Goal: Transaction & Acquisition: Book appointment/travel/reservation

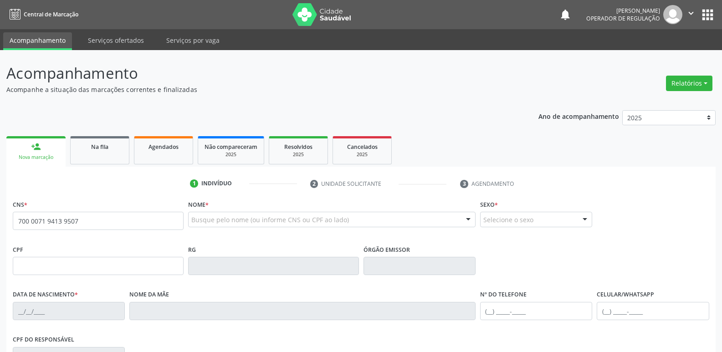
type input "700 0071 9413 9507"
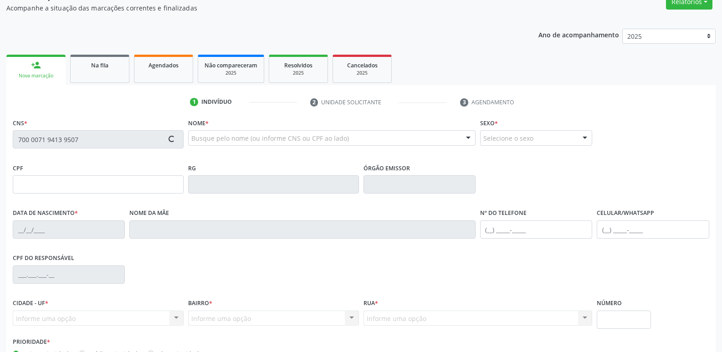
scroll to position [142, 0]
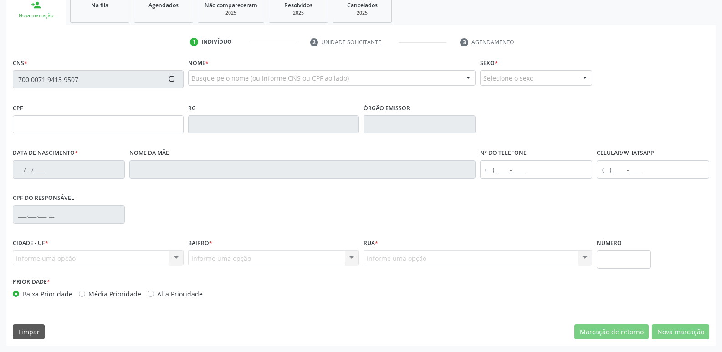
type input "691.358.784-87"
type input "[DATE]"
type input "[PERSON_NAME]"
type input "[PHONE_NUMBER]"
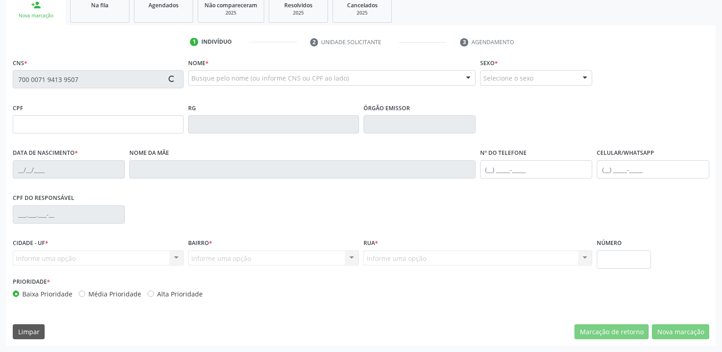
type input "511.566.104-78"
type input "1135"
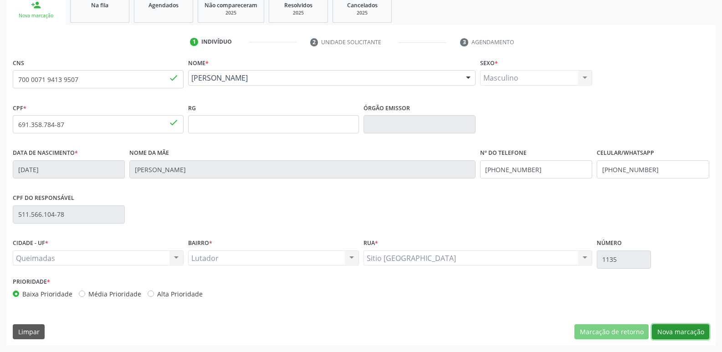
click at [668, 329] on button "Nova marcação" at bounding box center [680, 331] width 57 height 15
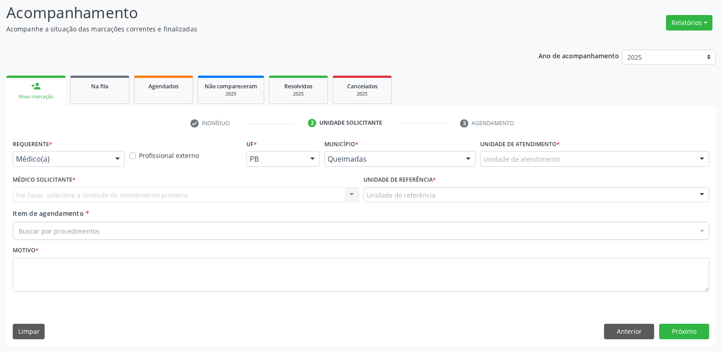
scroll to position [61, 0]
drag, startPoint x: 96, startPoint y: 163, endPoint x: 87, endPoint y: 178, distance: 17.1
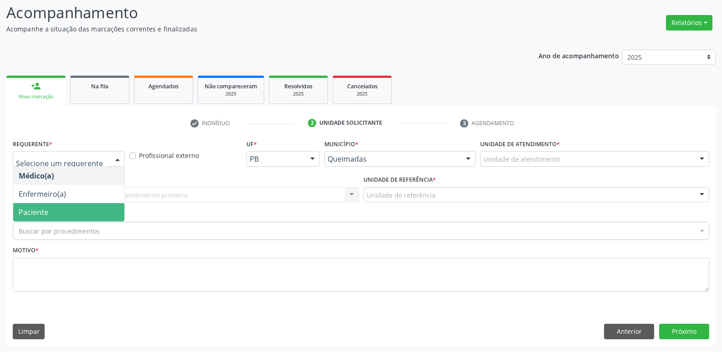
drag, startPoint x: 66, startPoint y: 213, endPoint x: 81, endPoint y: 199, distance: 21.0
click at [68, 211] on span "Paciente" at bounding box center [68, 212] width 111 height 18
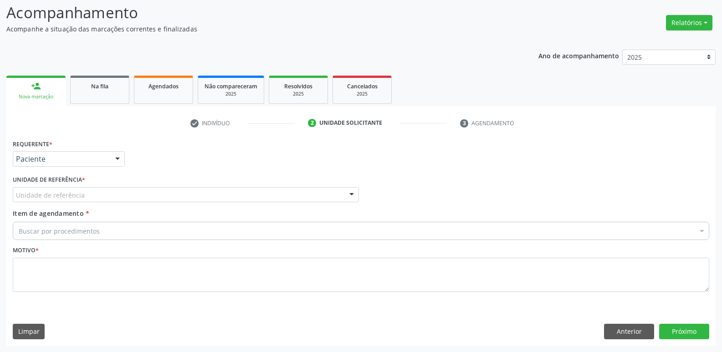
click at [83, 192] on div "Unidade de referência" at bounding box center [186, 194] width 346 height 15
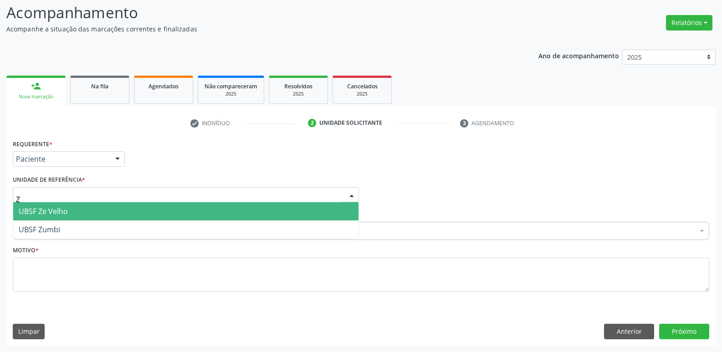
type input "ZE"
drag, startPoint x: 72, startPoint y: 205, endPoint x: 72, endPoint y: 218, distance: 12.8
click at [72, 205] on span "UBSF Ze Velho" at bounding box center [185, 211] width 345 height 18
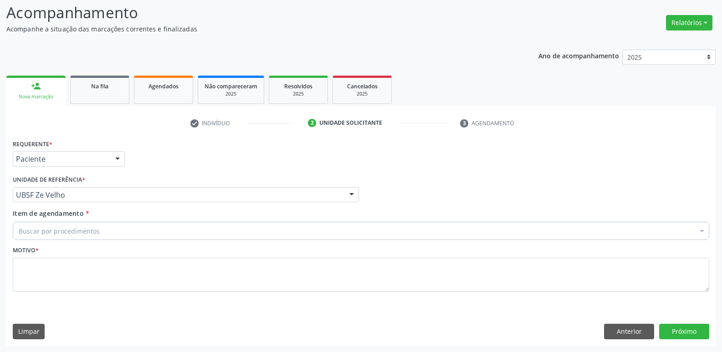
click at [71, 226] on div "Buscar por procedimentos" at bounding box center [361, 231] width 697 height 18
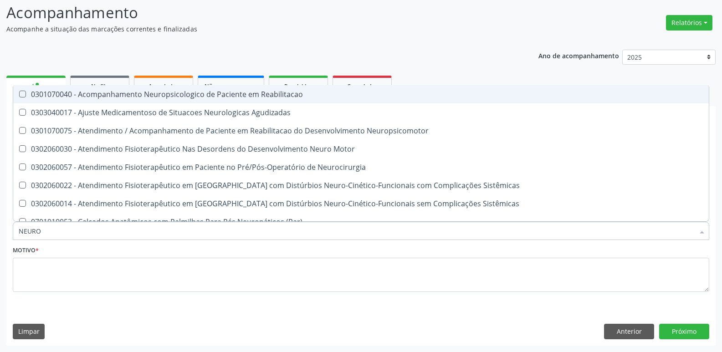
type input "NEUROP"
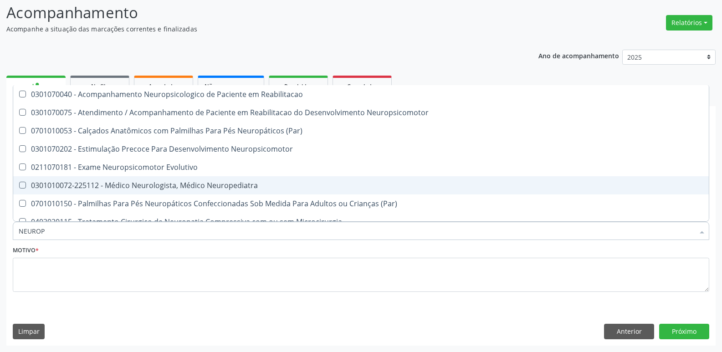
click at [185, 179] on span "0301010072-225112 - Médico Neurologista, Médico Neuropediatra" at bounding box center [361, 185] width 696 height 18
checkbox Neuropediatra "true"
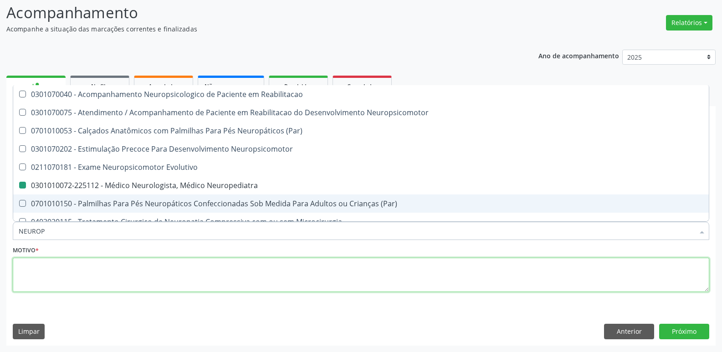
click at [112, 276] on textarea at bounding box center [361, 275] width 697 height 35
checkbox Neuropsicomotor "true"
checkbox Neuropediatra "false"
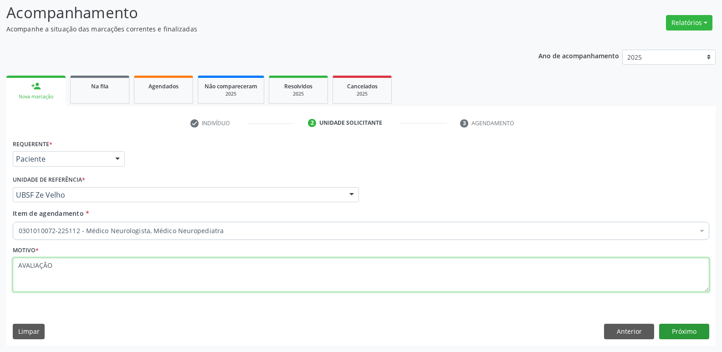
type textarea "AVALIAÇÃO"
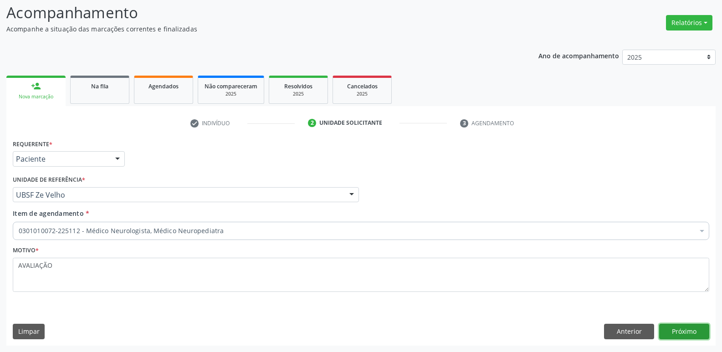
click at [694, 332] on button "Próximo" at bounding box center [684, 331] width 50 height 15
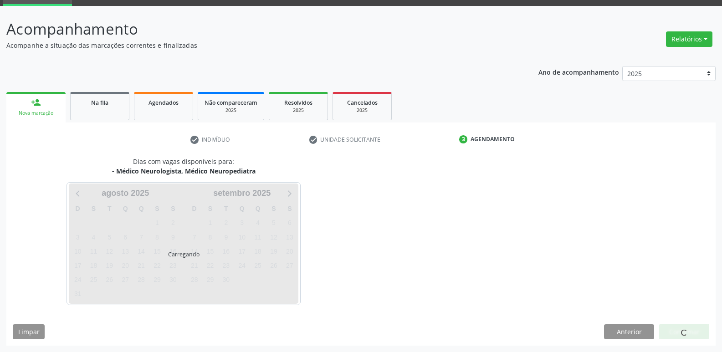
scroll to position [44, 0]
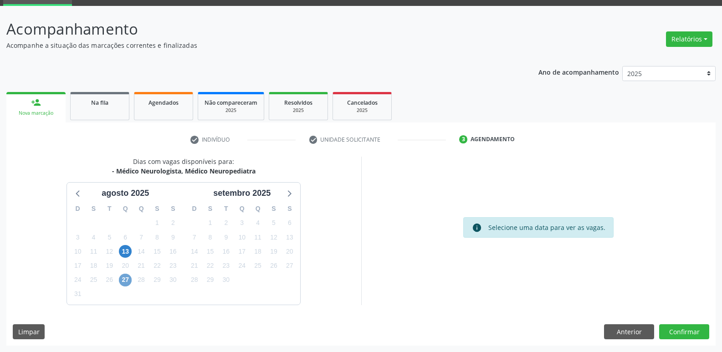
click at [124, 280] on span "27" at bounding box center [125, 280] width 13 height 13
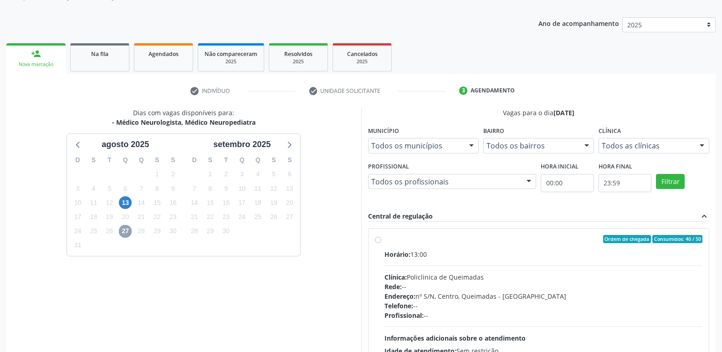
scroll to position [176, 0]
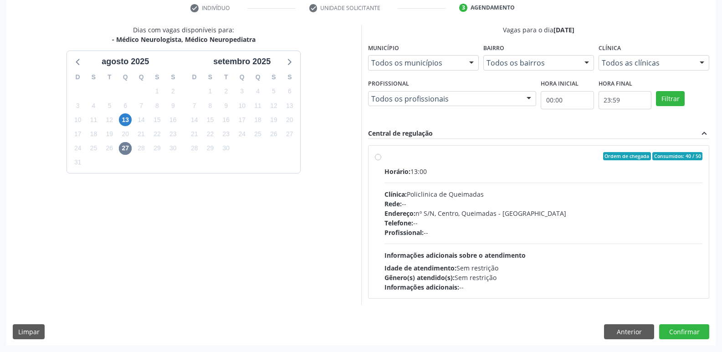
drag, startPoint x: 610, startPoint y: 239, endPoint x: 639, endPoint y: 268, distance: 40.6
click at [610, 238] on div "Horário: 13:00 Clínica: Policlinica de Queimadas Rede: -- Endereço: nº S/N, Cen…" at bounding box center [544, 229] width 318 height 125
click at [381, 160] on input "Ordem de chegada Consumidos: 40 / 50 Horário: 13:00 Clínica: Policlinica de Que…" at bounding box center [378, 156] width 6 height 8
radio input "true"
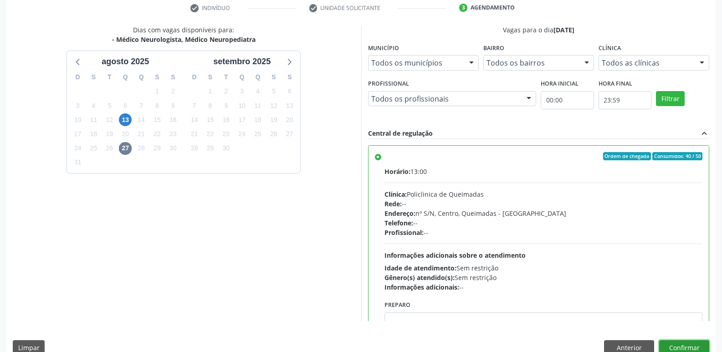
click at [674, 346] on button "Confirmar" at bounding box center [684, 347] width 50 height 15
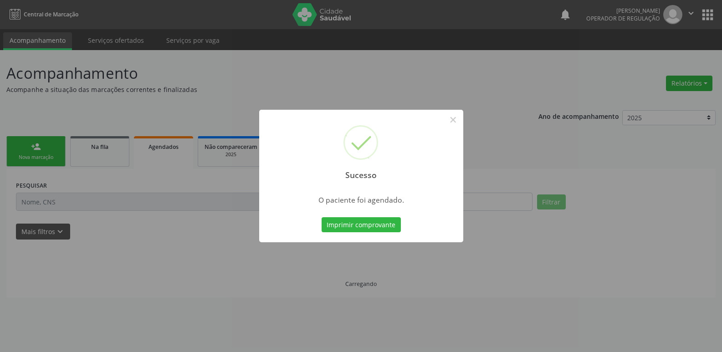
scroll to position [0, 0]
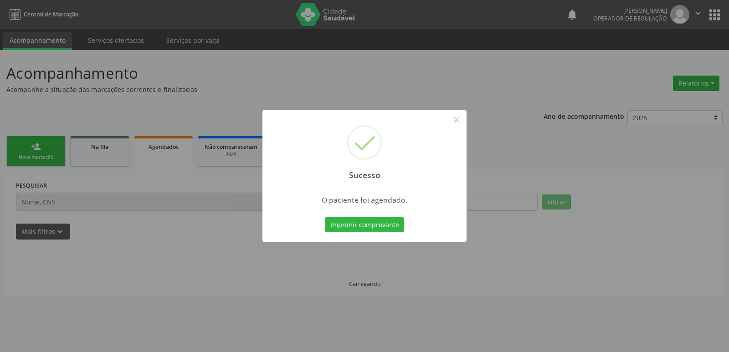
click at [325, 217] on button "Imprimir comprovante" at bounding box center [364, 224] width 79 height 15
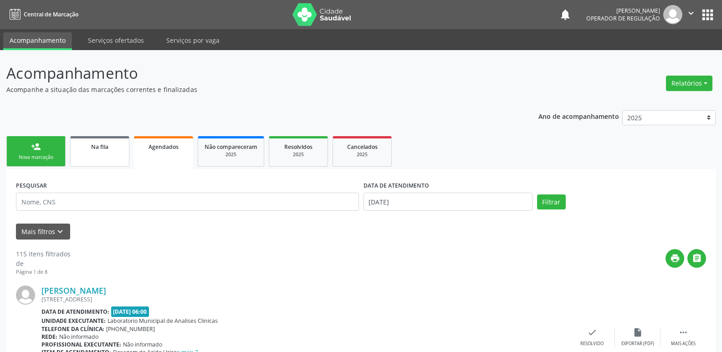
click at [94, 148] on span "Na fila" at bounding box center [99, 147] width 17 height 8
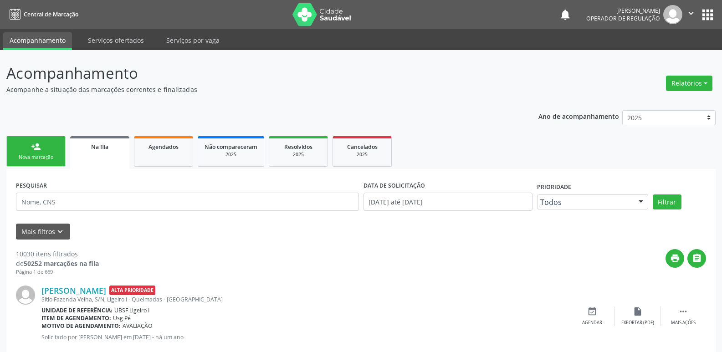
click at [84, 211] on div "PESQUISAR" at bounding box center [188, 198] width 348 height 39
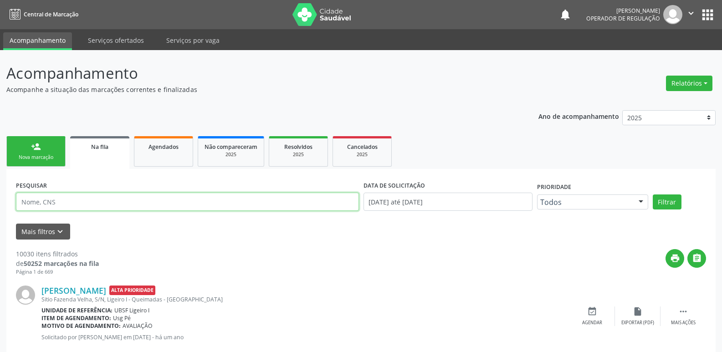
click at [79, 201] on input "text" at bounding box center [187, 202] width 343 height 18
type input "898005867602194"
click at [653, 195] on button "Filtrar" at bounding box center [667, 202] width 29 height 15
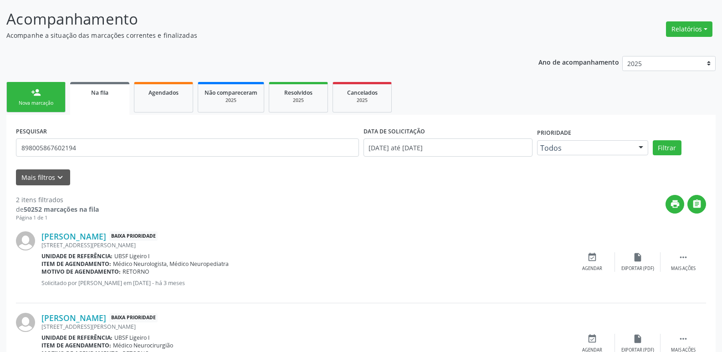
scroll to position [103, 0]
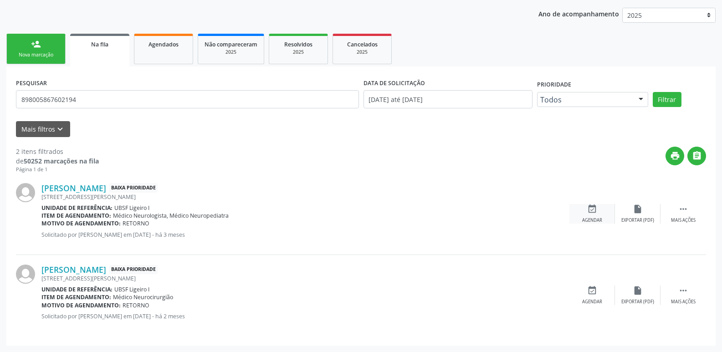
click at [602, 217] on div "Agendar" at bounding box center [592, 220] width 20 height 6
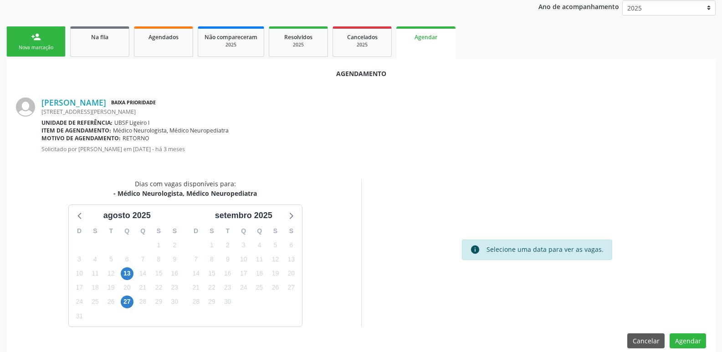
scroll to position [122, 0]
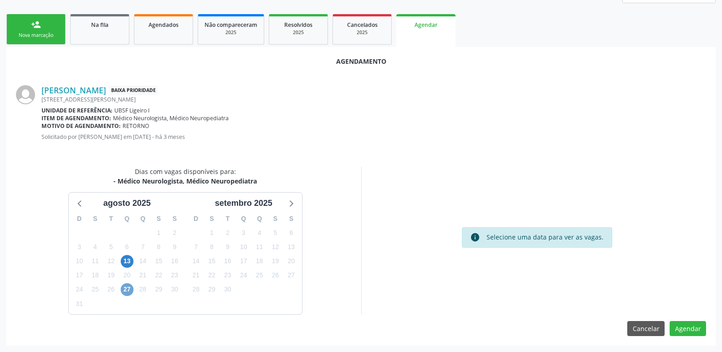
click at [126, 292] on span "27" at bounding box center [127, 289] width 13 height 13
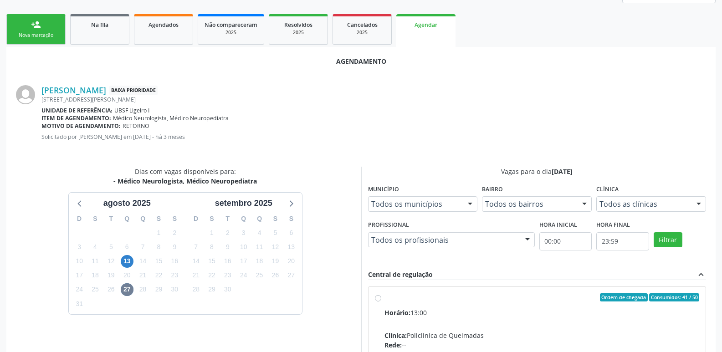
drag, startPoint x: 546, startPoint y: 315, endPoint x: 576, endPoint y: 288, distance: 40.9
click at [549, 314] on div "Horário: 13:00" at bounding box center [542, 313] width 315 height 10
click at [381, 302] on input "Ordem de chegada Consumidos: 41 / 50 Horário: 13:00 Clínica: Policlinica de Que…" at bounding box center [378, 297] width 6 height 8
radio input "true"
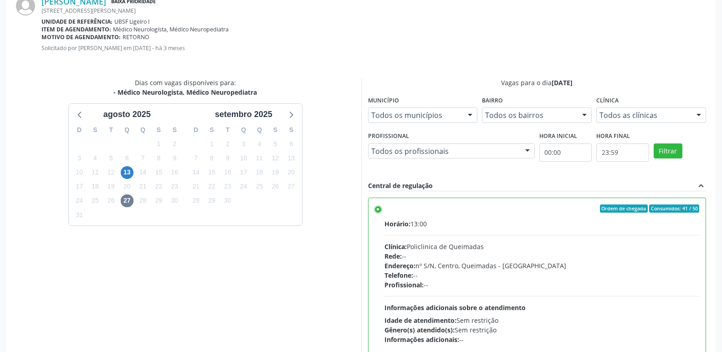
scroll to position [270, 0]
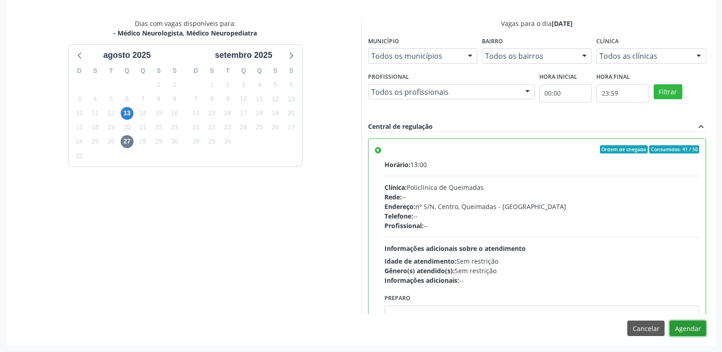
click at [697, 327] on button "Agendar" at bounding box center [688, 328] width 36 height 15
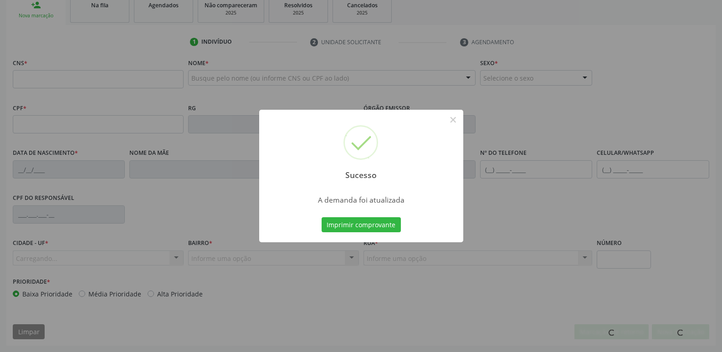
scroll to position [142, 0]
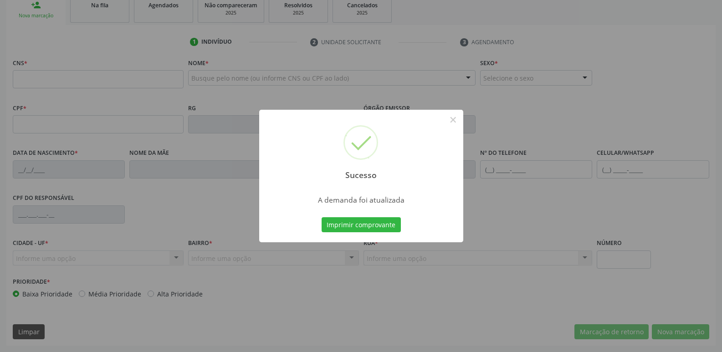
click at [322, 217] on button "Imprimir comprovante" at bounding box center [361, 224] width 79 height 15
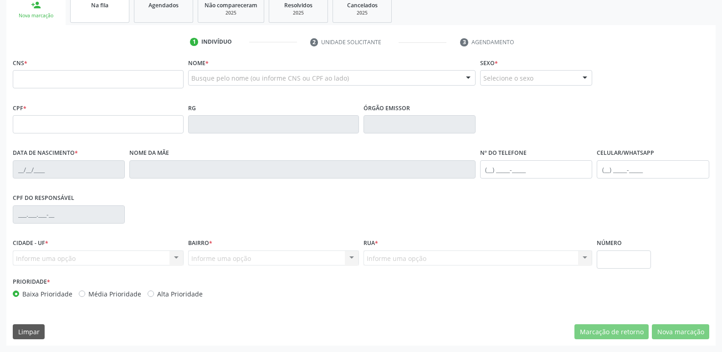
click at [100, 9] on div "Na fila" at bounding box center [100, 5] width 46 height 10
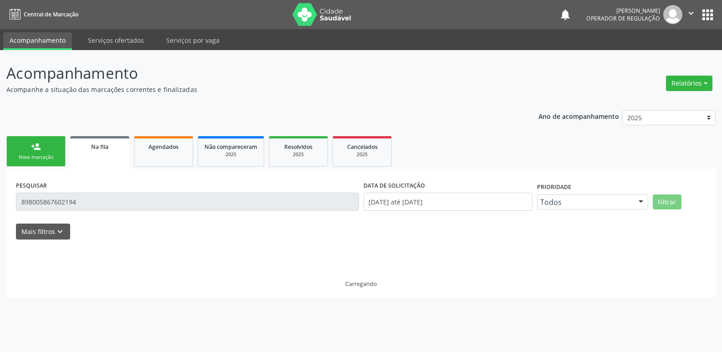
scroll to position [0, 0]
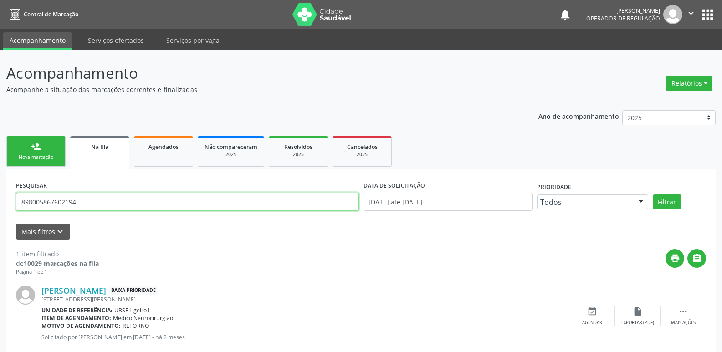
drag, startPoint x: 108, startPoint y: 205, endPoint x: 0, endPoint y: 237, distance: 112.4
click at [0, 237] on div "Acompanhamento Acompanhe a situação das marcações correntes e finalizadas Relat…" at bounding box center [361, 211] width 722 height 323
type input "704708781885734"
click at [653, 195] on button "Filtrar" at bounding box center [667, 202] width 29 height 15
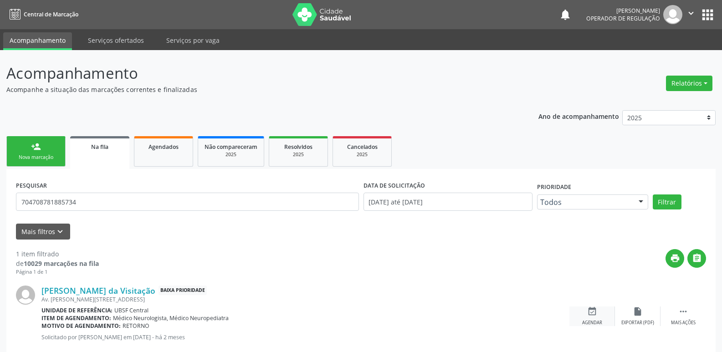
click at [587, 316] on icon "event_available" at bounding box center [592, 312] width 10 height 10
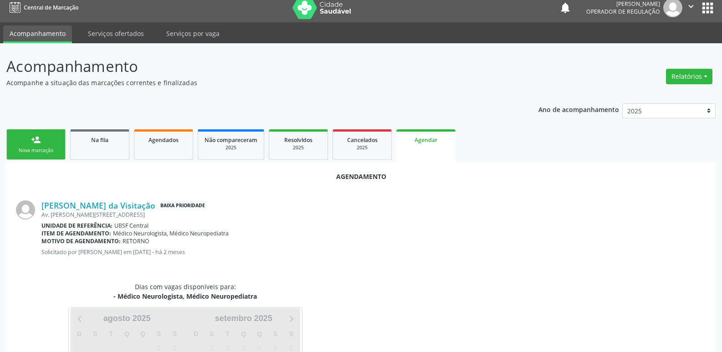
scroll to position [101, 0]
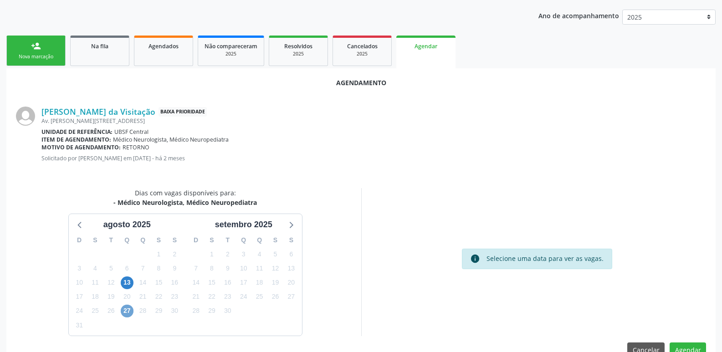
click at [123, 307] on span "27" at bounding box center [127, 311] width 13 height 13
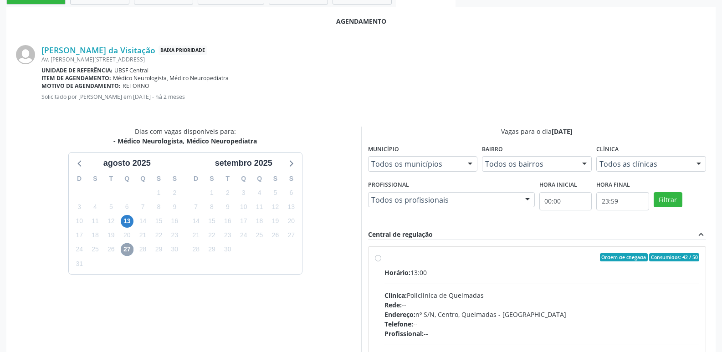
scroll to position [254, 0]
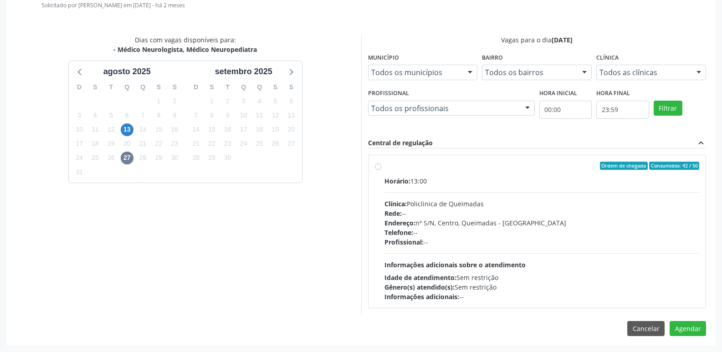
drag, startPoint x: 677, startPoint y: 254, endPoint x: 692, endPoint y: 295, distance: 43.8
click at [678, 255] on div "Horário: 13:00 Clínica: Policlinica de Queimadas Rede: -- Endereço: nº S/N, Cen…" at bounding box center [542, 238] width 315 height 125
click at [381, 170] on input "Ordem de chegada Consumidos: 42 / 50 Horário: 13:00 Clínica: Policlinica de Que…" at bounding box center [378, 166] width 6 height 8
radio input "true"
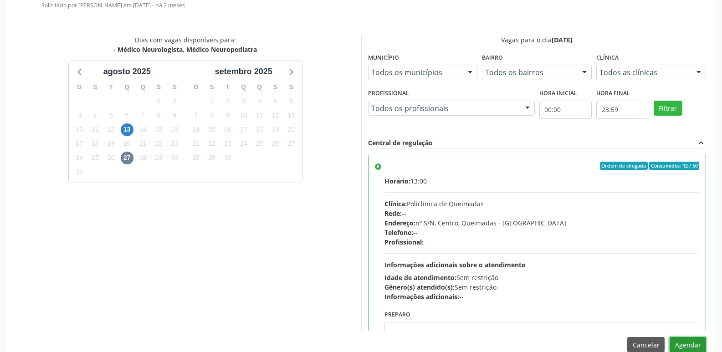
click at [688, 349] on button "Agendar" at bounding box center [688, 344] width 36 height 15
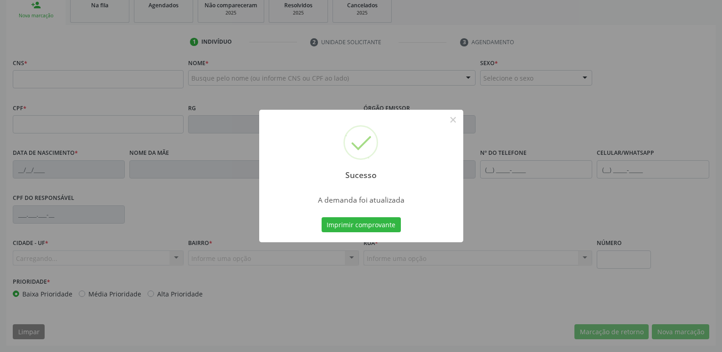
scroll to position [142, 0]
click at [322, 217] on button "Imprimir comprovante" at bounding box center [361, 224] width 79 height 15
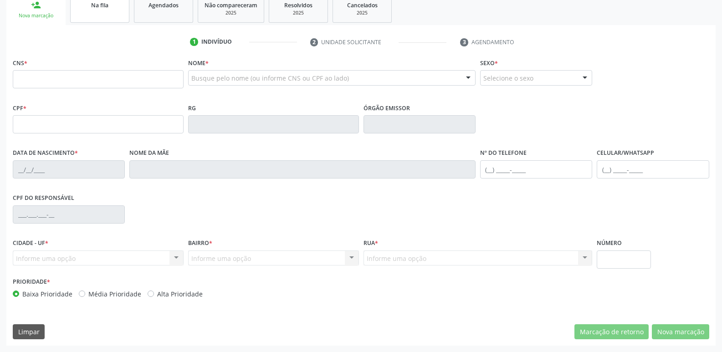
click at [104, 11] on link "Na fila" at bounding box center [99, 9] width 59 height 28
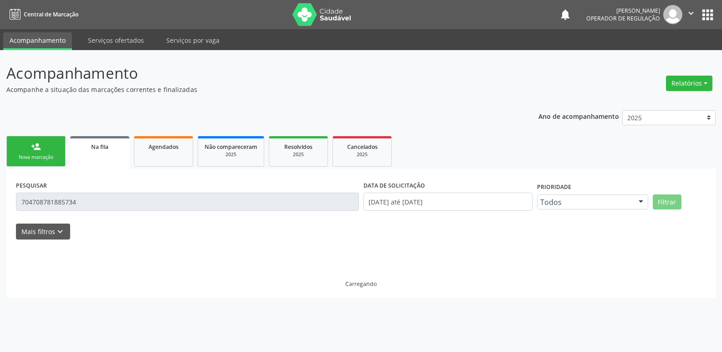
scroll to position [0, 0]
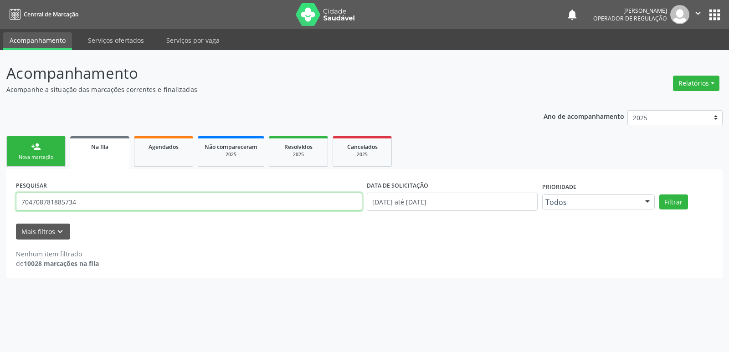
drag, startPoint x: 115, startPoint y: 199, endPoint x: 0, endPoint y: 189, distance: 115.2
click at [0, 193] on div "Acompanhamento Acompanhe a situação das marcações correntes e finalizadas Relat…" at bounding box center [364, 201] width 729 height 302
type input "705404482174299"
click at [659, 195] on button "Filtrar" at bounding box center [673, 202] width 29 height 15
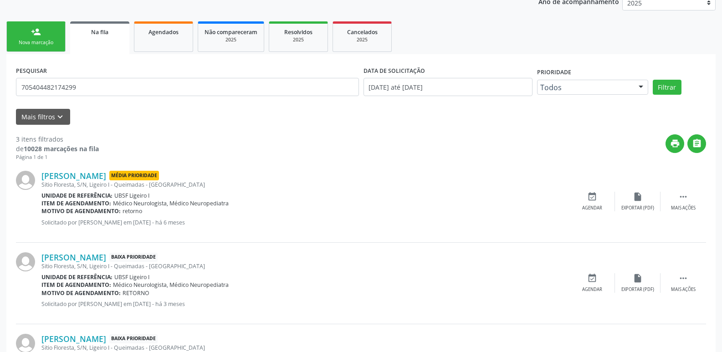
scroll to position [137, 0]
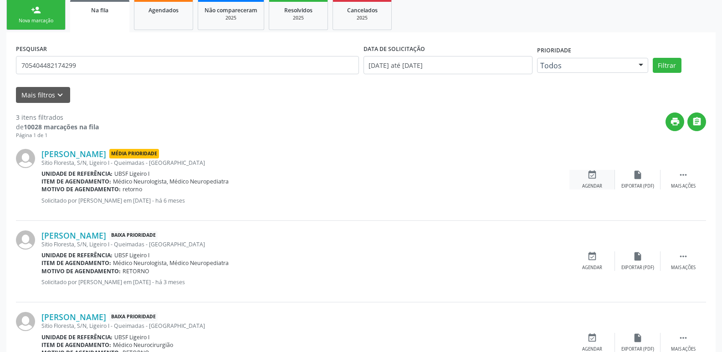
click at [598, 180] on div "event_available Agendar" at bounding box center [593, 180] width 46 height 20
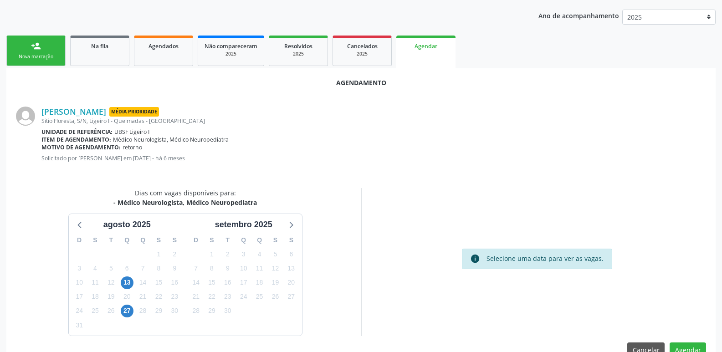
scroll to position [122, 0]
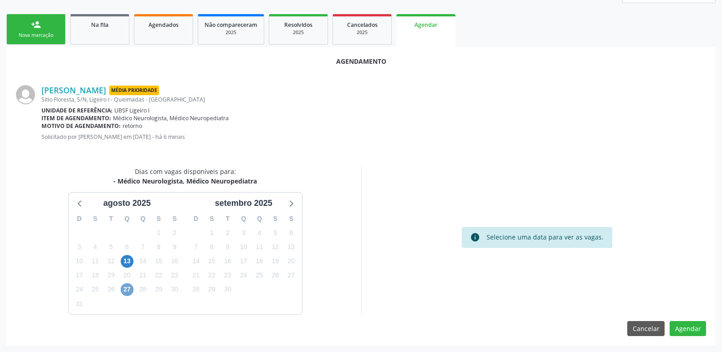
click at [129, 294] on span "27" at bounding box center [127, 289] width 13 height 13
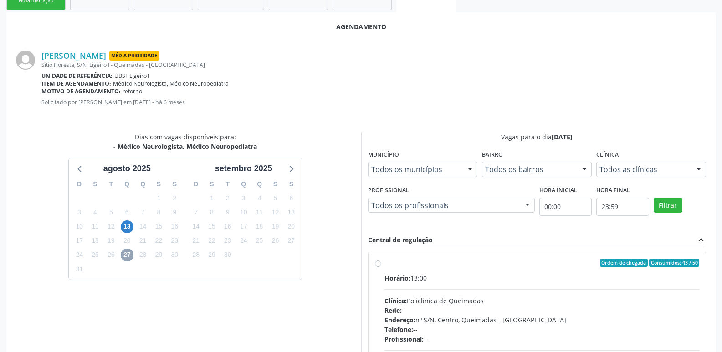
scroll to position [254, 0]
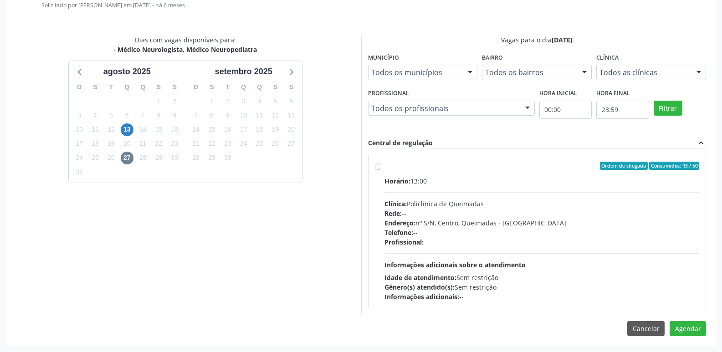
click at [585, 230] on div "Telefone: --" at bounding box center [542, 233] width 315 height 10
click at [381, 170] on input "Ordem de chegada Consumidos: 43 / 50 Horário: 13:00 Clínica: Policlinica de Que…" at bounding box center [378, 166] width 6 height 8
radio input "true"
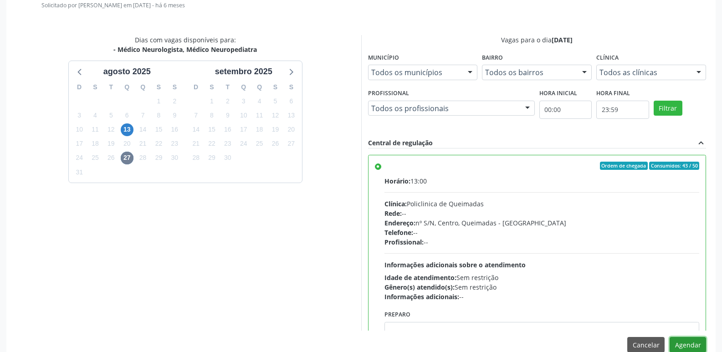
click at [693, 348] on button "Agendar" at bounding box center [688, 344] width 36 height 15
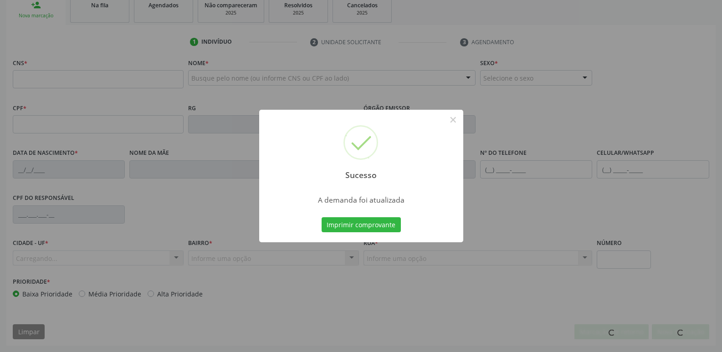
scroll to position [142, 0]
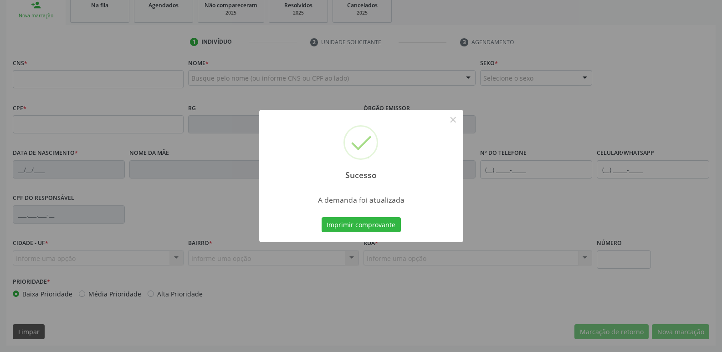
click at [322, 217] on button "Imprimir comprovante" at bounding box center [361, 224] width 79 height 15
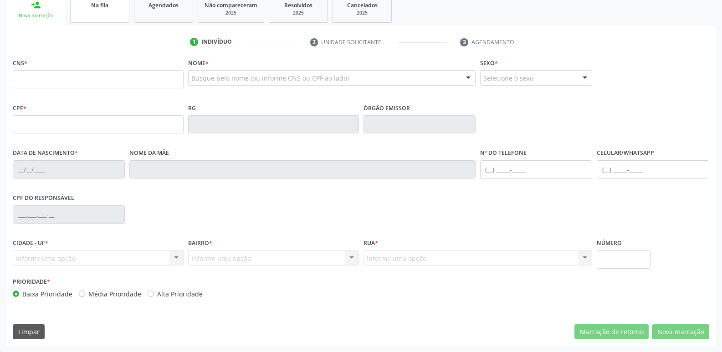
click at [102, 20] on link "Na fila" at bounding box center [99, 9] width 59 height 28
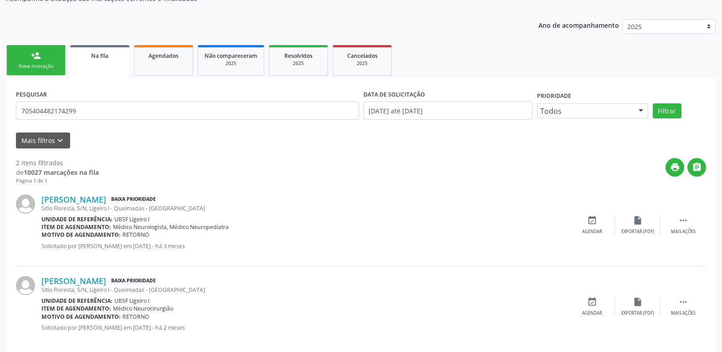
scroll to position [103, 0]
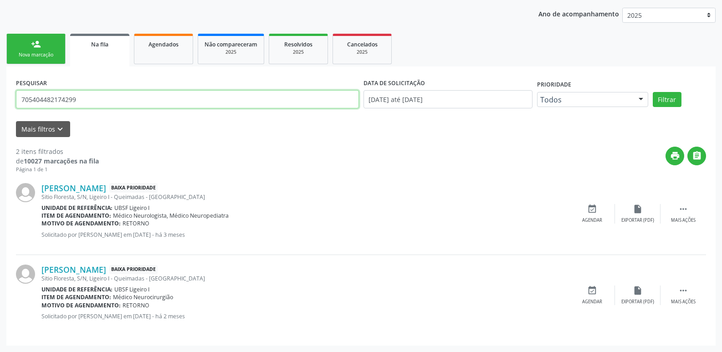
drag, startPoint x: 87, startPoint y: 100, endPoint x: 3, endPoint y: 93, distance: 84.5
click at [3, 93] on div "Acompanhamento Acompanhe a situação das marcações correntes e finalizadas Relat…" at bounding box center [361, 150] width 722 height 405
type input "700403492391541"
click at [653, 92] on button "Filtrar" at bounding box center [667, 99] width 29 height 15
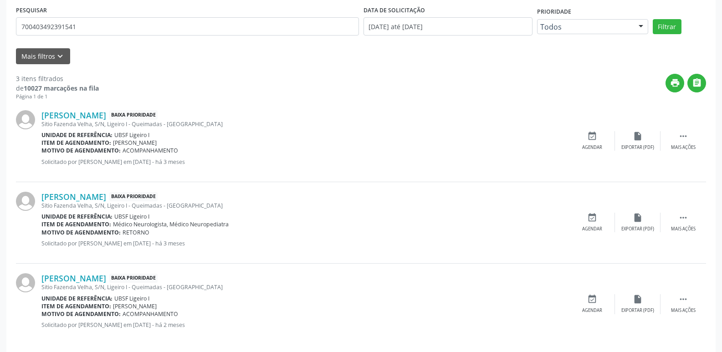
scroll to position [182, 0]
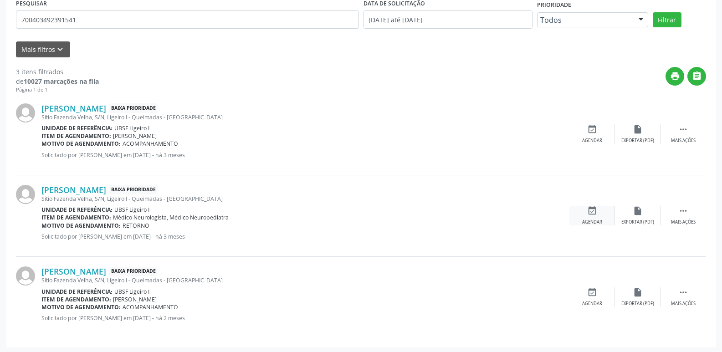
click at [594, 218] on div "event_available Agendar" at bounding box center [593, 216] width 46 height 20
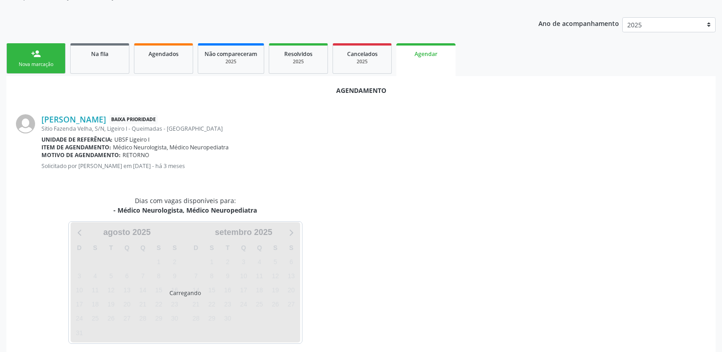
scroll to position [101, 0]
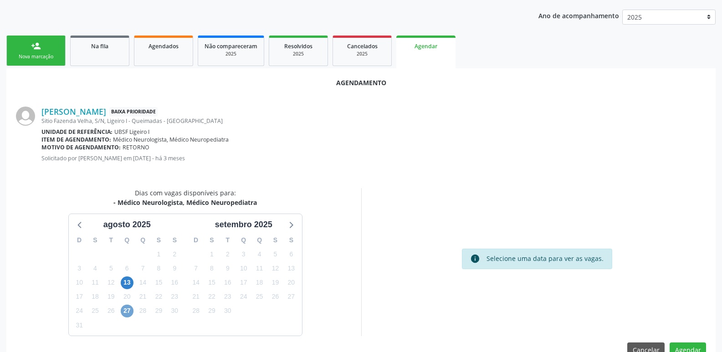
click at [128, 309] on span "27" at bounding box center [127, 311] width 13 height 13
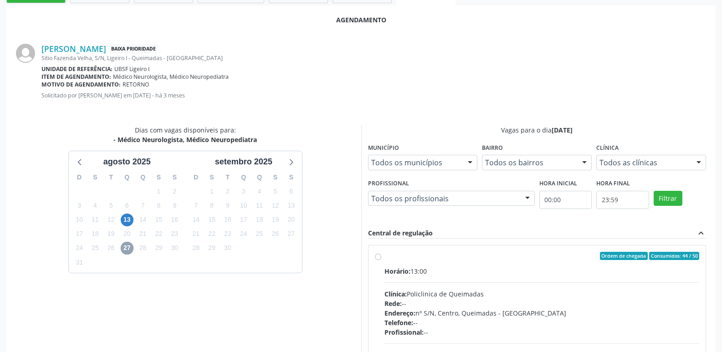
scroll to position [254, 0]
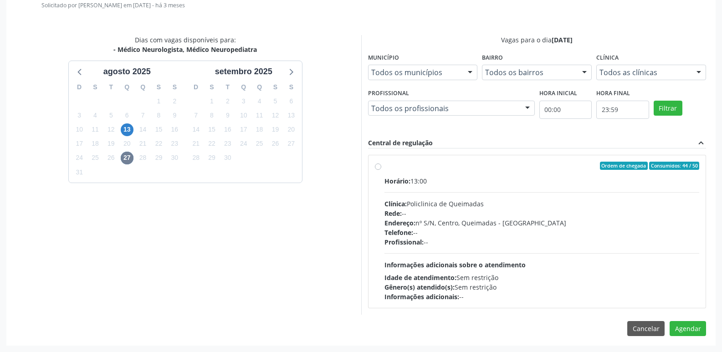
click at [620, 273] on div "Idade de atendimento: Sem restrição" at bounding box center [542, 278] width 315 height 10
click at [381, 170] on input "Ordem de chegada Consumidos: 44 / 50 Horário: 13:00 Clínica: Policlinica de Que…" at bounding box center [378, 166] width 6 height 8
radio input "true"
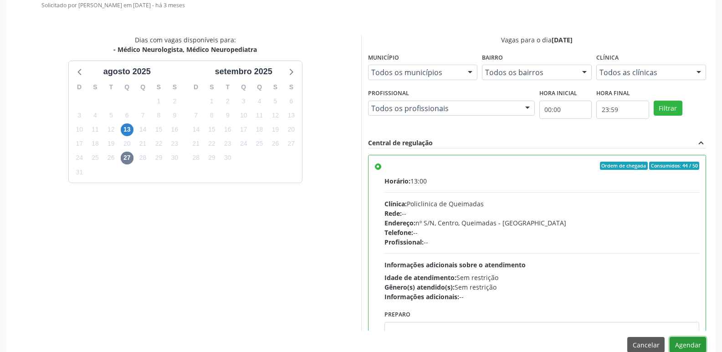
click at [689, 346] on button "Agendar" at bounding box center [688, 344] width 36 height 15
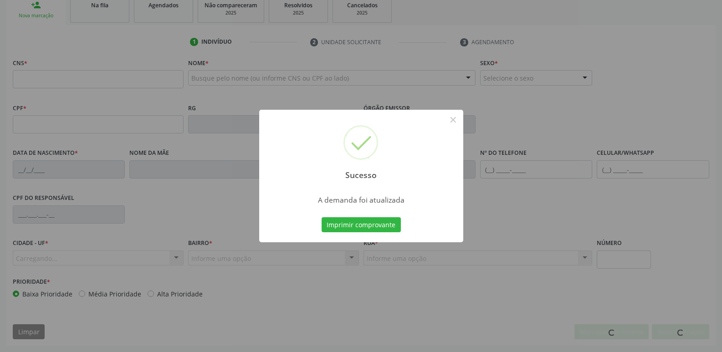
scroll to position [142, 0]
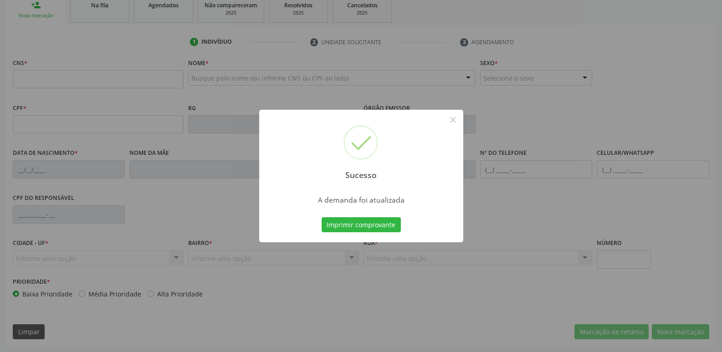
click at [322, 217] on button "Imprimir comprovante" at bounding box center [361, 224] width 79 height 15
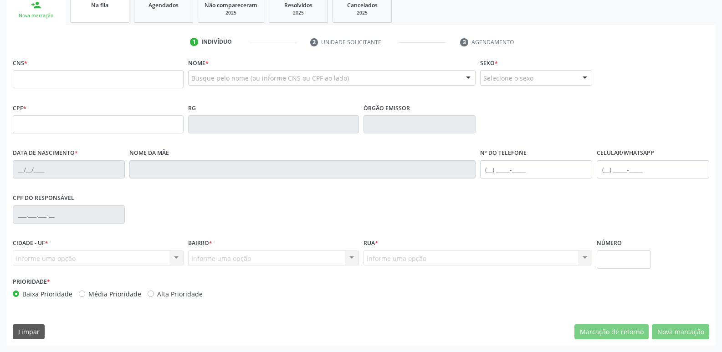
click at [103, 6] on span "Na fila" at bounding box center [99, 5] width 17 height 8
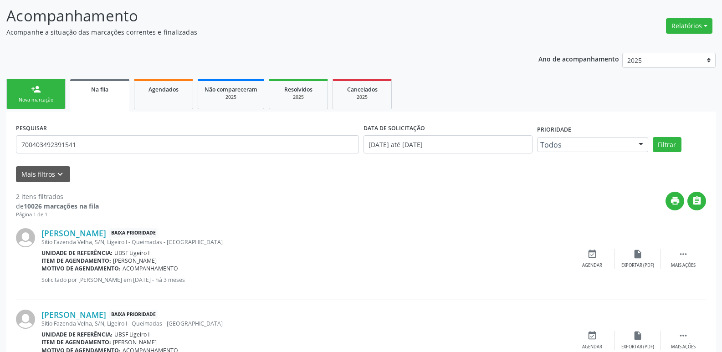
scroll to position [103, 0]
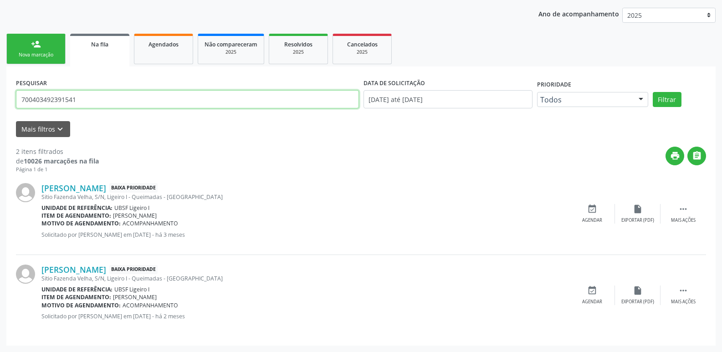
drag, startPoint x: 10, startPoint y: 111, endPoint x: 3, endPoint y: 104, distance: 10.3
click at [1, 103] on div "Acompanhamento Acompanhe a situação das marcações correntes e finalizadas Relat…" at bounding box center [361, 150] width 722 height 405
type input "708603506086981"
click at [653, 92] on button "Filtrar" at bounding box center [667, 99] width 29 height 15
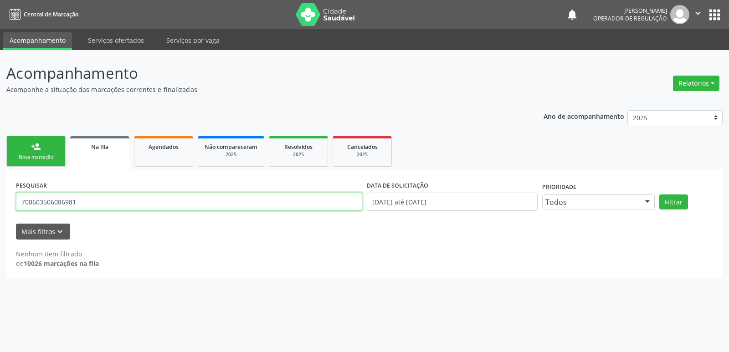
click at [42, 201] on input "708603506086981" at bounding box center [189, 202] width 346 height 18
click at [58, 203] on input "708603506086981" at bounding box center [189, 202] width 346 height 18
click at [48, 151] on link "person_add Nova marcação" at bounding box center [35, 151] width 59 height 31
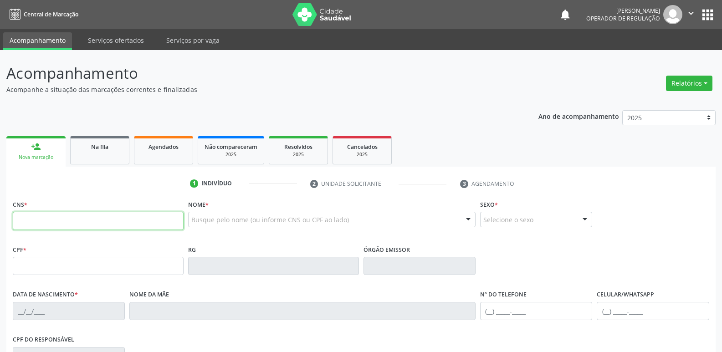
click at [51, 215] on input "text" at bounding box center [98, 221] width 171 height 18
type input "708 6035 0608 6981"
type input "133.484.594-86"
type input "[DATE]"
type input "[PERSON_NAME]"
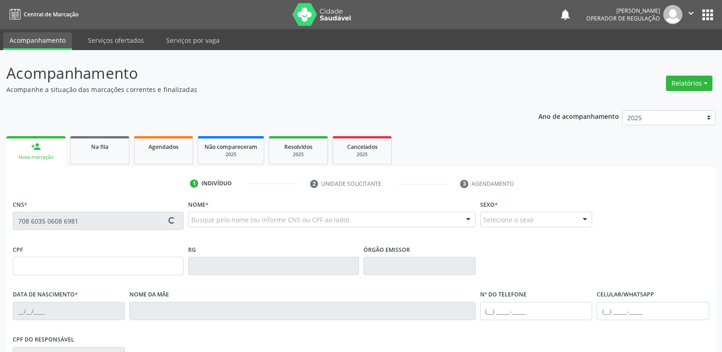
type input "[PHONE_NUMBER]"
type input "074.858.294-08"
type input "S/N"
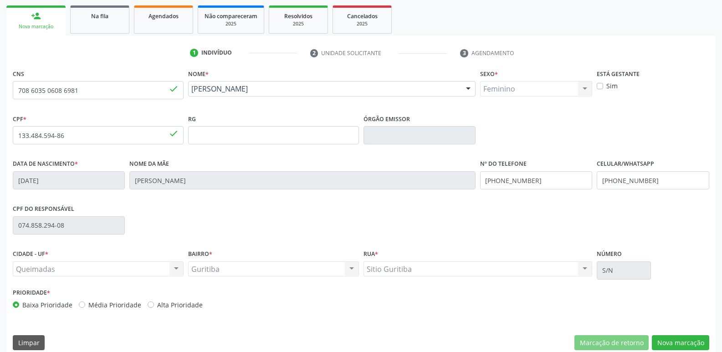
scroll to position [142, 0]
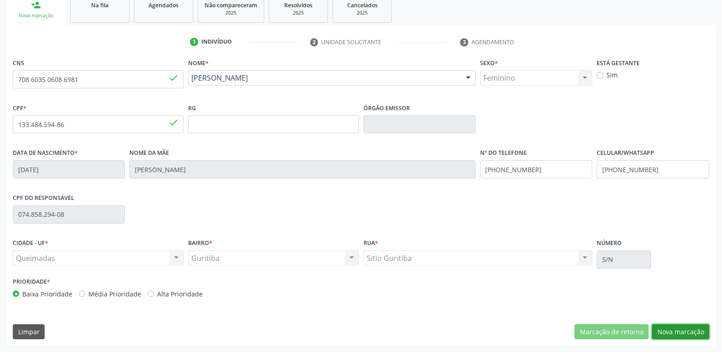
click at [673, 332] on button "Nova marcação" at bounding box center [680, 331] width 57 height 15
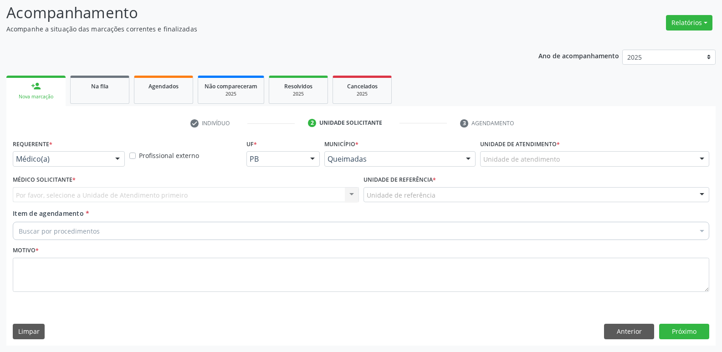
scroll to position [61, 0]
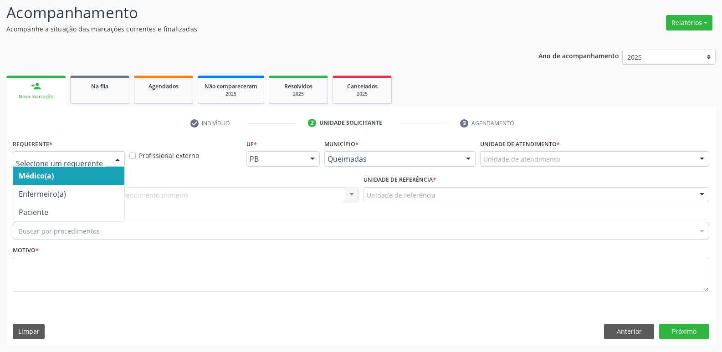
drag, startPoint x: 51, startPoint y: 159, endPoint x: 49, endPoint y: 191, distance: 32.0
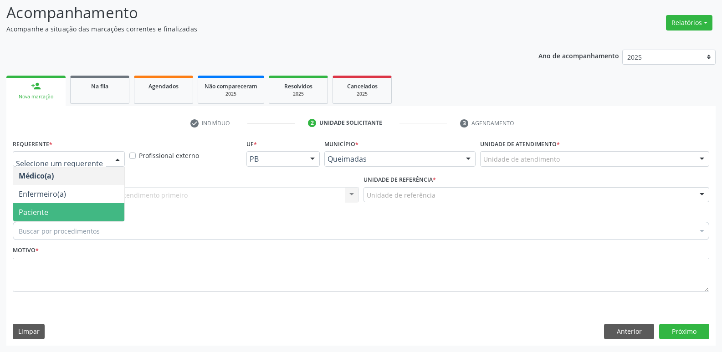
click at [42, 213] on span "Paciente" at bounding box center [34, 212] width 30 height 10
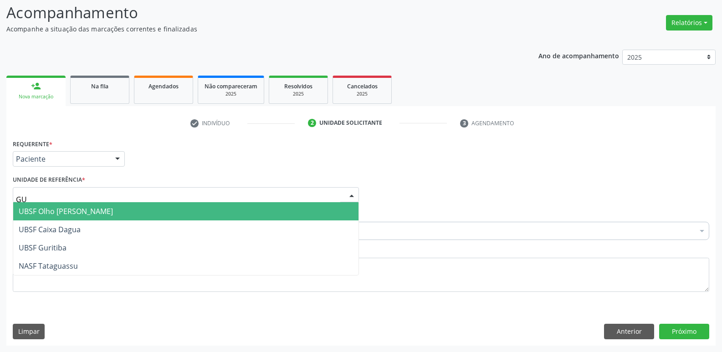
type input "GUR"
click at [56, 211] on span "UBSF Guritiba" at bounding box center [43, 211] width 48 height 10
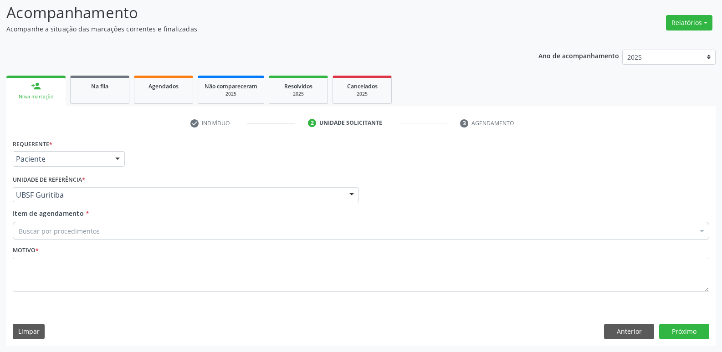
click at [53, 225] on div "Buscar por procedimentos" at bounding box center [361, 231] width 697 height 18
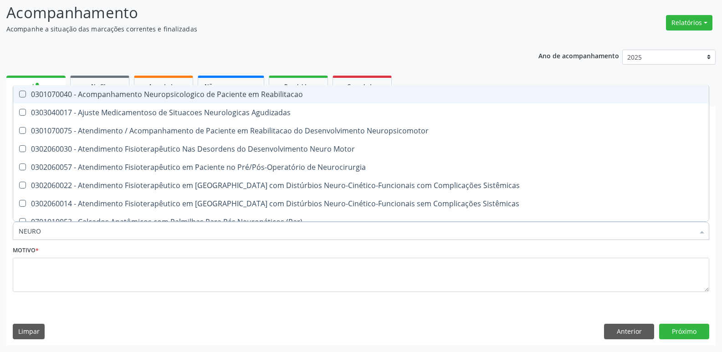
type input "NEUROP"
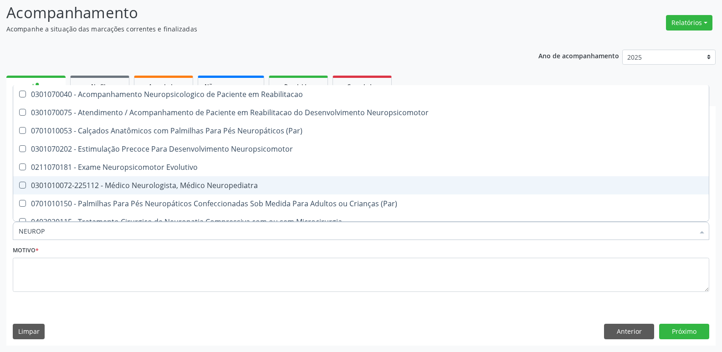
drag, startPoint x: 136, startPoint y: 188, endPoint x: 118, endPoint y: 222, distance: 38.7
click at [135, 188] on div "0301010072-225112 - Médico Neurologista, Médico Neuropediatra" at bounding box center [361, 185] width 685 height 7
checkbox Neuropediatra "true"
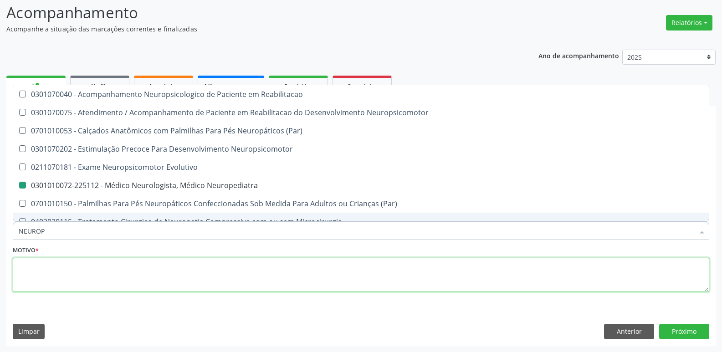
click at [76, 277] on textarea at bounding box center [361, 275] width 697 height 35
paste textarea "700 0071 9413 9507"
checkbox Neuropsicomotor "true"
checkbox Neuropediatra "false"
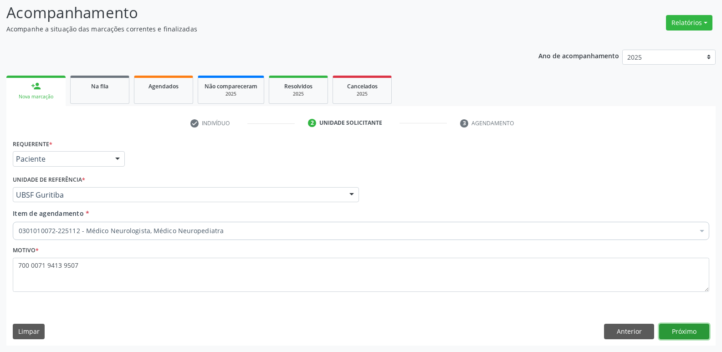
click at [687, 328] on button "Próximo" at bounding box center [684, 331] width 50 height 15
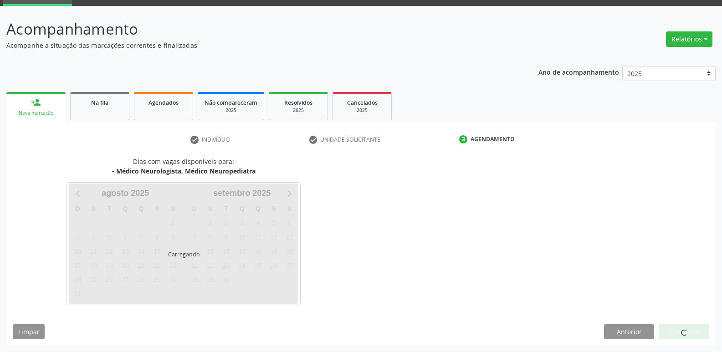
scroll to position [44, 0]
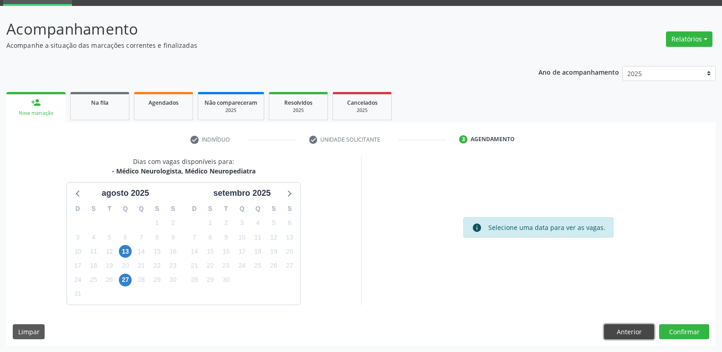
click at [605, 330] on button "Anterior" at bounding box center [629, 331] width 50 height 15
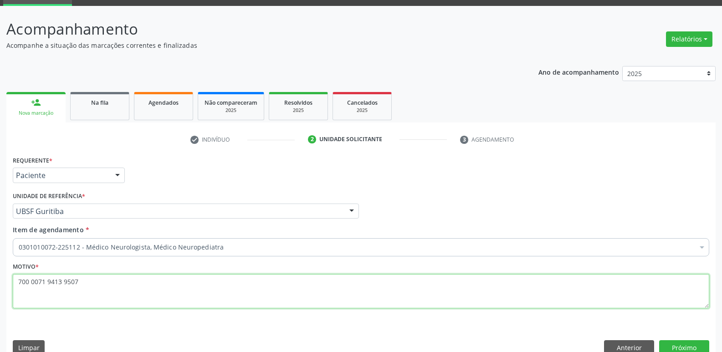
drag, startPoint x: 56, startPoint y: 293, endPoint x: 0, endPoint y: 292, distance: 55.6
click at [0, 292] on div "Acompanhamento Acompanhe a situação das marcações correntes e finalizadas Relat…" at bounding box center [361, 187] width 722 height 363
drag, startPoint x: 82, startPoint y: 289, endPoint x: 0, endPoint y: 278, distance: 82.7
click at [0, 278] on div "Acompanhamento Acompanhe a situação das marcações correntes e finalizadas Relat…" at bounding box center [361, 187] width 722 height 363
type textarea "AVALIAÇÃO"
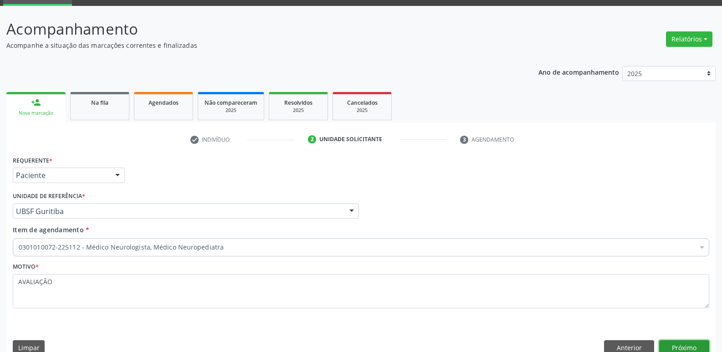
click at [679, 344] on button "Próximo" at bounding box center [684, 347] width 50 height 15
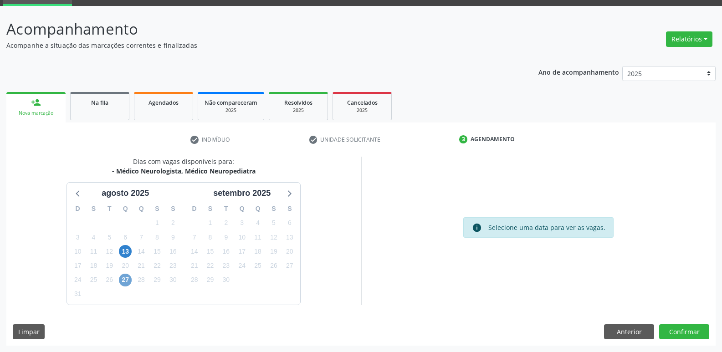
click at [123, 286] on span "27" at bounding box center [125, 280] width 13 height 13
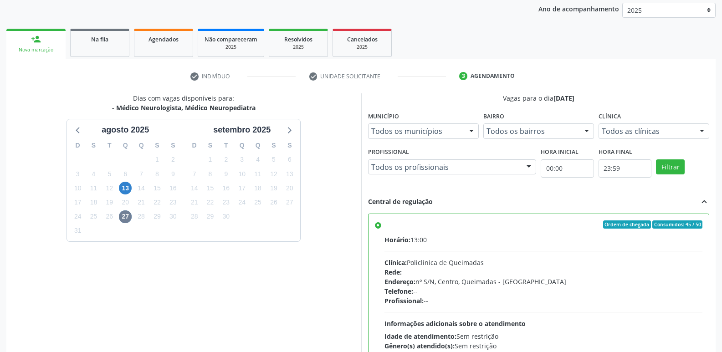
scroll to position [192, 0]
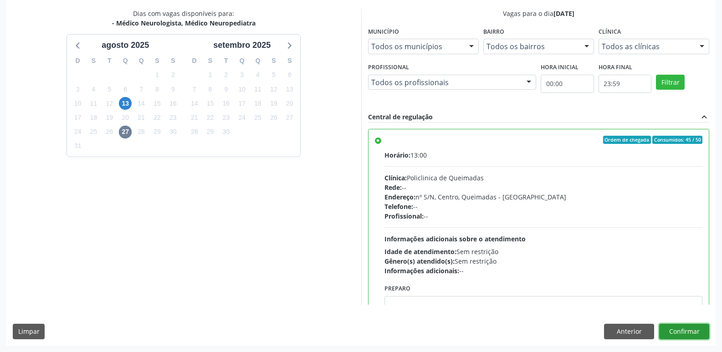
click at [693, 334] on button "Confirmar" at bounding box center [684, 331] width 50 height 15
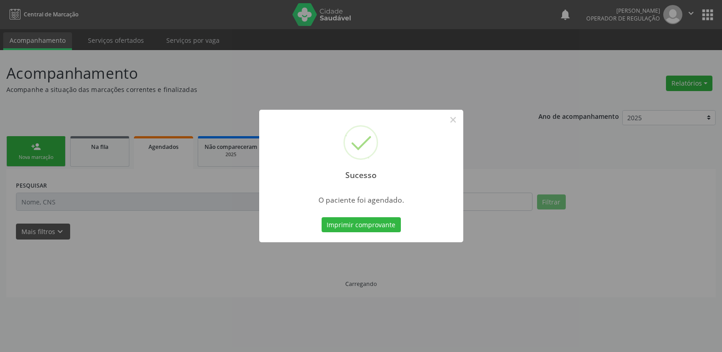
scroll to position [0, 0]
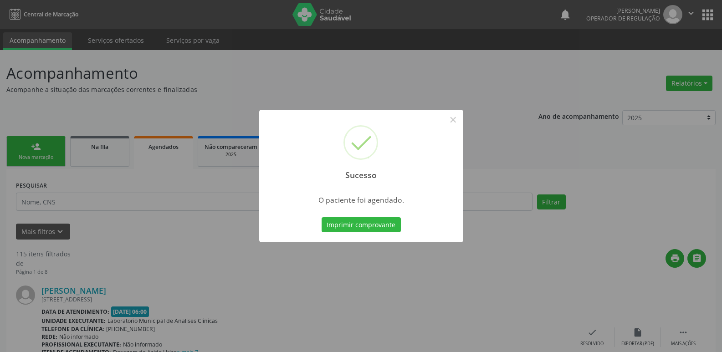
click at [322, 217] on button "Imprimir comprovante" at bounding box center [361, 224] width 79 height 15
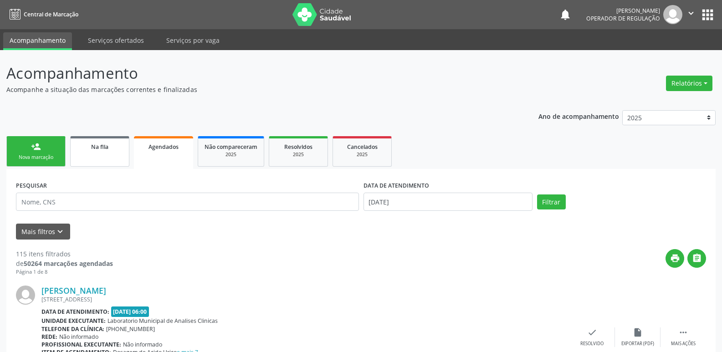
click at [107, 152] on link "Na fila" at bounding box center [99, 151] width 59 height 31
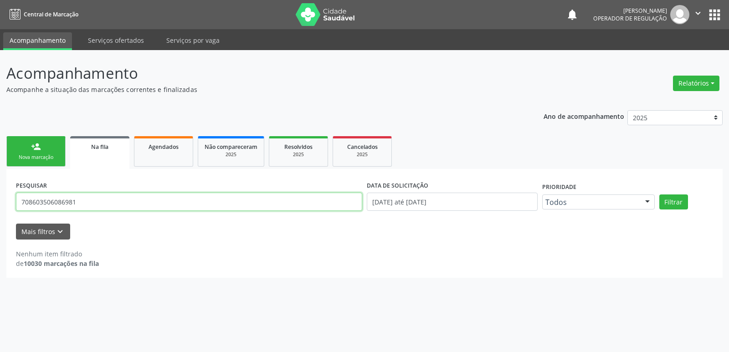
drag, startPoint x: 99, startPoint y: 200, endPoint x: 0, endPoint y: 156, distance: 108.3
click at [0, 156] on div "Acompanhamento Acompanhe a situação das marcações correntes e finalizadas Relat…" at bounding box center [364, 201] width 729 height 302
type input "709806046724296"
click at [659, 195] on button "Filtrar" at bounding box center [673, 202] width 29 height 15
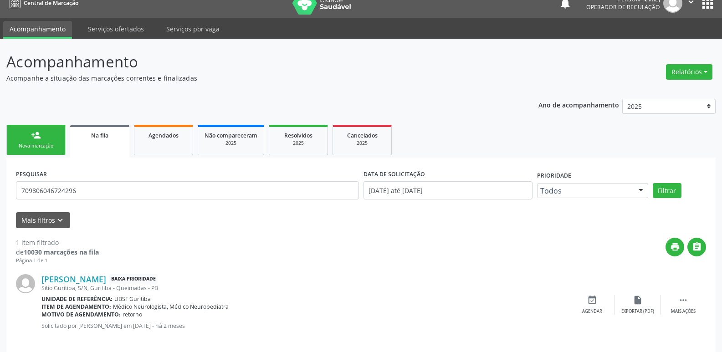
scroll to position [21, 0]
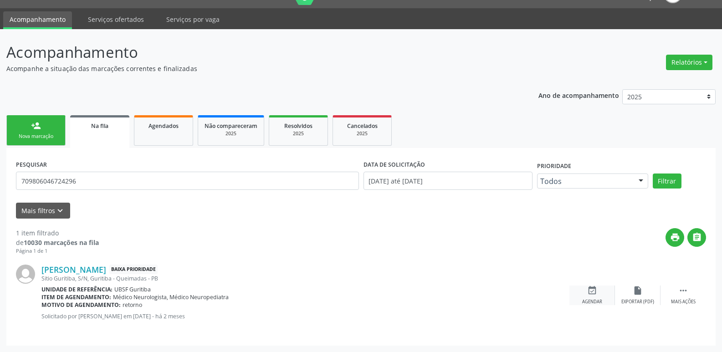
click at [591, 302] on div "Agendar" at bounding box center [592, 302] width 20 height 6
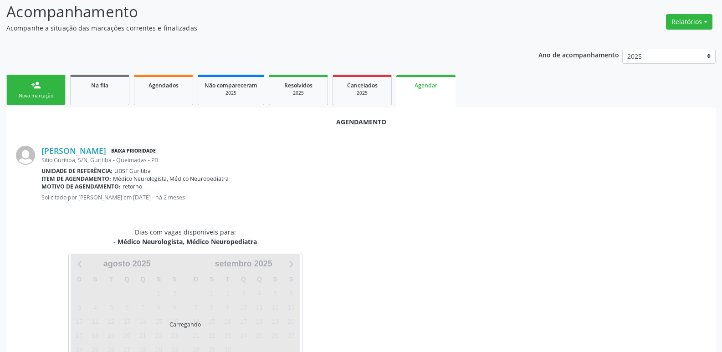
scroll to position [101, 0]
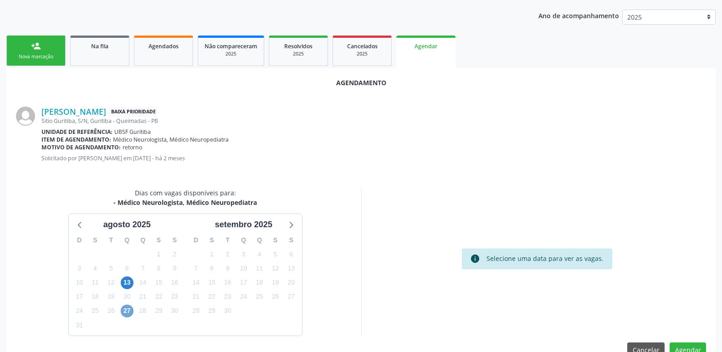
click at [129, 313] on span "27" at bounding box center [127, 311] width 13 height 13
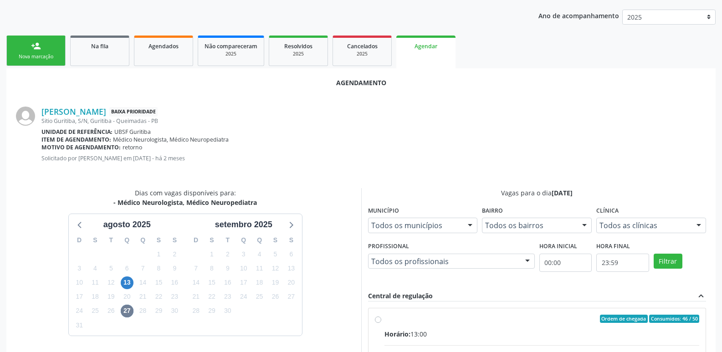
drag, startPoint x: 556, startPoint y: 329, endPoint x: 590, endPoint y: 302, distance: 43.5
click at [381, 323] on input "Ordem de chegada Consumidos: 46 / 50 Horário: 13:00 Clínica: Policlinica de Que…" at bounding box center [378, 319] width 6 height 8
radio input "true"
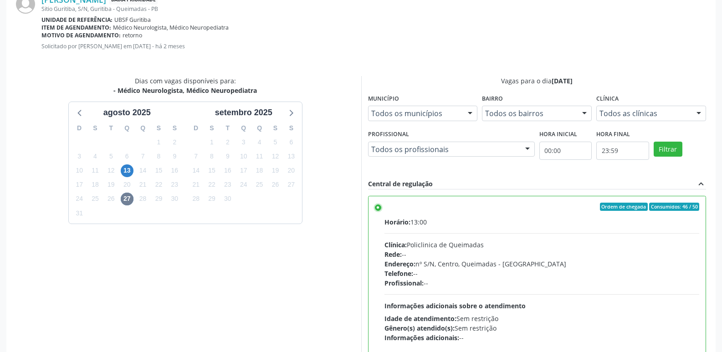
scroll to position [270, 0]
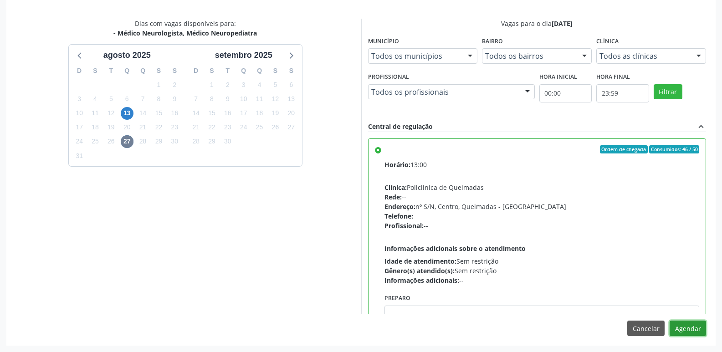
click at [680, 324] on button "Agendar" at bounding box center [688, 328] width 36 height 15
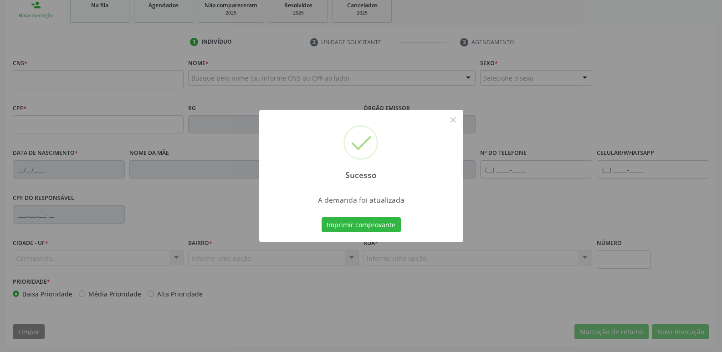
scroll to position [142, 0]
click at [322, 217] on button "Imprimir comprovante" at bounding box center [361, 224] width 79 height 15
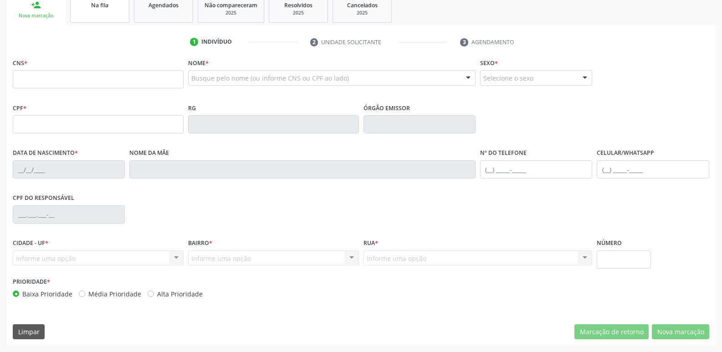
click at [90, 10] on link "Na fila" at bounding box center [99, 9] width 59 height 28
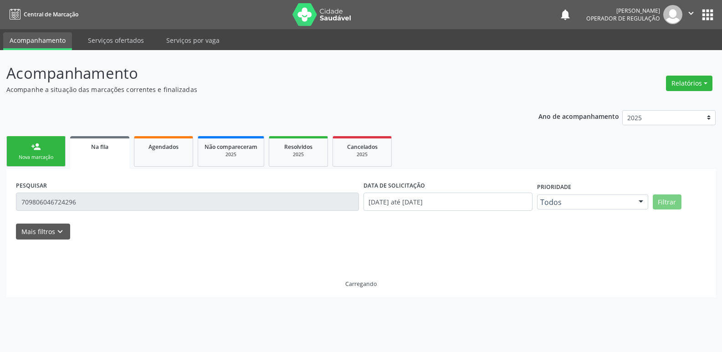
scroll to position [0, 0]
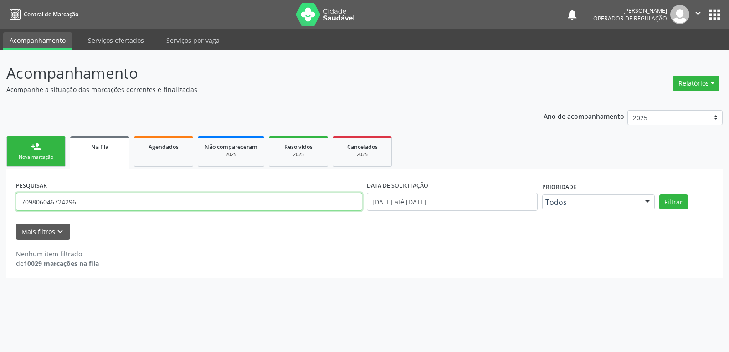
drag, startPoint x: 101, startPoint y: 206, endPoint x: 0, endPoint y: 176, distance: 105.4
click at [0, 176] on div "Acompanhamento Acompanhe a situação das marcações correntes e finalizadas Relat…" at bounding box center [364, 201] width 729 height 302
click at [659, 195] on button "Filtrar" at bounding box center [673, 202] width 29 height 15
click at [57, 201] on input "70260722995243" at bounding box center [189, 202] width 346 height 18
type input "702607229995243"
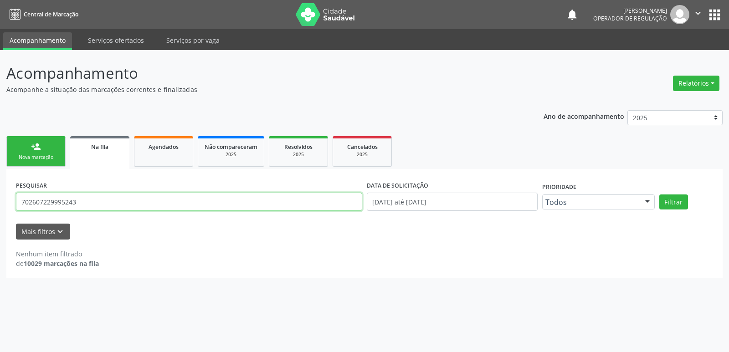
click at [659, 195] on button "Filtrar" at bounding box center [673, 202] width 29 height 15
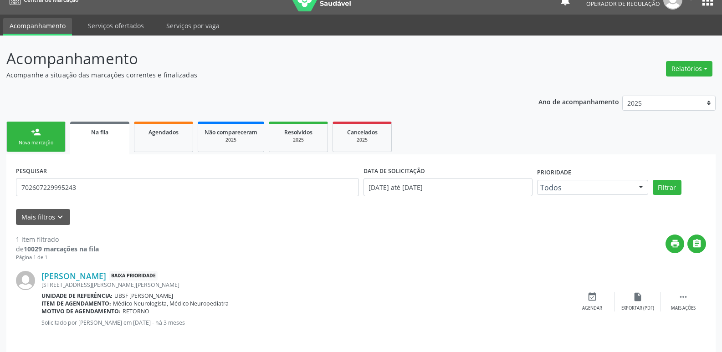
scroll to position [21, 0]
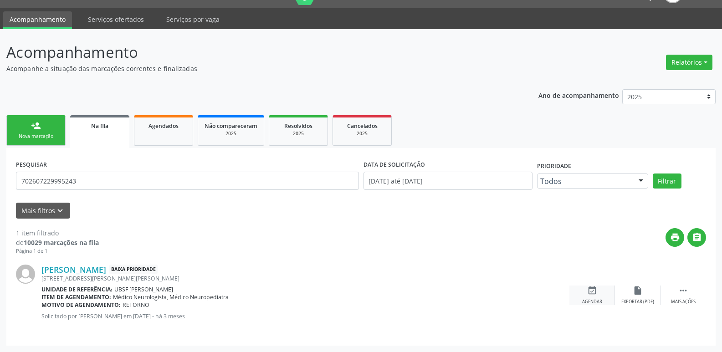
drag, startPoint x: 568, startPoint y: 298, endPoint x: 583, endPoint y: 295, distance: 14.8
click at [571, 298] on div "[PERSON_NAME] Baixa Prioridade [STREET_ADDRESS][PERSON_NAME][PERSON_NAME] Unida…" at bounding box center [361, 295] width 690 height 81
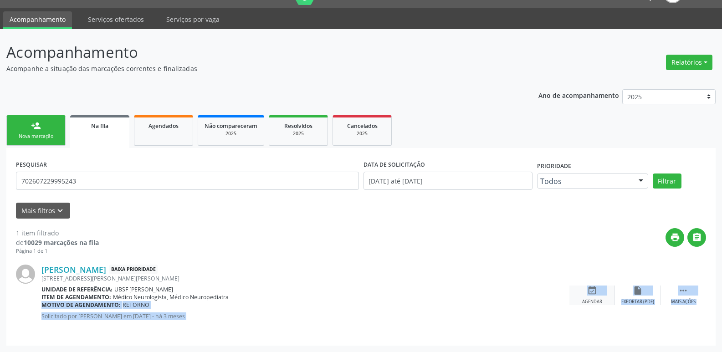
click at [586, 296] on div "event_available Agendar" at bounding box center [593, 296] width 46 height 20
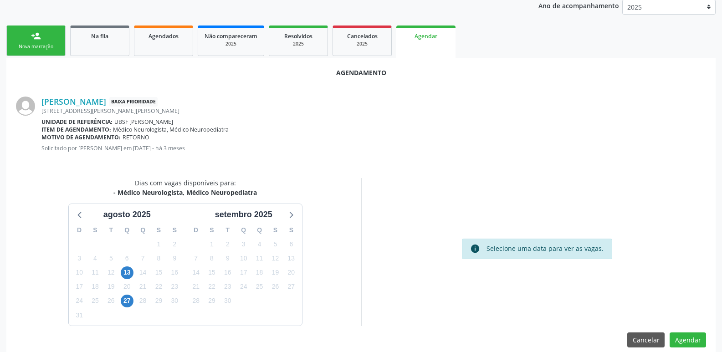
scroll to position [122, 0]
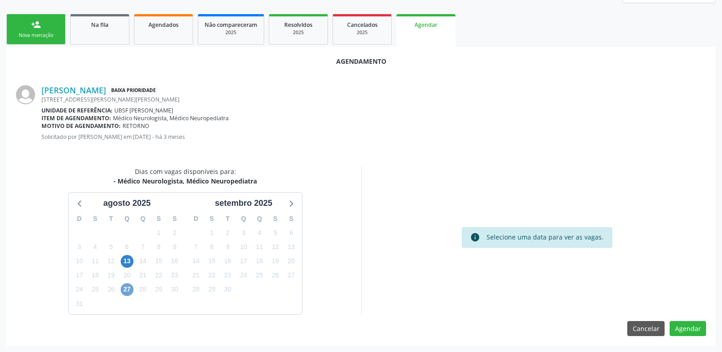
click at [128, 288] on span "27" at bounding box center [127, 289] width 13 height 13
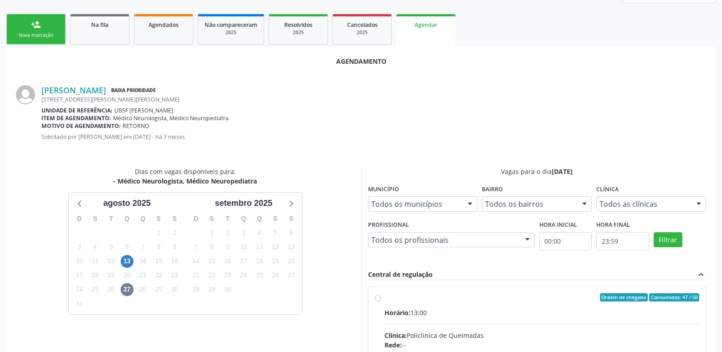
drag, startPoint x: 657, startPoint y: 311, endPoint x: 663, endPoint y: 299, distance: 13.9
click at [657, 309] on div "Horário: 13:00" at bounding box center [542, 313] width 315 height 10
click at [381, 302] on input "Ordem de chegada Consumidos: 47 / 50 Horário: 13:00 Clínica: Policlinica de Que…" at bounding box center [378, 297] width 6 height 8
radio input "true"
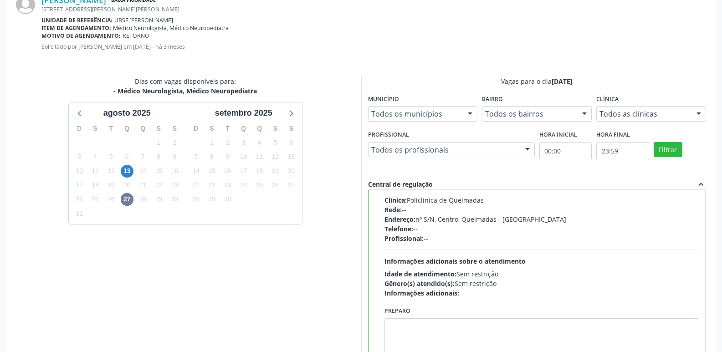
scroll to position [270, 0]
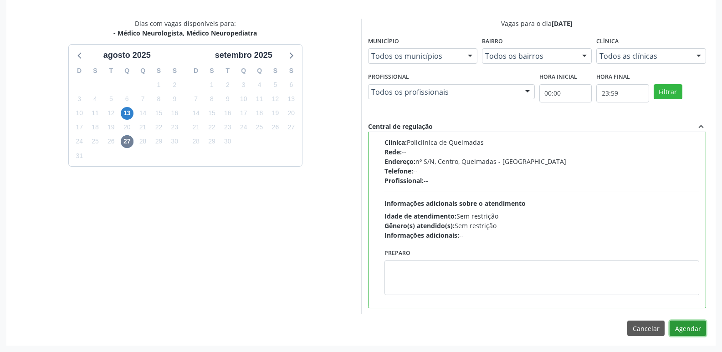
click at [693, 325] on button "Agendar" at bounding box center [688, 328] width 36 height 15
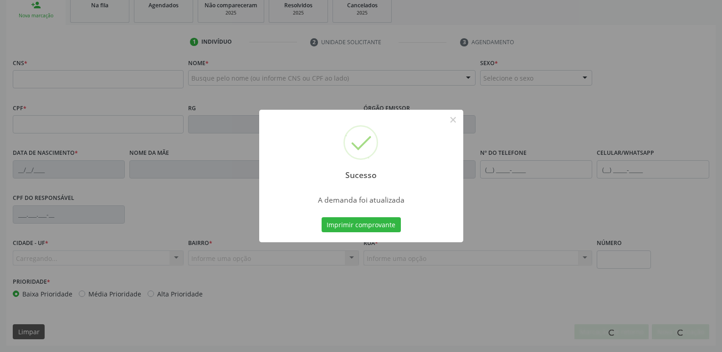
scroll to position [142, 0]
click at [322, 217] on button "Imprimir comprovante" at bounding box center [361, 224] width 79 height 15
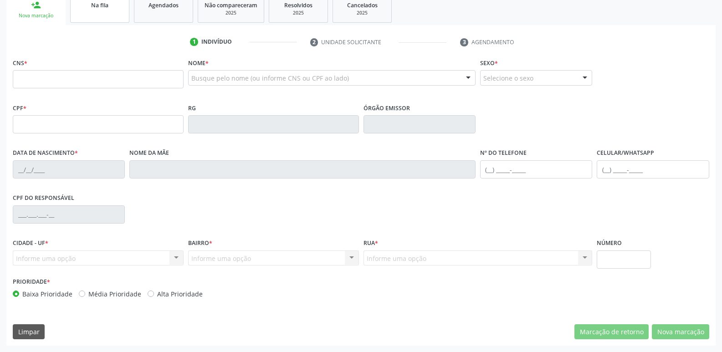
click at [103, 22] on link "Na fila" at bounding box center [99, 9] width 59 height 28
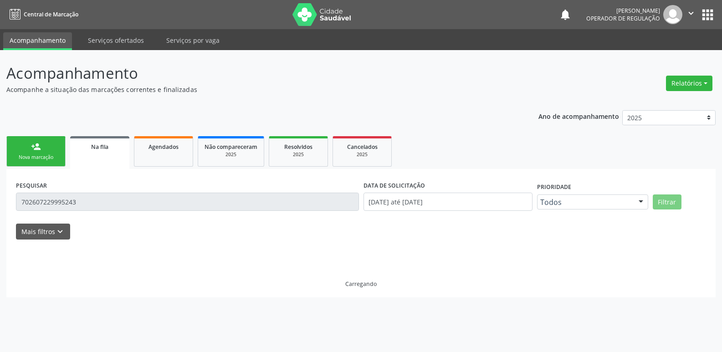
scroll to position [0, 0]
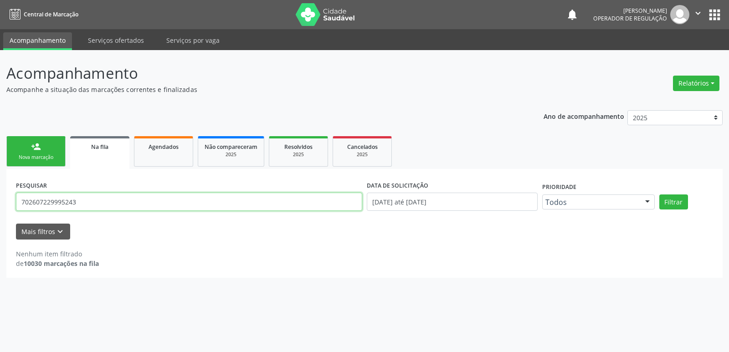
drag, startPoint x: 96, startPoint y: 199, endPoint x: 2, endPoint y: 220, distance: 96.5
click at [2, 220] on div "Acompanhamento Acompanhe a situação das marcações correntes e finalizadas Relat…" at bounding box center [364, 201] width 729 height 302
type input "707304504366198"
click at [659, 195] on button "Filtrar" at bounding box center [673, 202] width 29 height 15
click at [45, 152] on link "person_add Nova marcação" at bounding box center [35, 151] width 59 height 31
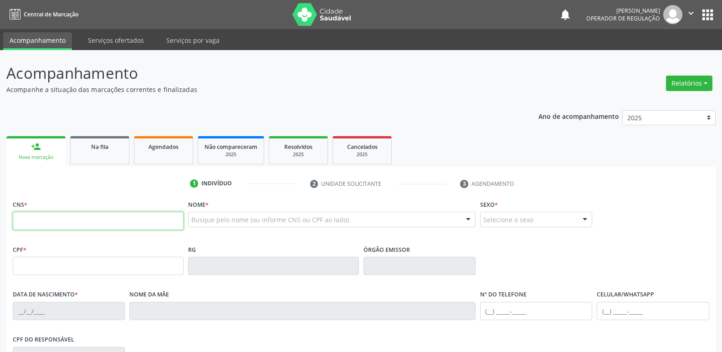
click at [72, 219] on input "text" at bounding box center [98, 221] width 171 height 18
type input "7"
click at [112, 159] on link "Na fila" at bounding box center [99, 150] width 59 height 28
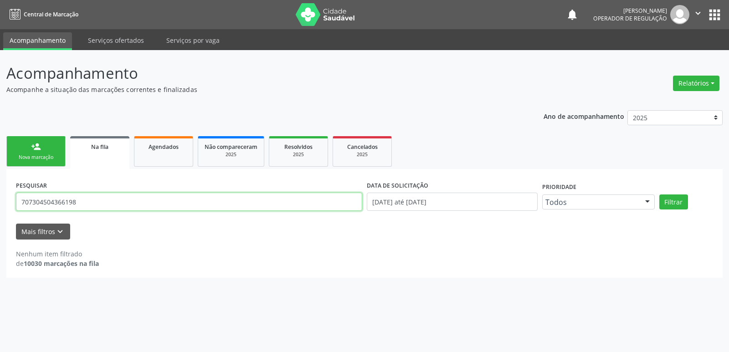
drag, startPoint x: 103, startPoint y: 203, endPoint x: 0, endPoint y: 210, distance: 102.7
click at [0, 210] on div "Acompanhamento Acompanhe a situação das marcações correntes e finalizadas Relat…" at bounding box center [364, 201] width 729 height 302
type input "704304504366198"
click at [659, 195] on button "Filtrar" at bounding box center [673, 202] width 29 height 15
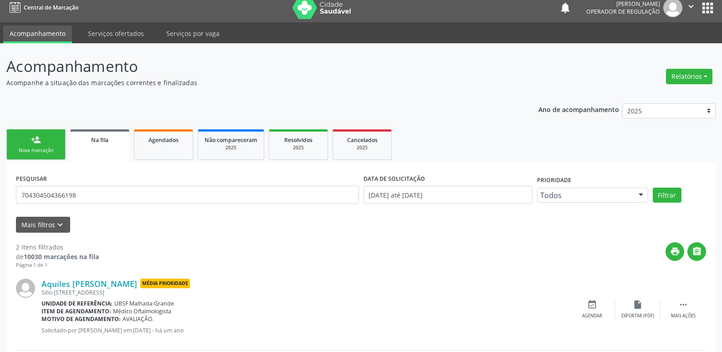
scroll to position [103, 0]
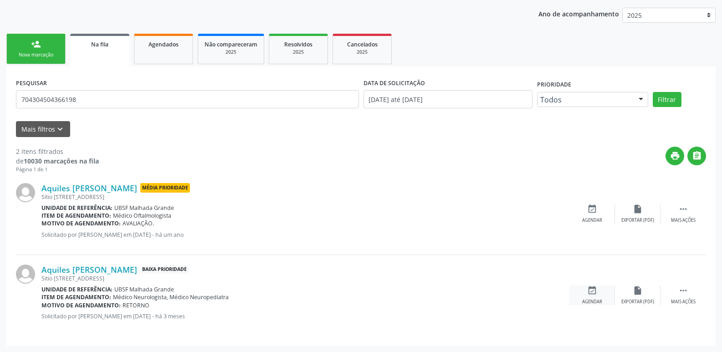
click at [587, 294] on icon "event_available" at bounding box center [592, 291] width 10 height 10
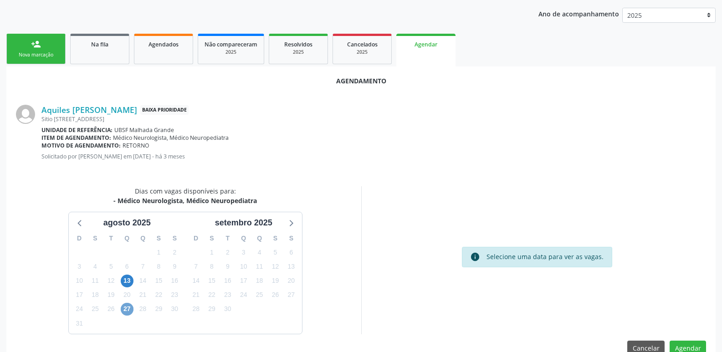
click at [128, 308] on span "27" at bounding box center [127, 309] width 13 height 13
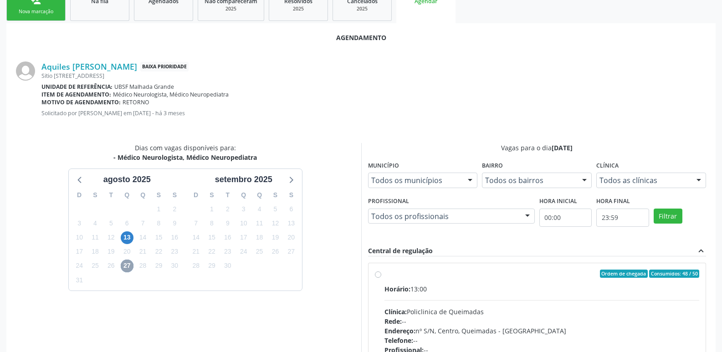
scroll to position [254, 0]
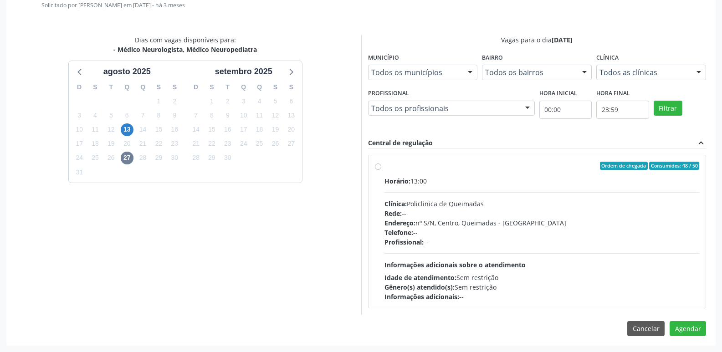
drag, startPoint x: 646, startPoint y: 249, endPoint x: 689, endPoint y: 265, distance: 46.0
click at [656, 250] on div "Horário: 13:00 Clínica: Policlinica de Queimadas Rede: -- Endereço: nº S/N, Cen…" at bounding box center [542, 238] width 315 height 125
click at [381, 170] on input "Ordem de chegada Consumidos: 48 / 50 Horário: 13:00 Clínica: Policlinica de Que…" at bounding box center [378, 166] width 6 height 8
radio input "true"
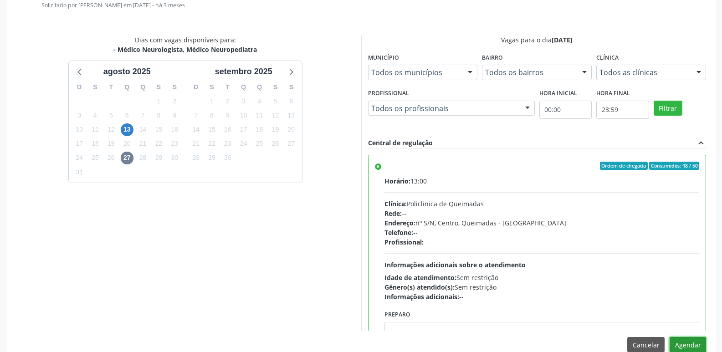
click at [681, 347] on button "Agendar" at bounding box center [688, 344] width 36 height 15
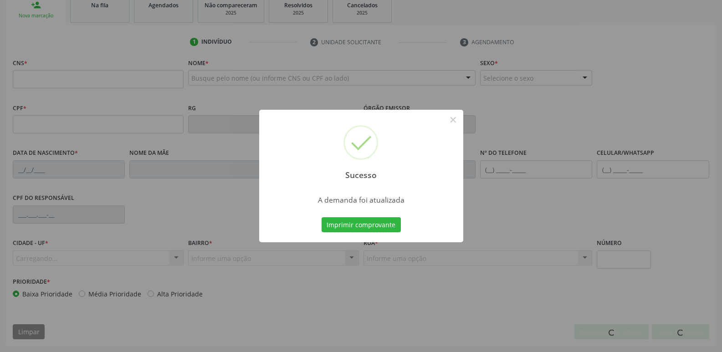
scroll to position [142, 0]
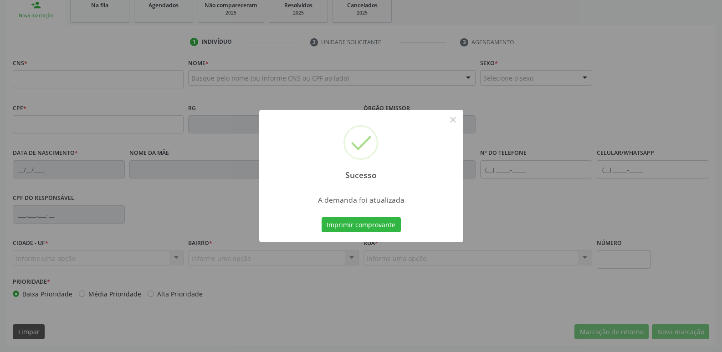
click at [322, 217] on button "Imprimir comprovante" at bounding box center [361, 224] width 79 height 15
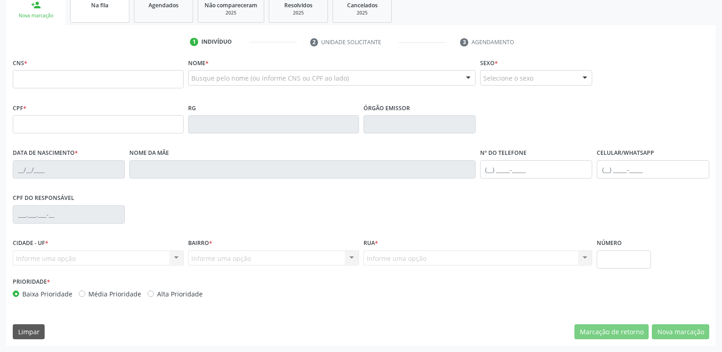
click at [93, 13] on link "Na fila" at bounding box center [99, 9] width 59 height 28
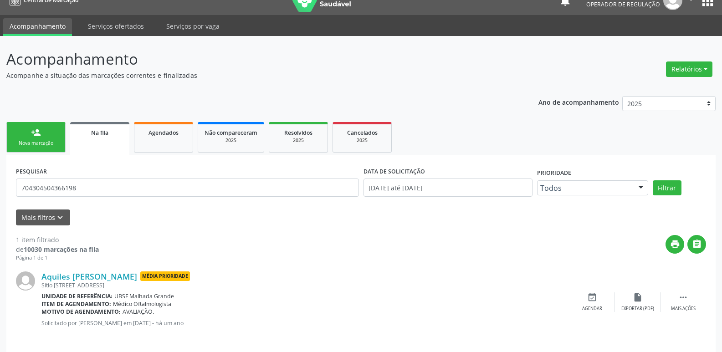
scroll to position [21, 0]
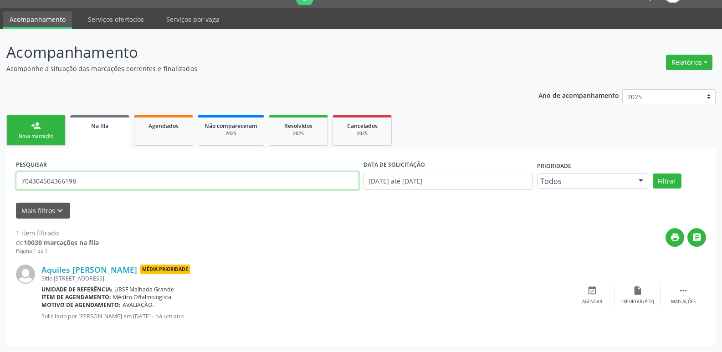
drag, startPoint x: 88, startPoint y: 177, endPoint x: 4, endPoint y: 164, distance: 85.2
click at [2, 164] on div "Acompanhamento Acompanhe a situação das marcações correntes e finalizadas Relat…" at bounding box center [361, 190] width 722 height 323
type input "898003459764823"
click at [653, 174] on button "Filtrar" at bounding box center [667, 181] width 29 height 15
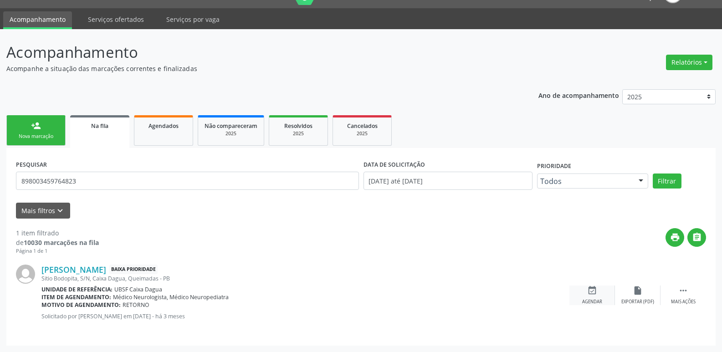
click at [596, 302] on div "Agendar" at bounding box center [592, 302] width 20 height 6
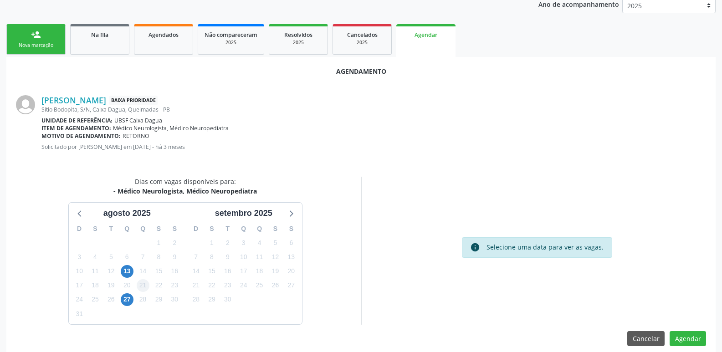
scroll to position [122, 0]
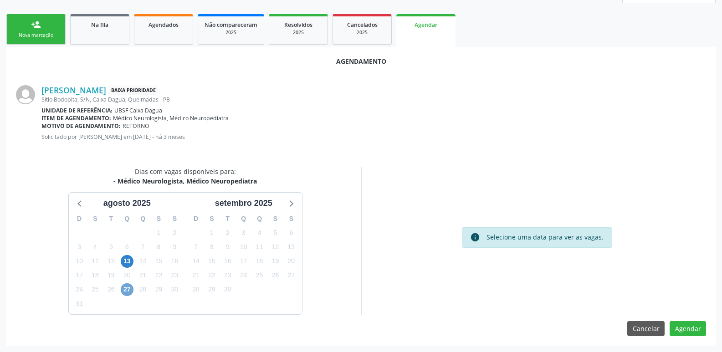
click at [123, 291] on span "27" at bounding box center [127, 289] width 13 height 13
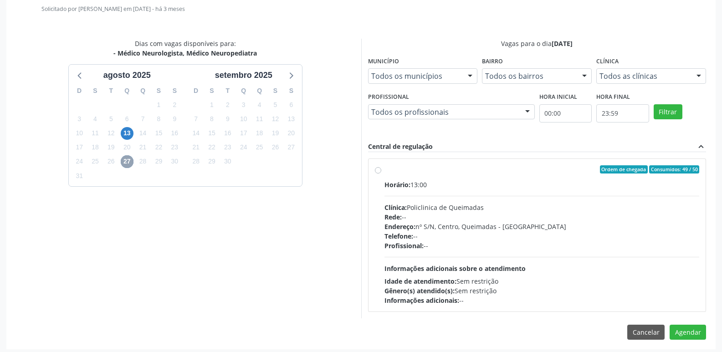
scroll to position [254, 0]
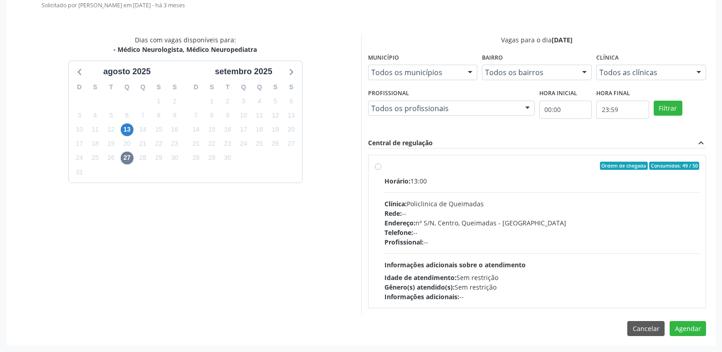
drag, startPoint x: 630, startPoint y: 242, endPoint x: 640, endPoint y: 252, distance: 13.9
click at [633, 244] on div "Profissional: --" at bounding box center [542, 242] width 315 height 10
click at [381, 170] on input "Ordem de chegada Consumidos: 49 / 50 Horário: 13:00 Clínica: Policlinica de Que…" at bounding box center [378, 166] width 6 height 8
radio input "true"
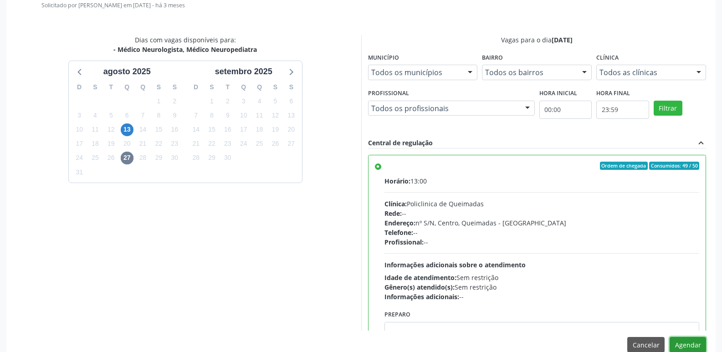
click at [680, 342] on button "Agendar" at bounding box center [688, 344] width 36 height 15
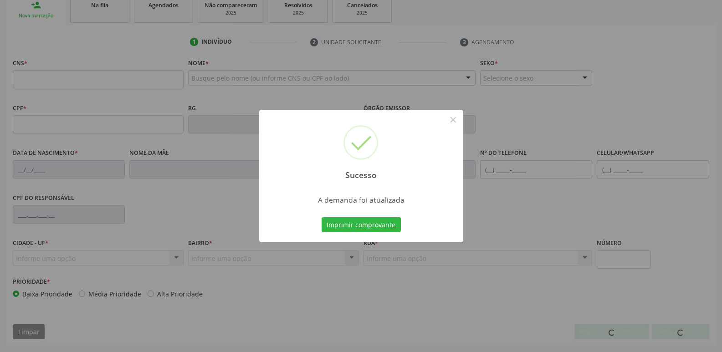
scroll to position [142, 0]
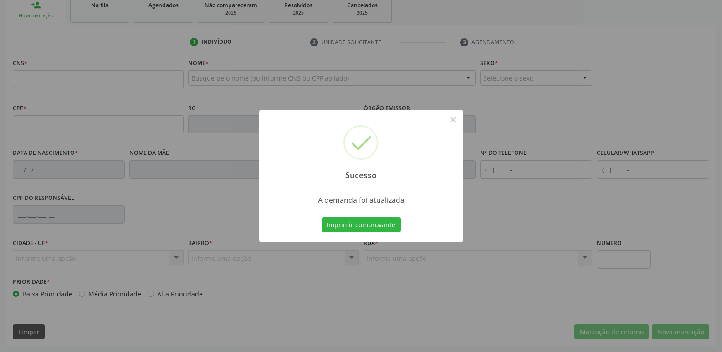
click at [322, 217] on button "Imprimir comprovante" at bounding box center [361, 224] width 79 height 15
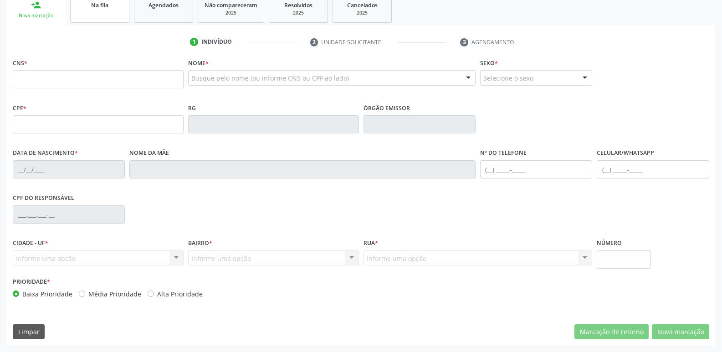
click at [93, 20] on link "Na fila" at bounding box center [99, 9] width 59 height 28
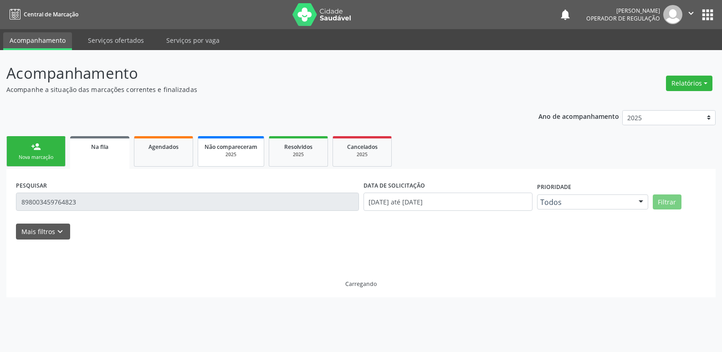
scroll to position [0, 0]
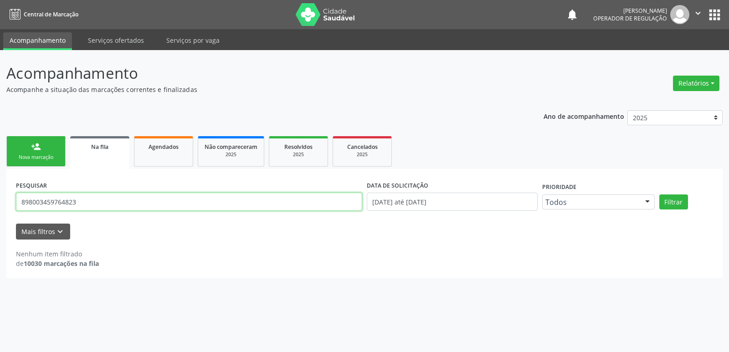
click at [119, 201] on input "898003459764823" at bounding box center [189, 202] width 346 height 18
click at [58, 161] on div "Nova marcação" at bounding box center [36, 157] width 46 height 7
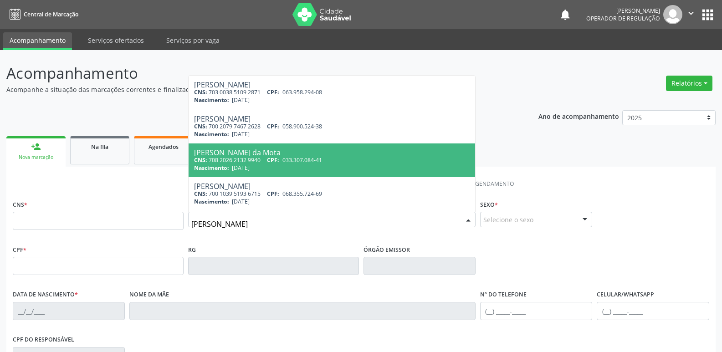
type input "[PERSON_NAME]"
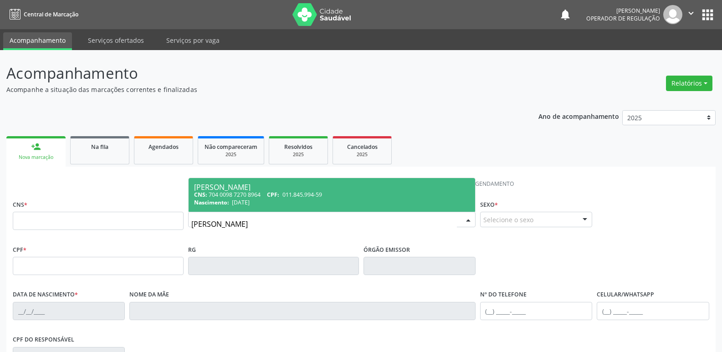
click at [279, 190] on div "[PERSON_NAME]" at bounding box center [332, 187] width 276 height 7
type input "704 0098 7270 8964"
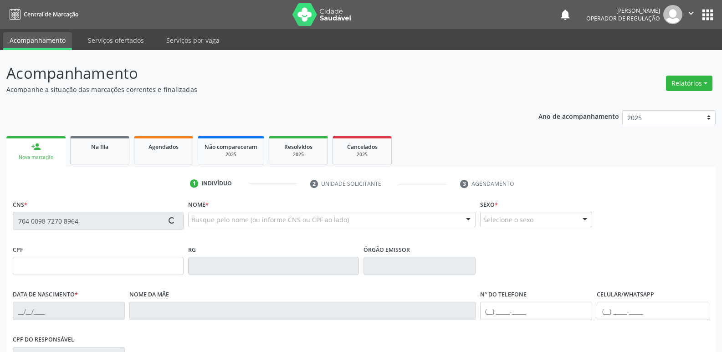
type input "011.845.994-59"
type input "[DATE]"
type input "[PERSON_NAME]"
type input "[PHONE_NUMBER]"
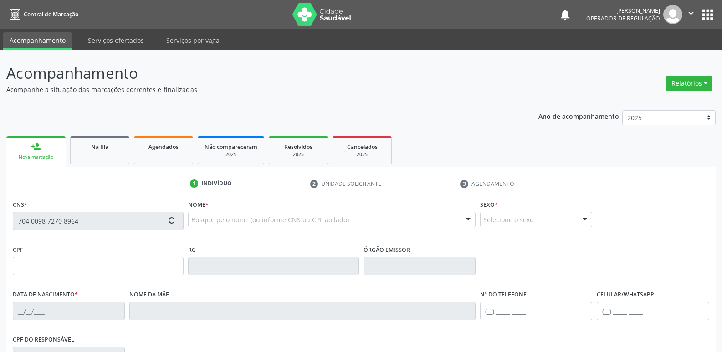
type input "120"
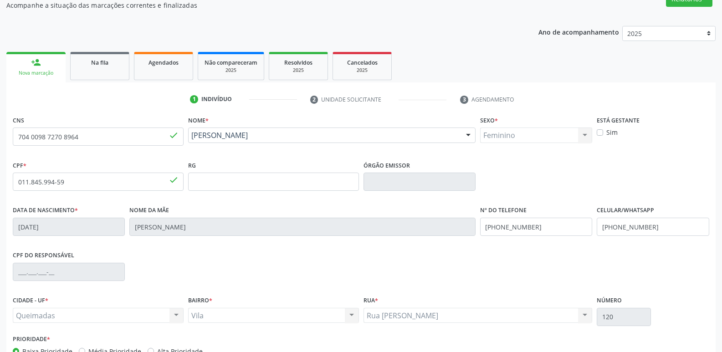
scroll to position [142, 0]
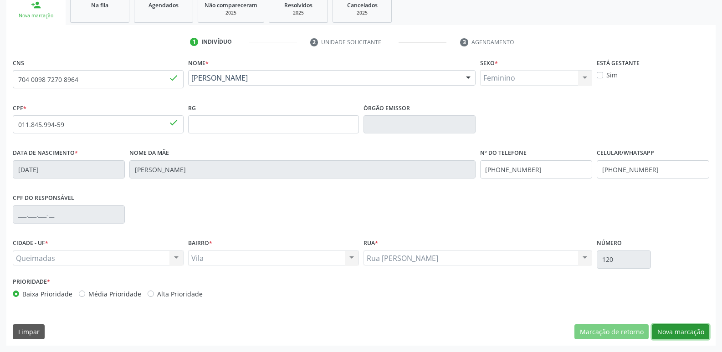
click at [670, 337] on button "Nova marcação" at bounding box center [680, 331] width 57 height 15
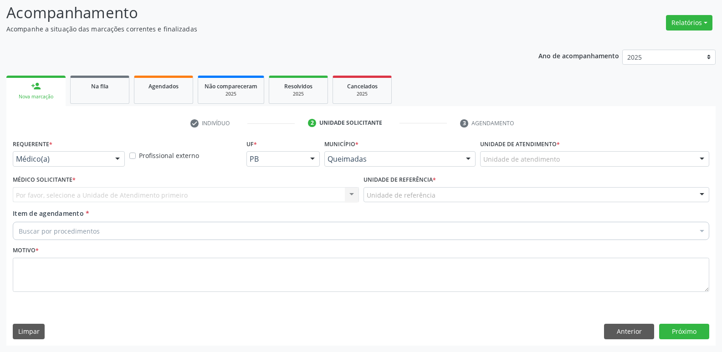
drag, startPoint x: 48, startPoint y: 163, endPoint x: 43, endPoint y: 194, distance: 31.4
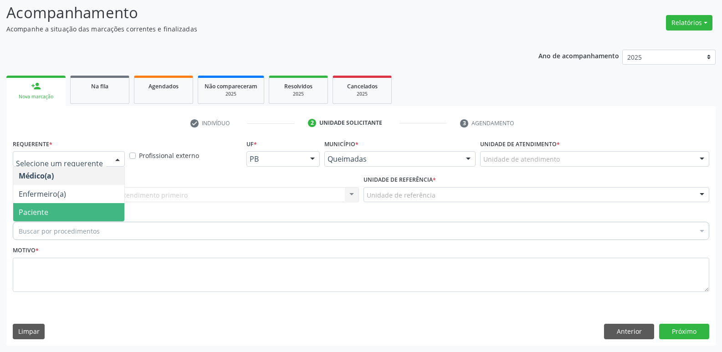
drag, startPoint x: 40, startPoint y: 212, endPoint x: 61, endPoint y: 200, distance: 23.7
click at [41, 210] on span "Paciente" at bounding box center [34, 212] width 30 height 10
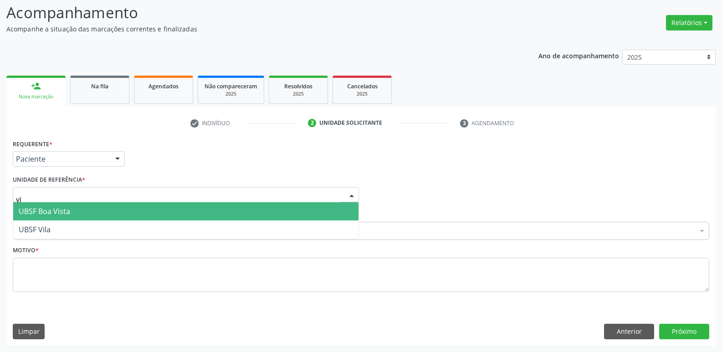
type input "vil"
click at [64, 221] on div "UBSF Vila Nenhum resultado encontrado para: " vil " Não há nenhuma opção para s…" at bounding box center [186, 211] width 346 height 19
click at [64, 217] on span "UBSF Vila" at bounding box center [185, 211] width 345 height 18
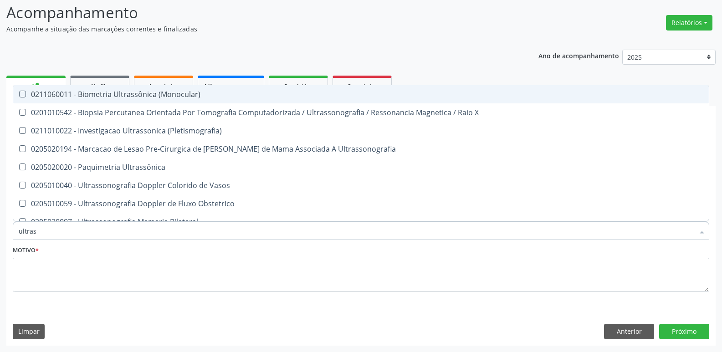
type input "ultrass"
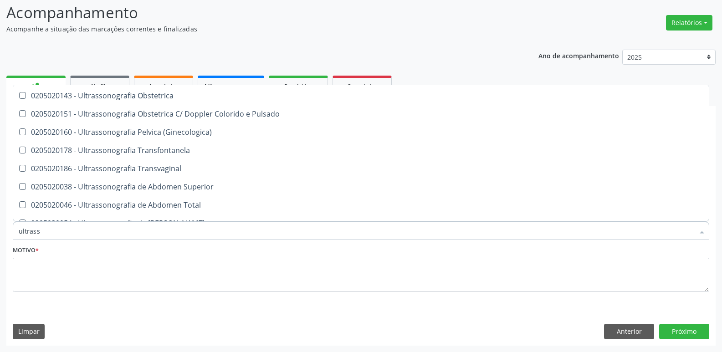
scroll to position [182, 0]
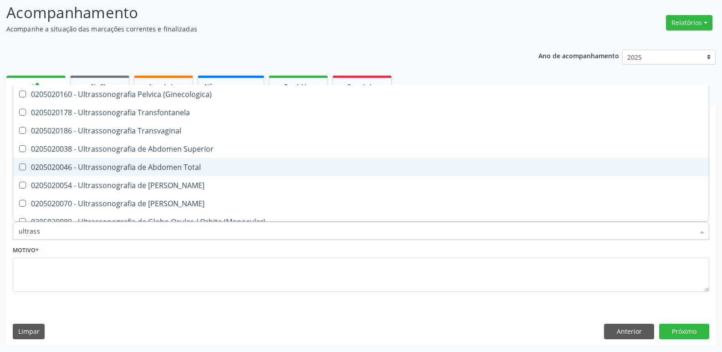
click at [180, 164] on div "0205020046 - Ultrassonografia de Abdomen Total" at bounding box center [361, 167] width 685 height 7
checkbox Total "true"
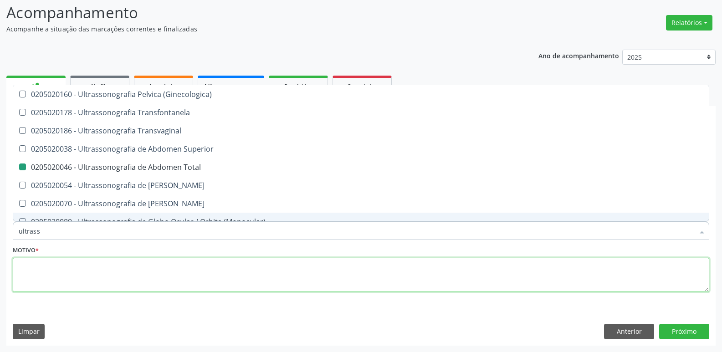
click at [104, 269] on textarea at bounding box center [361, 275] width 697 height 35
checkbox X "true"
checkbox Total "false"
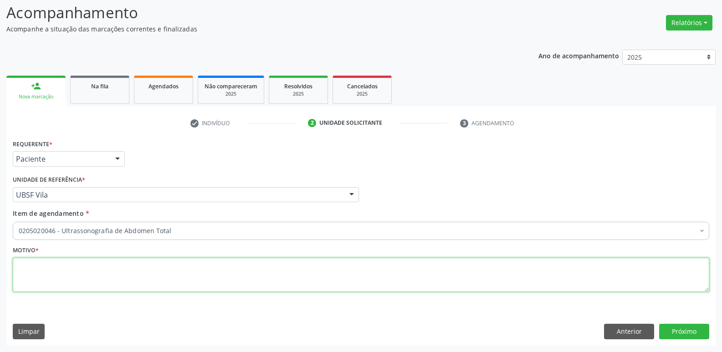
scroll to position [0, 0]
paste textarea "AVALIAÇÃO"
type textarea "AVALIAÇÃO"
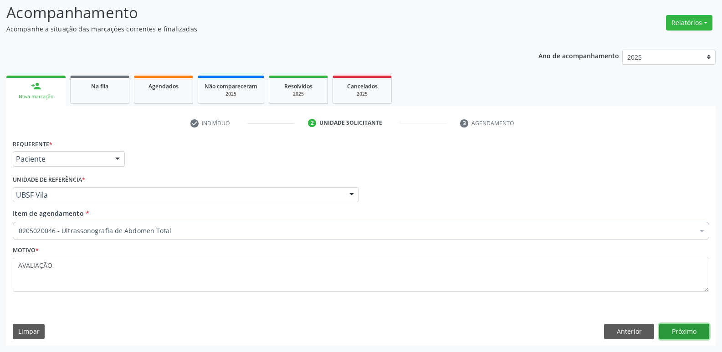
click at [697, 333] on button "Próximo" at bounding box center [684, 331] width 50 height 15
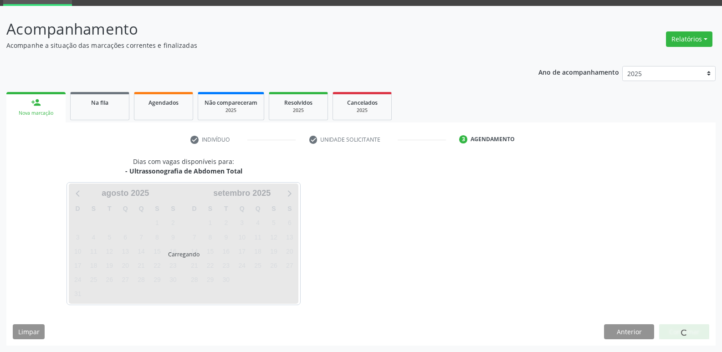
scroll to position [44, 0]
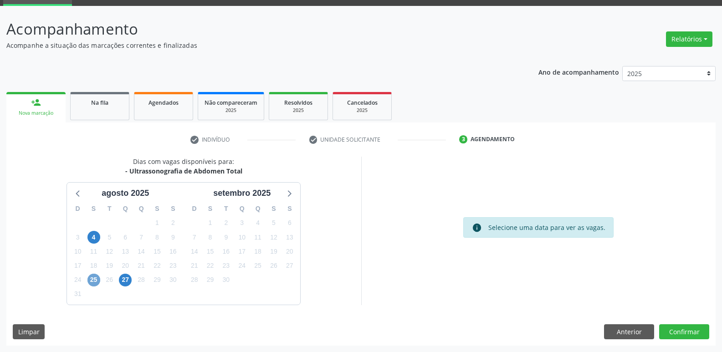
click at [92, 281] on span "25" at bounding box center [93, 280] width 13 height 13
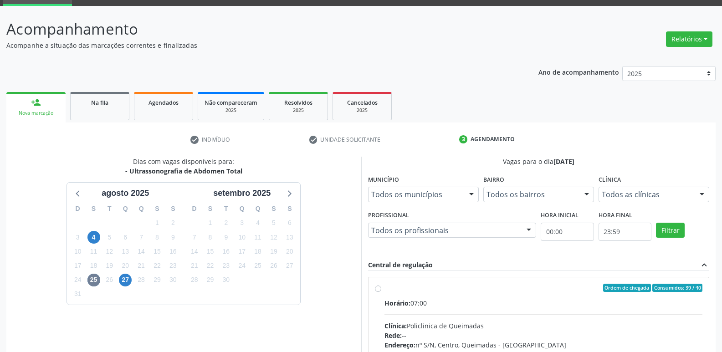
click at [602, 304] on div "Horário: 07:00" at bounding box center [544, 303] width 318 height 10
click at [381, 292] on input "Ordem de chegada Consumidos: 39 / 40 Horário: 07:00 Clínica: Policlinica de Que…" at bounding box center [378, 288] width 6 height 8
radio input "true"
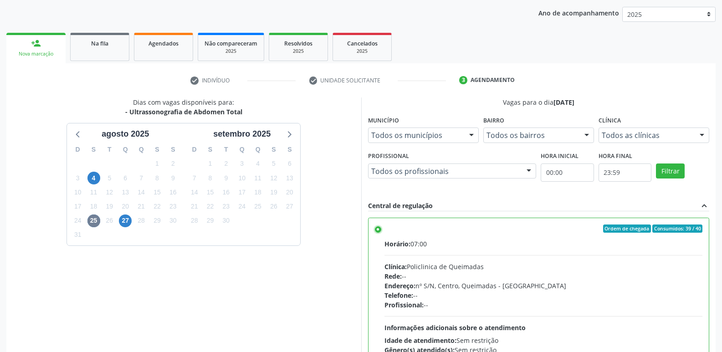
scroll to position [192, 0]
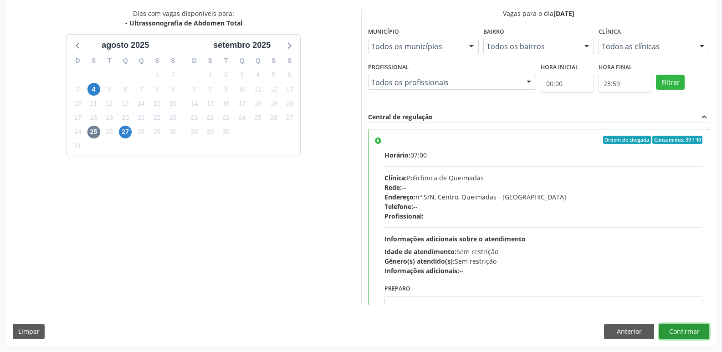
click at [688, 328] on button "Confirmar" at bounding box center [684, 331] width 50 height 15
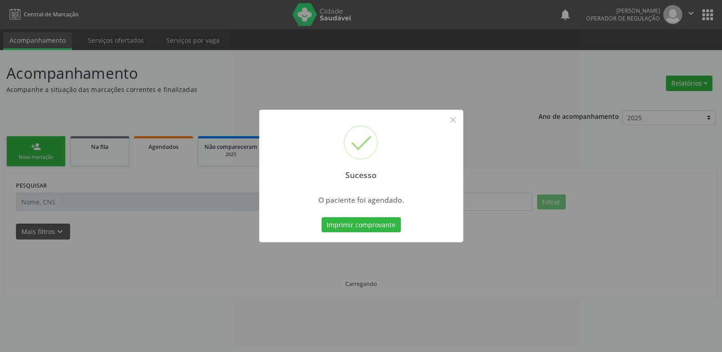
scroll to position [0, 0]
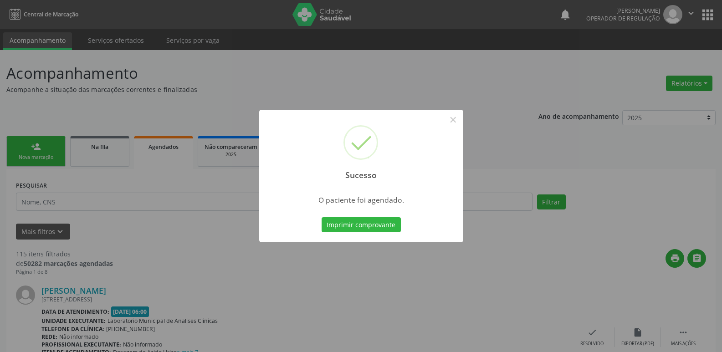
click at [322, 217] on button "Imprimir comprovante" at bounding box center [361, 224] width 79 height 15
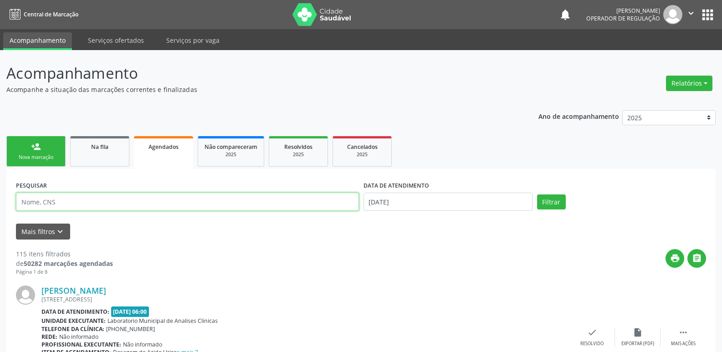
click at [110, 199] on input "text" at bounding box center [187, 202] width 343 height 18
drag, startPoint x: 66, startPoint y: 203, endPoint x: 0, endPoint y: 204, distance: 65.6
type input "[PERSON_NAME]"
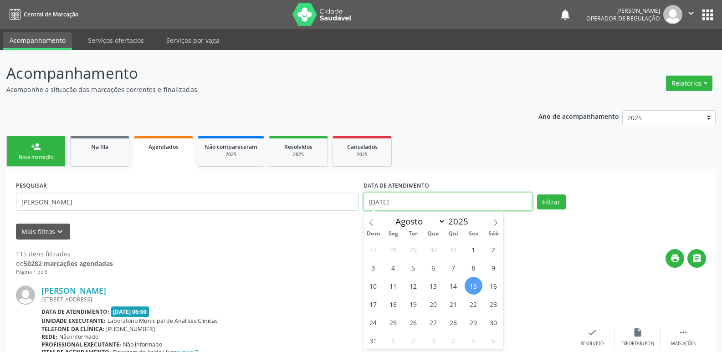
drag, startPoint x: 425, startPoint y: 206, endPoint x: 415, endPoint y: 210, distance: 11.0
click at [425, 206] on input "[DATE]" at bounding box center [448, 202] width 169 height 18
click at [393, 325] on span "25" at bounding box center [394, 322] width 18 height 18
type input "[DATE]"
drag, startPoint x: 393, startPoint y: 325, endPoint x: 380, endPoint y: 293, distance: 33.8
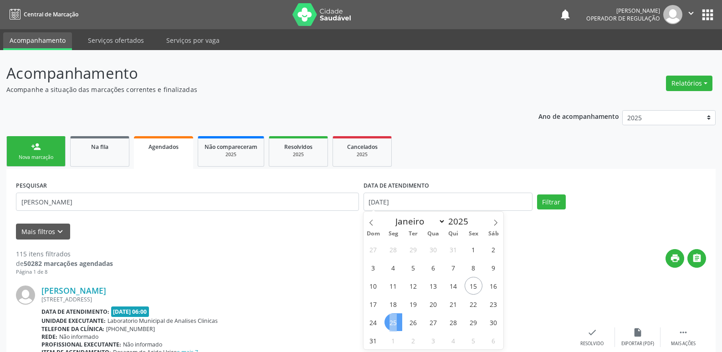
click at [392, 323] on span "25" at bounding box center [394, 322] width 18 height 18
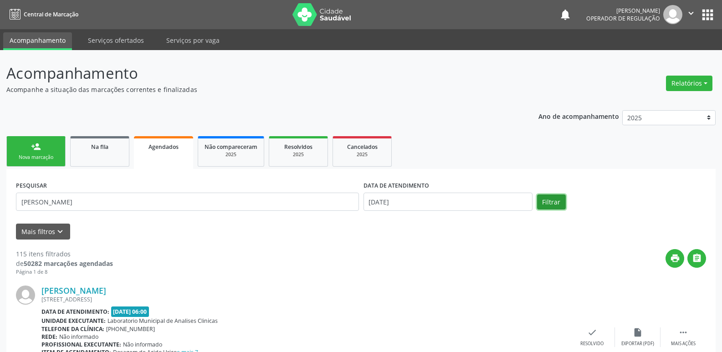
click at [548, 202] on button "Filtrar" at bounding box center [551, 202] width 29 height 15
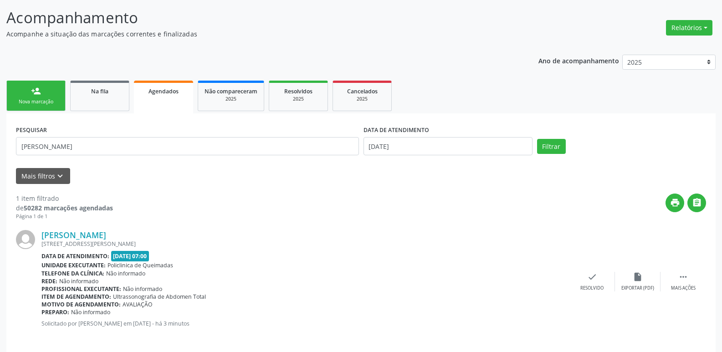
scroll to position [63, 0]
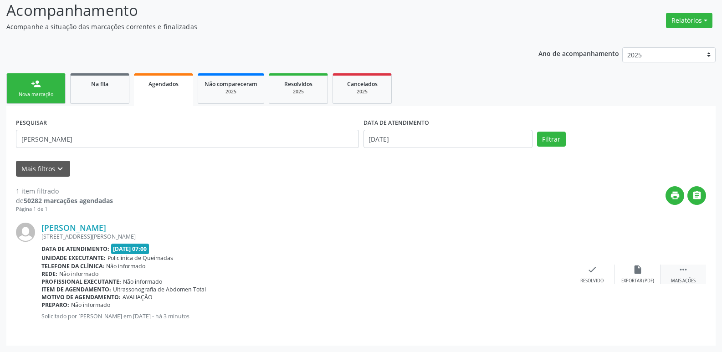
click at [693, 274] on div " Mais ações" at bounding box center [684, 275] width 46 height 20
click at [637, 277] on div "edit Editar" at bounding box center [638, 275] width 46 height 20
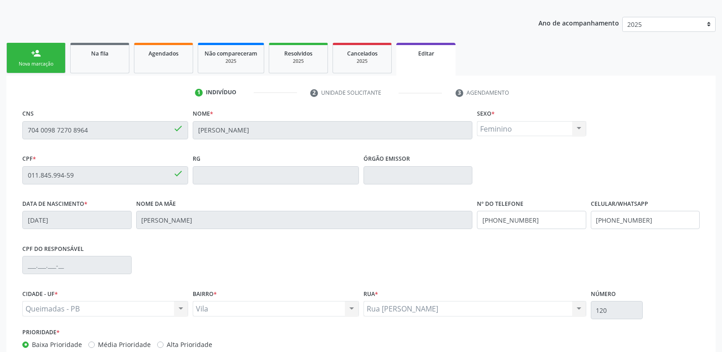
scroll to position [154, 0]
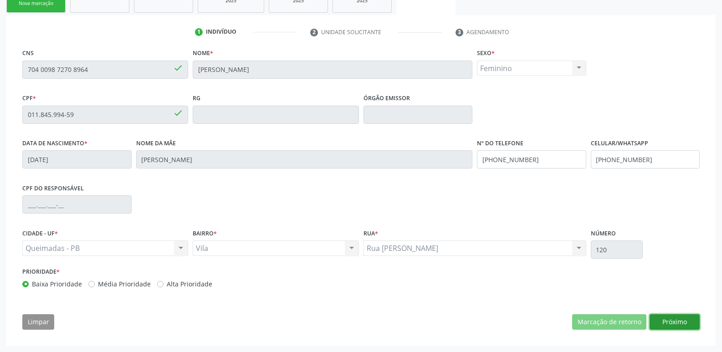
click at [677, 318] on button "Próximo" at bounding box center [675, 321] width 50 height 15
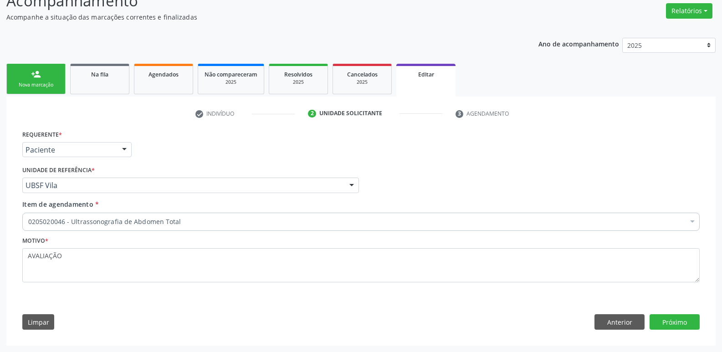
drag, startPoint x: 164, startPoint y: 226, endPoint x: 173, endPoint y: 213, distance: 15.8
click at [164, 226] on div "0205020046 - Ultrassonografia de Abdomen Total" at bounding box center [361, 222] width 678 height 18
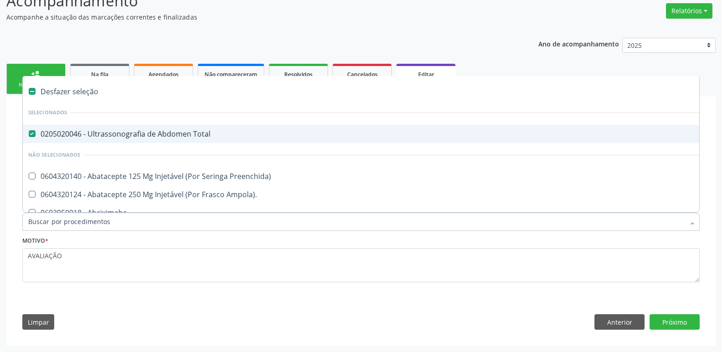
click at [190, 138] on div "0205020046 - Ultrassonografia de Abdomen Total" at bounding box center [382, 133] width 709 height 7
checkbox Total "false"
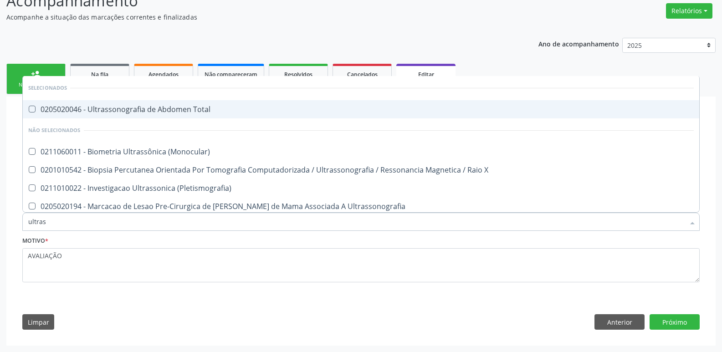
type input "ultrass"
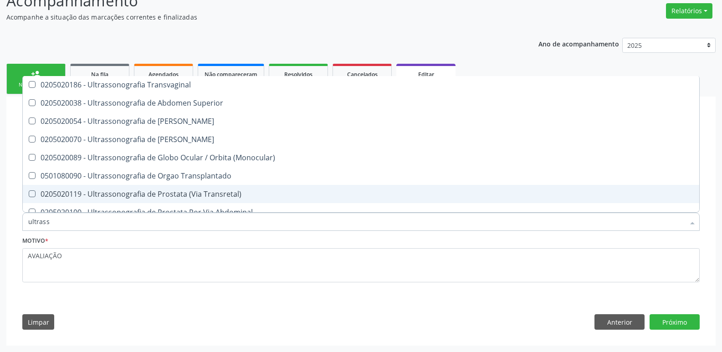
scroll to position [240, 0]
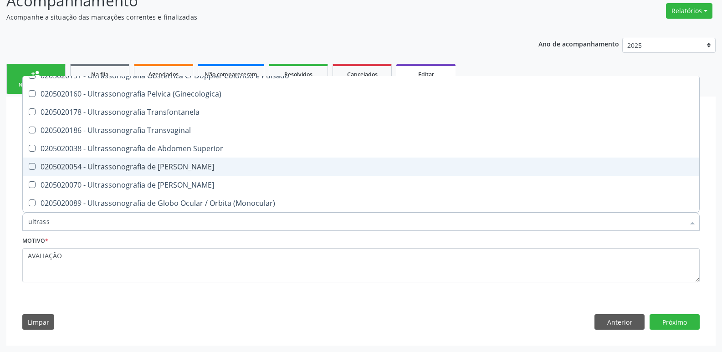
click at [210, 163] on div "0205020054 - Ultrassonografia de [PERSON_NAME]" at bounding box center [361, 166] width 666 height 7
checkbox Urinario "true"
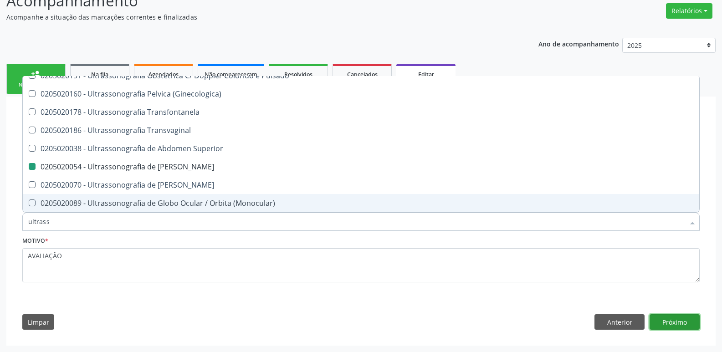
click at [693, 318] on button "Próximo" at bounding box center [675, 321] width 50 height 15
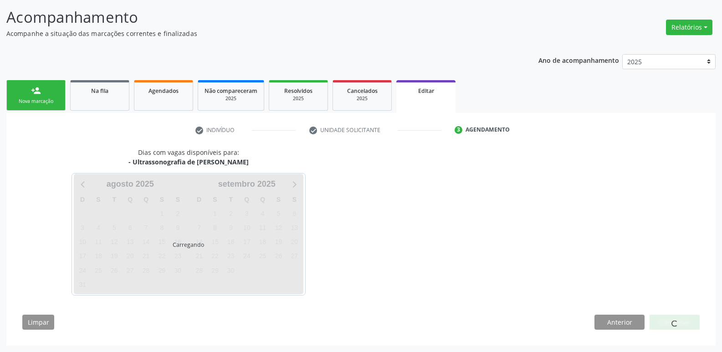
scroll to position [0, 0]
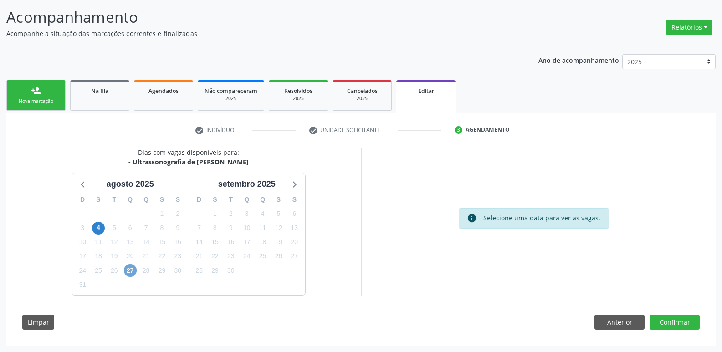
click at [133, 270] on span "27" at bounding box center [130, 270] width 13 height 13
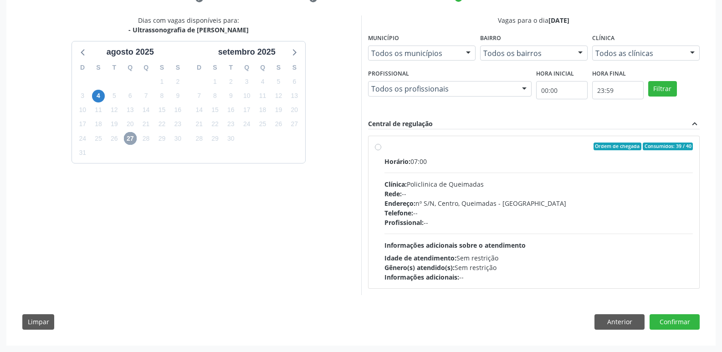
scroll to position [129, 0]
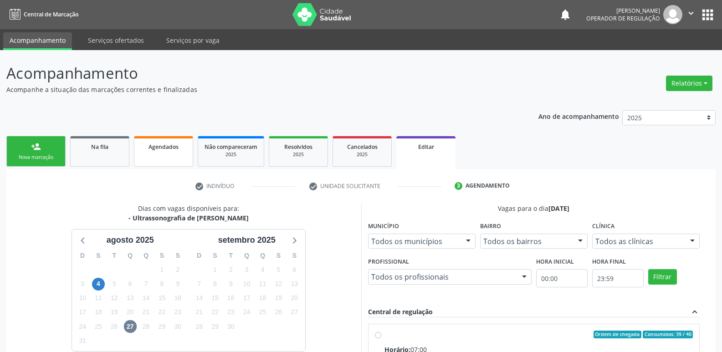
click at [160, 154] on link "Agendados" at bounding box center [163, 151] width 59 height 31
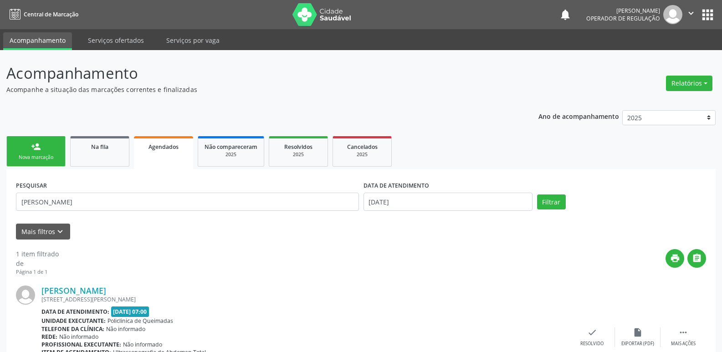
click at [34, 151] on div "person_add" at bounding box center [36, 147] width 10 height 10
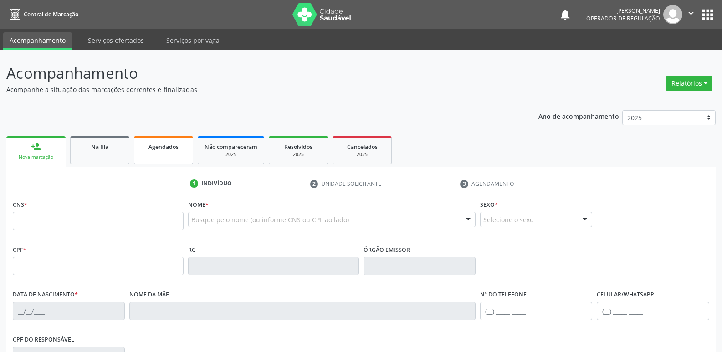
click at [150, 159] on link "Agendados" at bounding box center [163, 150] width 59 height 28
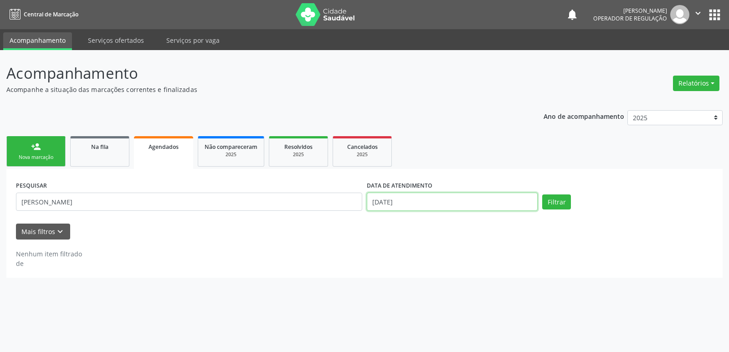
click at [410, 201] on input "[DATE]" at bounding box center [452, 202] width 171 height 18
click at [390, 324] on span "25" at bounding box center [394, 322] width 18 height 18
type input "[DATE]"
click at [390, 324] on span "25" at bounding box center [394, 322] width 18 height 18
click at [556, 199] on button "Filtrar" at bounding box center [556, 202] width 29 height 15
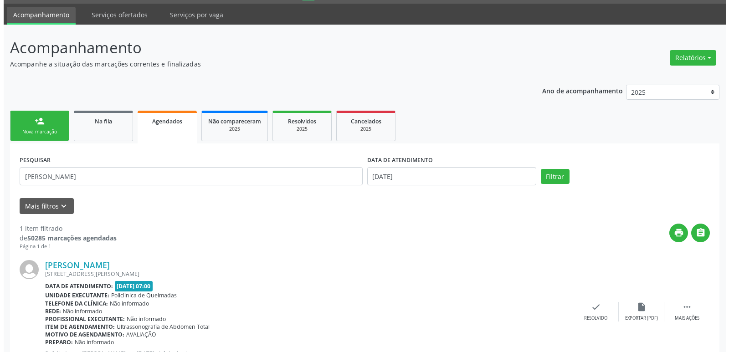
scroll to position [63, 0]
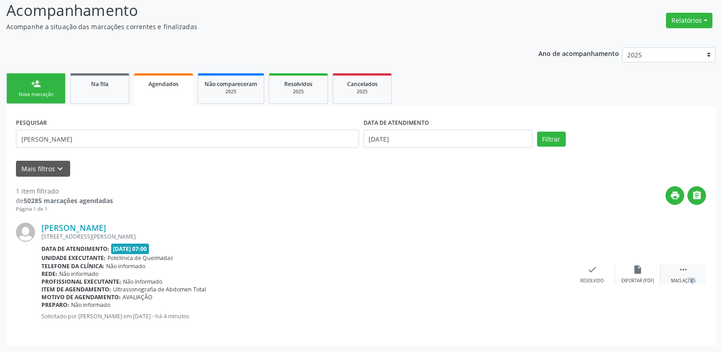
click at [680, 277] on div " Mais ações" at bounding box center [684, 275] width 46 height 20
click at [548, 278] on div "Cancelar" at bounding box center [546, 281] width 21 height 6
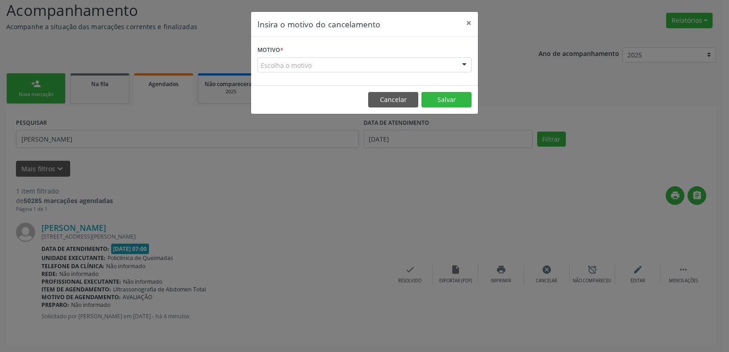
click at [344, 65] on div "Escolha o motivo" at bounding box center [364, 64] width 214 height 15
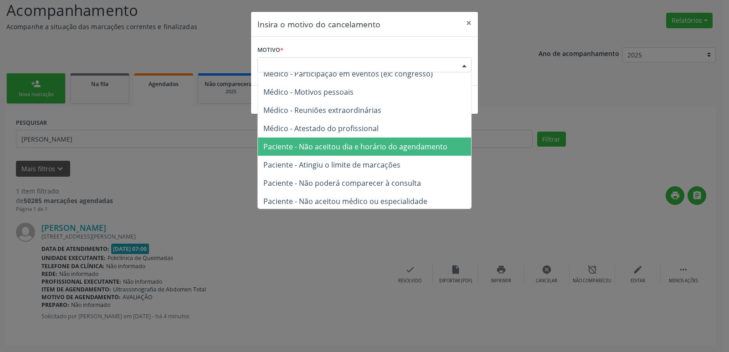
scroll to position [46, 0]
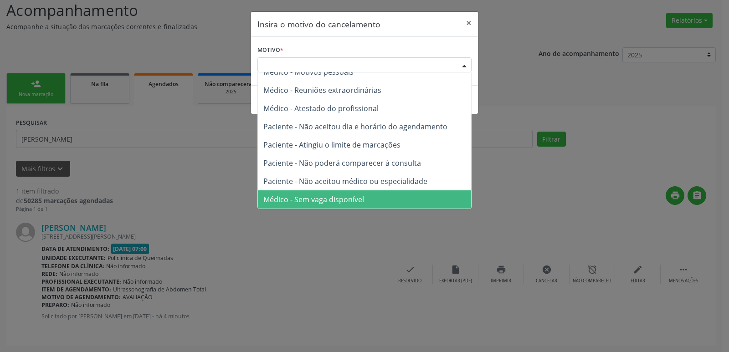
click at [318, 197] on span "Médico - Sem vaga disponível" at bounding box center [313, 200] width 101 height 10
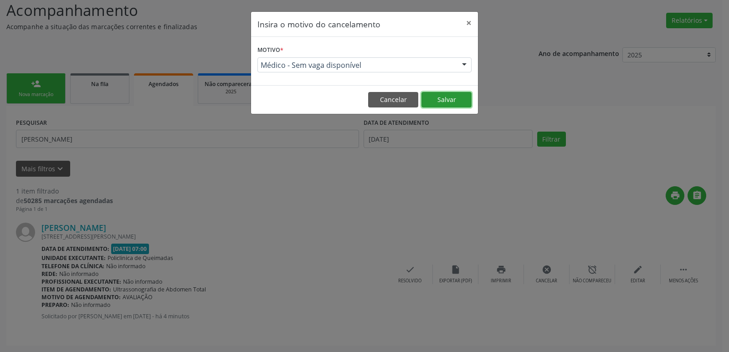
click at [439, 97] on button "Salvar" at bounding box center [446, 99] width 50 height 15
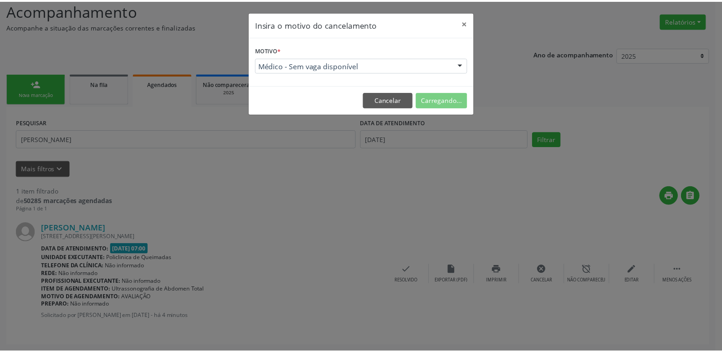
scroll to position [0, 0]
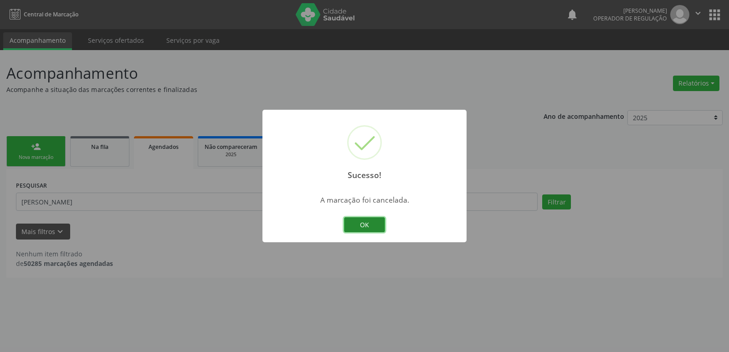
click at [363, 229] on button "OK" at bounding box center [364, 224] width 41 height 15
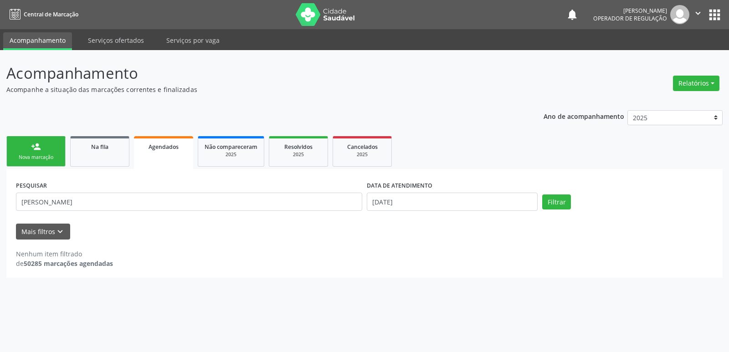
click at [53, 154] on link "person_add Nova marcação" at bounding box center [35, 151] width 59 height 31
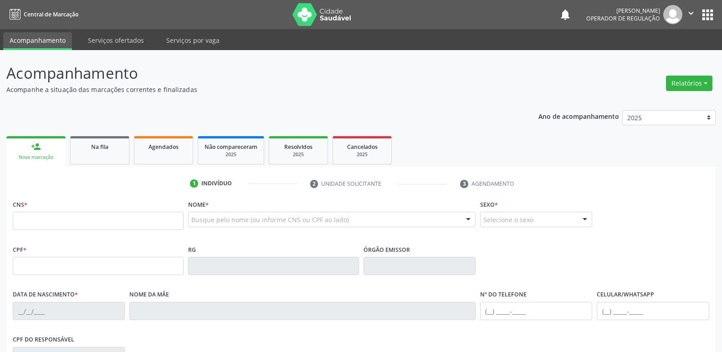
drag, startPoint x: 215, startPoint y: 211, endPoint x: 211, endPoint y: 222, distance: 11.5
click at [214, 215] on div "Nome * Busque pelo nome (ou informe CNS ou CPF ao lado) Nenhum resultado encont…" at bounding box center [332, 216] width 288 height 36
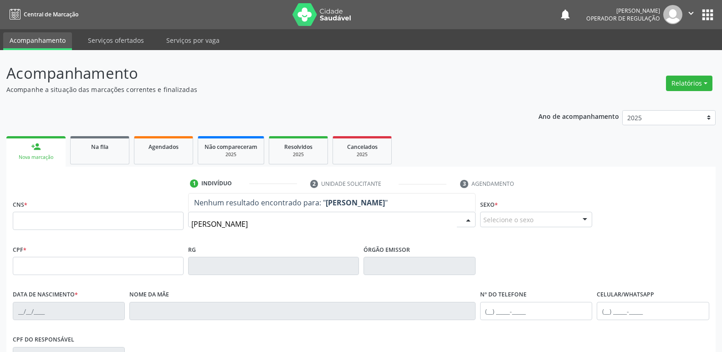
type input "[PERSON_NAME]"
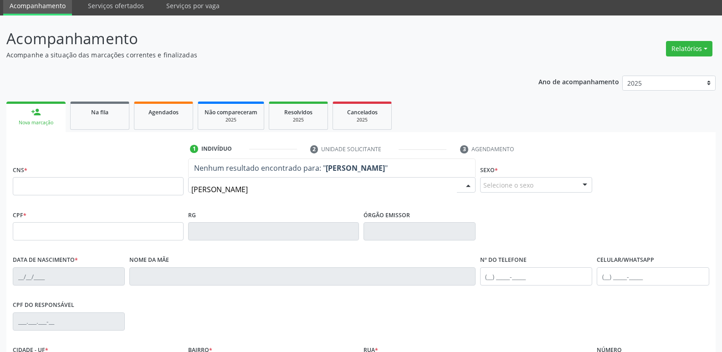
scroll to position [142, 0]
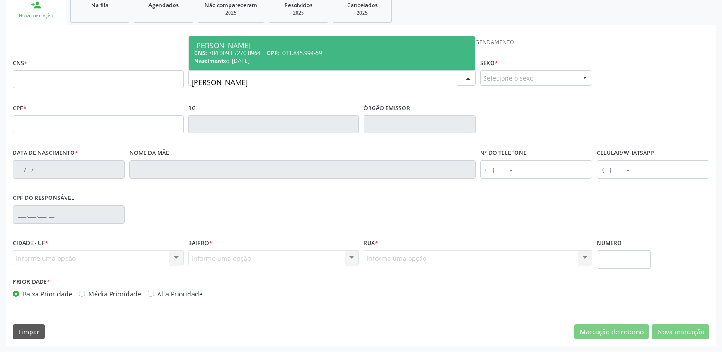
click at [310, 52] on span "011.845.994-59" at bounding box center [302, 53] width 40 height 8
type input "704 0098 7270 8964"
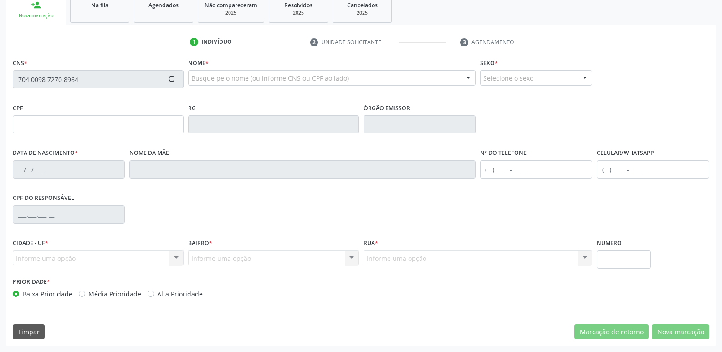
type input "011.845.994-59"
type input "[DATE]"
type input "[PERSON_NAME]"
type input "[PHONE_NUMBER]"
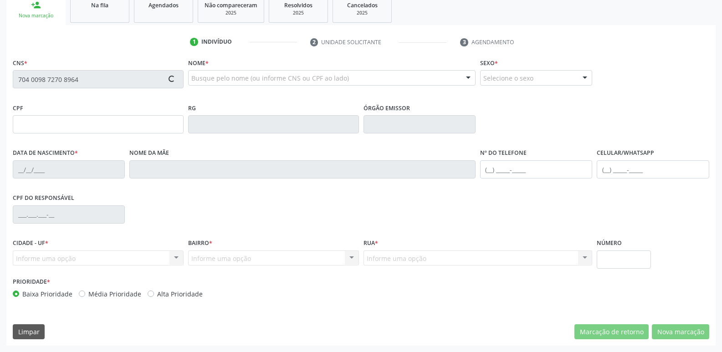
type input "120"
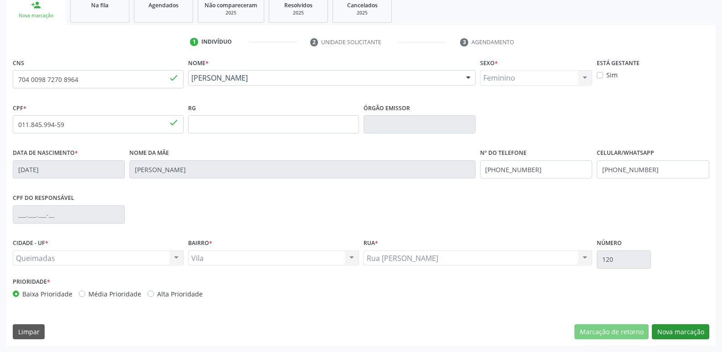
drag, startPoint x: 688, startPoint y: 323, endPoint x: 684, endPoint y: 328, distance: 6.4
click at [686, 327] on div "CNS 704 0098 7270 8964 done Nome * Adriana Brito Barbosa Adriana Brito Barbosa …" at bounding box center [360, 201] width 709 height 290
click at [683, 328] on button "Nova marcação" at bounding box center [680, 331] width 57 height 15
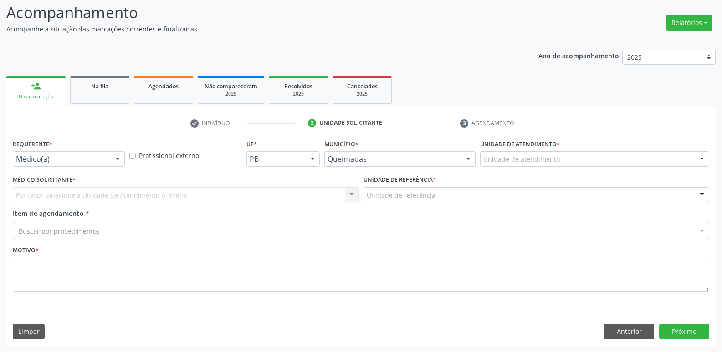
click at [107, 155] on div "Médico(a)" at bounding box center [69, 158] width 112 height 15
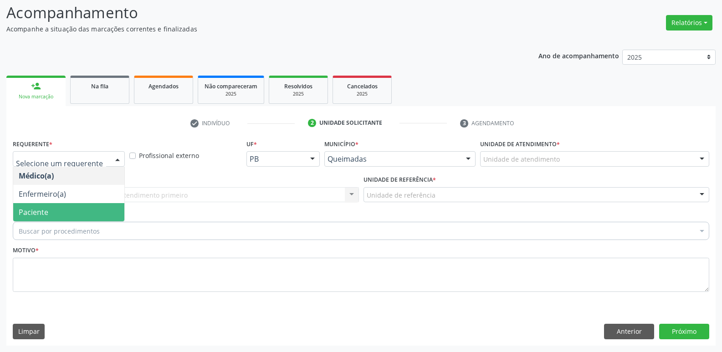
drag, startPoint x: 83, startPoint y: 219, endPoint x: 110, endPoint y: 210, distance: 28.4
click at [83, 218] on span "Paciente" at bounding box center [68, 212] width 111 height 18
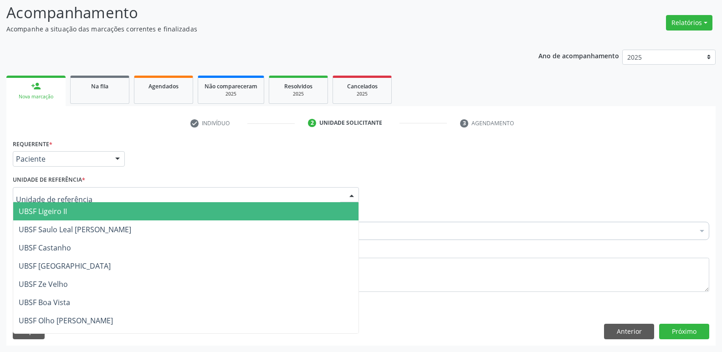
click at [131, 197] on div at bounding box center [186, 194] width 346 height 15
type input "v"
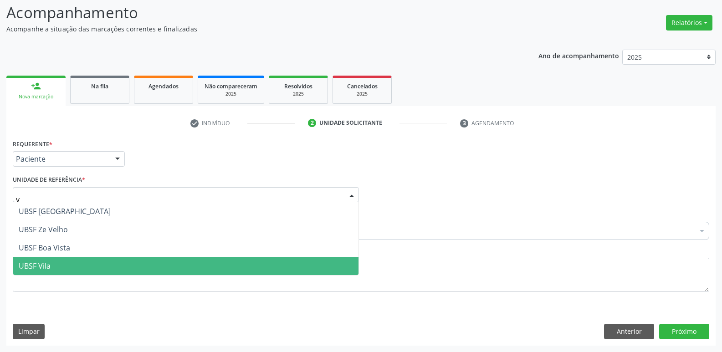
click at [80, 263] on span "UBSF Vila" at bounding box center [185, 266] width 345 height 18
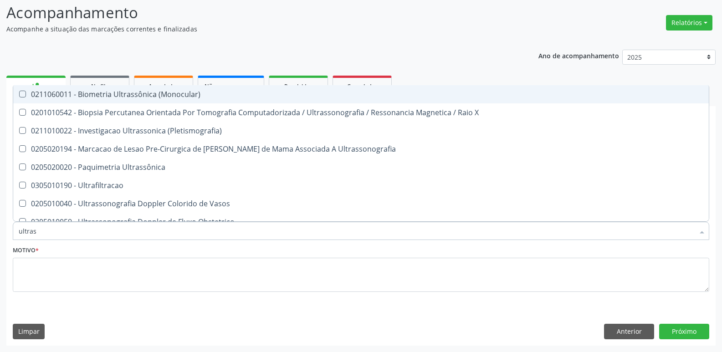
type input "ultrass"
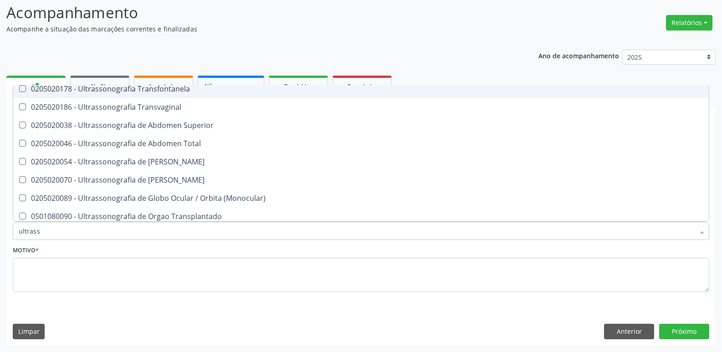
scroll to position [228, 0]
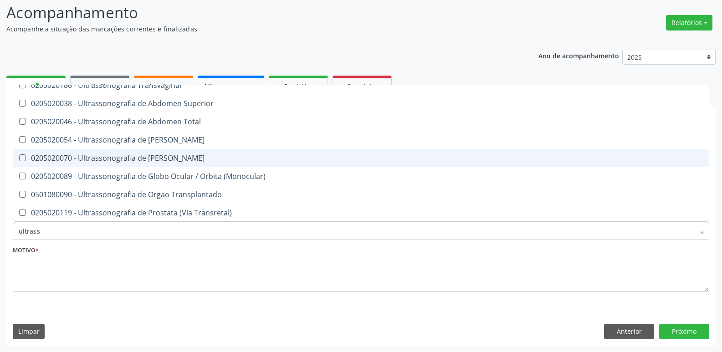
click at [181, 149] on span "0205020070 - Ultrassonografia de [PERSON_NAME]" at bounding box center [361, 158] width 696 height 18
checkbox Escrotal "true"
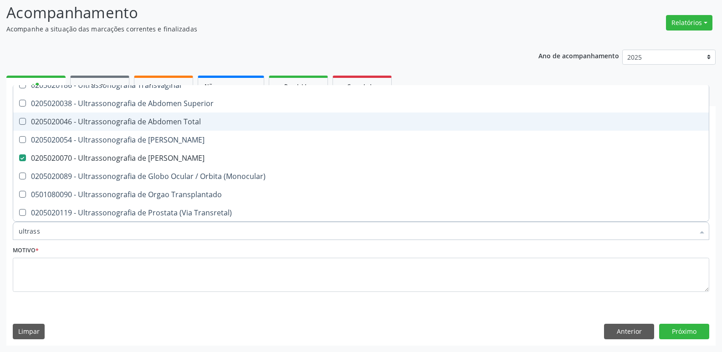
click at [183, 124] on div "0205020046 - Ultrassonografia de Abdomen Total" at bounding box center [361, 121] width 685 height 7
checkbox Total "true"
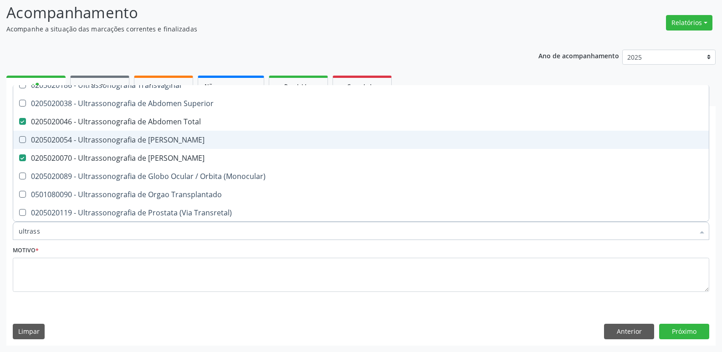
click at [190, 143] on div "0205020054 - Ultrassonografia de [PERSON_NAME]" at bounding box center [361, 139] width 685 height 7
checkbox Urinario "true"
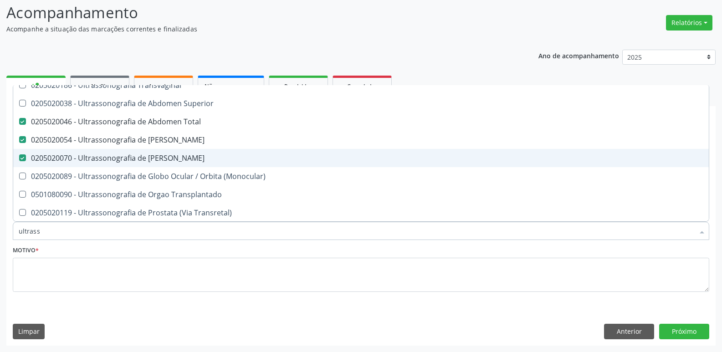
drag, startPoint x: 180, startPoint y: 156, endPoint x: 189, endPoint y: 131, distance: 25.9
click at [180, 156] on div "0205020070 - Ultrassonografia de [PERSON_NAME]" at bounding box center [361, 157] width 685 height 7
checkbox Escrotal "false"
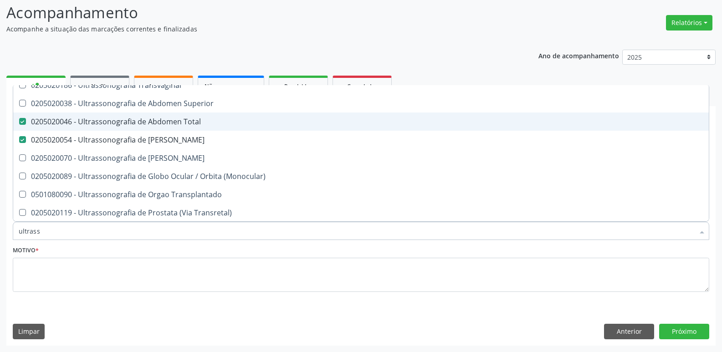
click at [189, 123] on div "0205020046 - Ultrassonografia de Abdomen Total" at bounding box center [361, 121] width 685 height 7
checkbox Total "false"
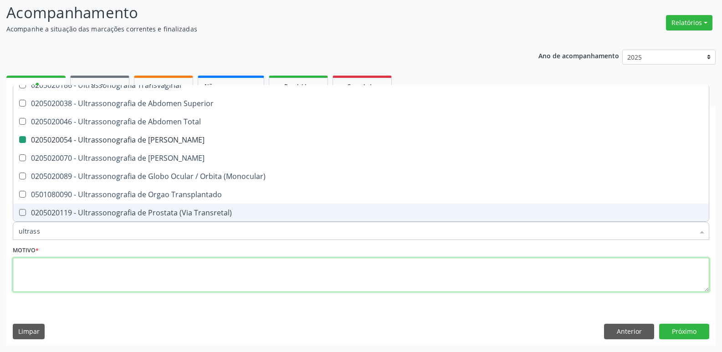
click at [138, 272] on textarea at bounding box center [361, 275] width 697 height 35
checkbox X "true"
checkbox Urinario "false"
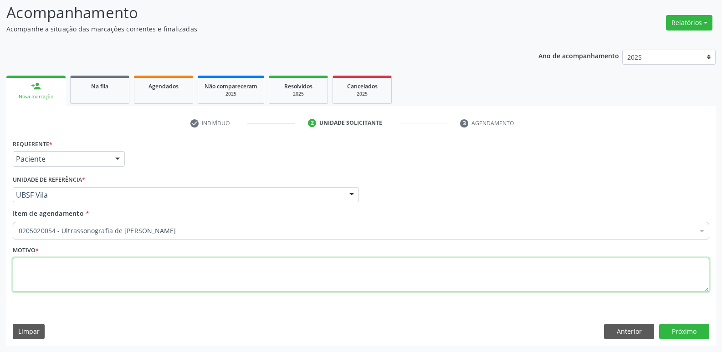
paste textarea "AVALIAÇÃO"
type textarea "AVALIAÇÃO"
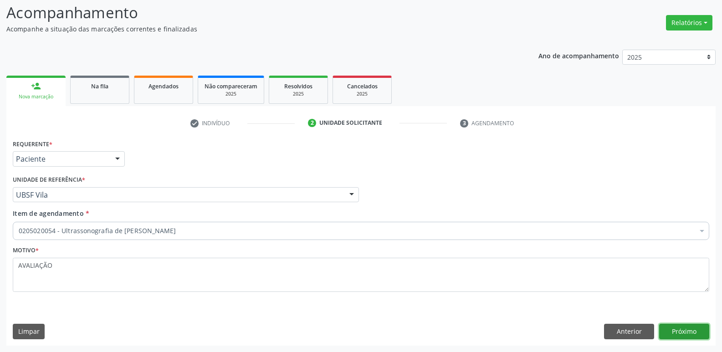
click at [673, 330] on button "Próximo" at bounding box center [684, 331] width 50 height 15
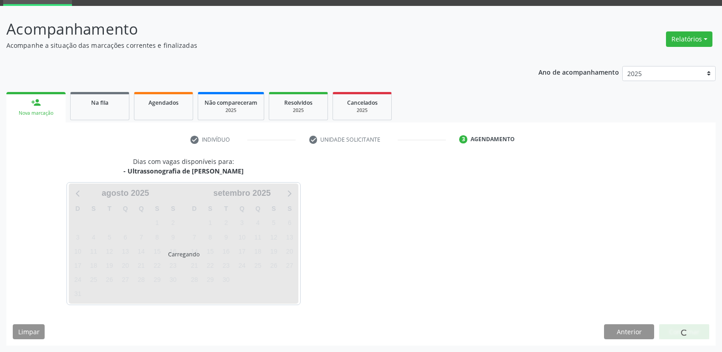
scroll to position [44, 0]
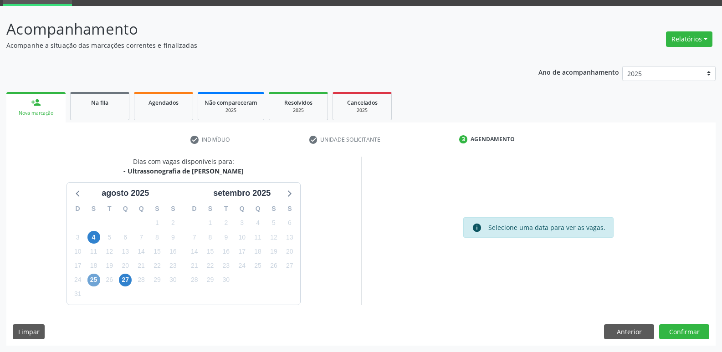
click at [95, 281] on span "25" at bounding box center [93, 280] width 13 height 13
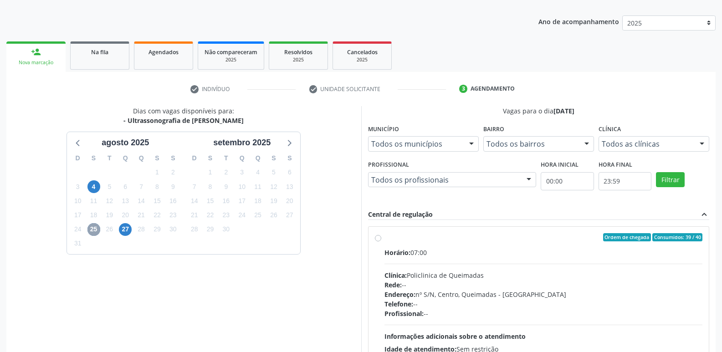
scroll to position [176, 0]
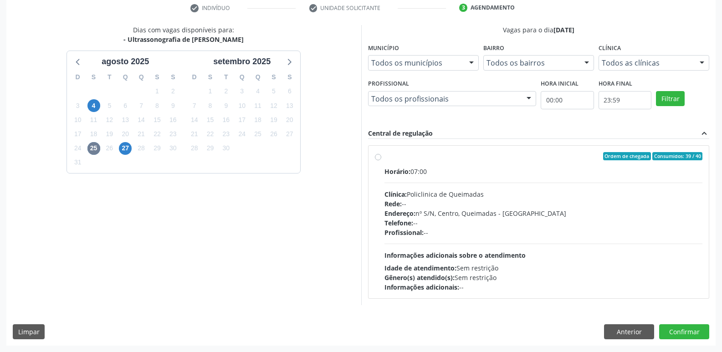
click at [598, 200] on div "Rede: --" at bounding box center [544, 204] width 318 height 10
click at [381, 160] on input "Ordem de chegada Consumidos: 39 / 40 Horário: 07:00 Clínica: Policlinica de Que…" at bounding box center [378, 156] width 6 height 8
radio input "true"
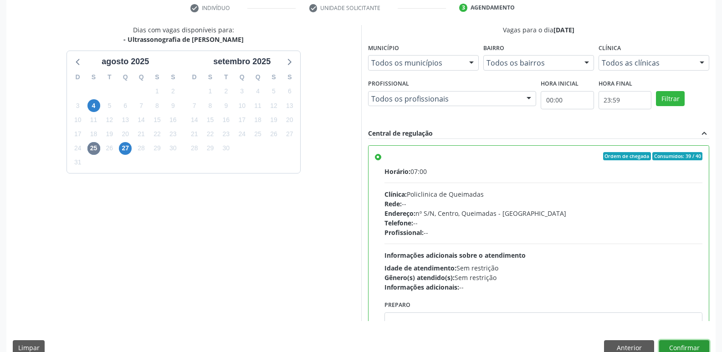
click at [675, 348] on button "Confirmar" at bounding box center [684, 347] width 50 height 15
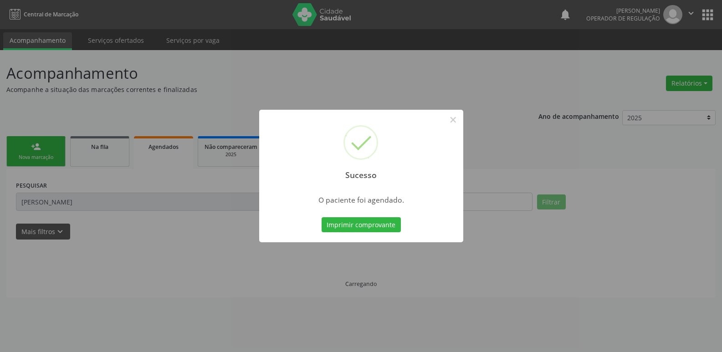
scroll to position [0, 0]
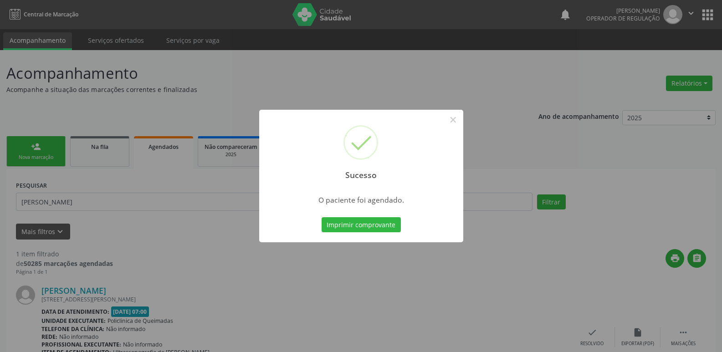
click at [322, 217] on button "Imprimir comprovante" at bounding box center [361, 224] width 79 height 15
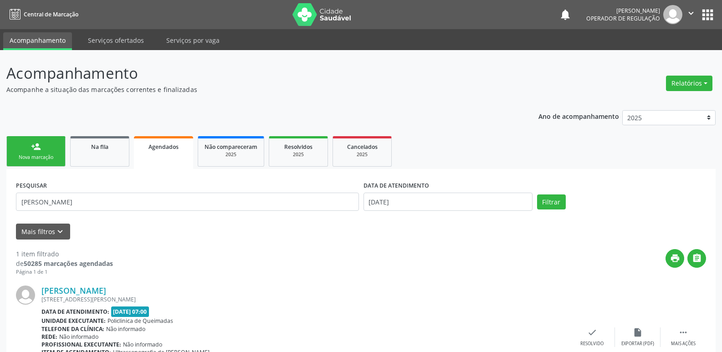
click at [41, 142] on link "person_add Nova marcação" at bounding box center [35, 151] width 59 height 31
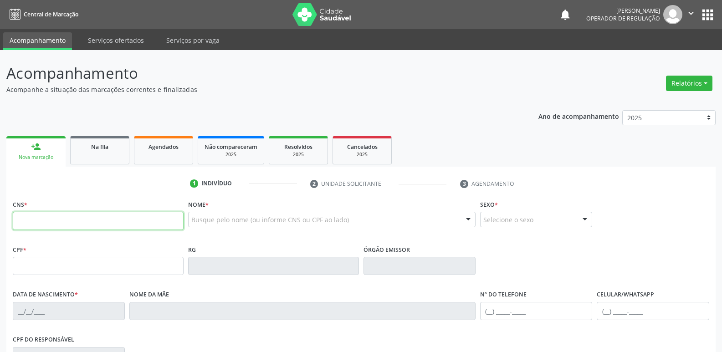
click at [45, 225] on input "text" at bounding box center [98, 221] width 171 height 18
type input "701 4096 3162 2133"
type input "074.901.814-37"
type input "15/12/1984"
type input "Maria Dalva Trajano da Silva"
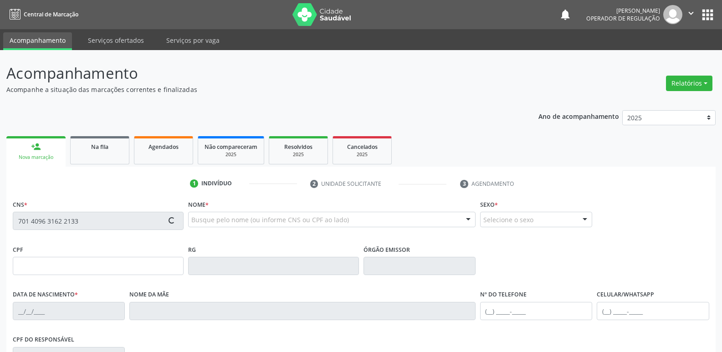
type input "(83) 99123-3625"
type input "4"
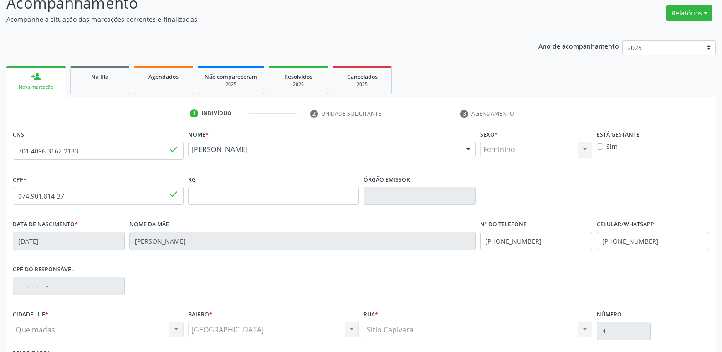
scroll to position [142, 0]
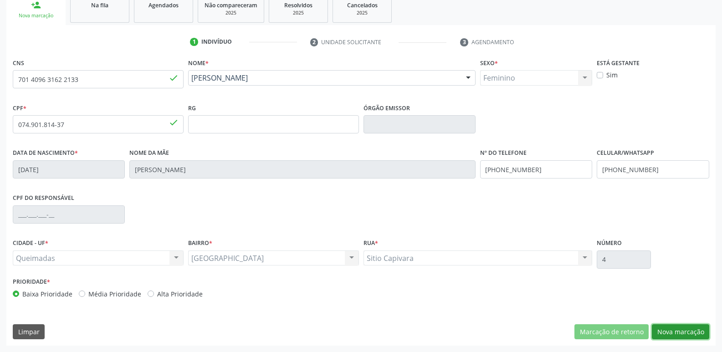
click at [674, 326] on button "Nova marcação" at bounding box center [680, 331] width 57 height 15
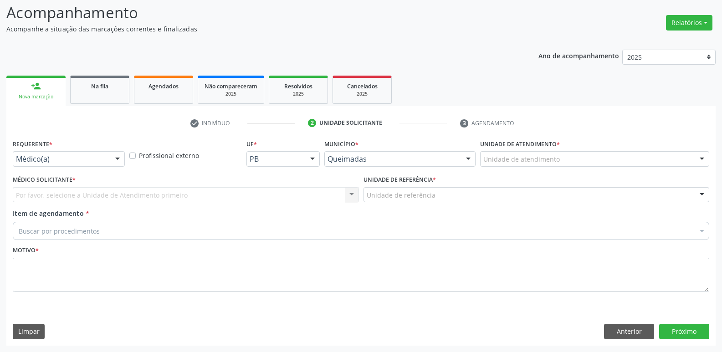
scroll to position [61, 0]
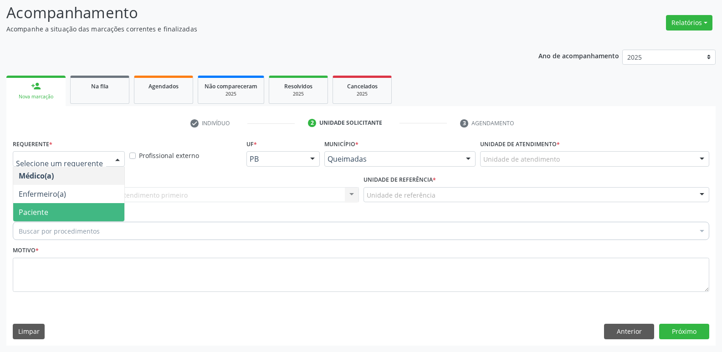
drag, startPoint x: 31, startPoint y: 204, endPoint x: 61, endPoint y: 192, distance: 32.7
click at [31, 204] on span "Paciente" at bounding box center [68, 212] width 111 height 18
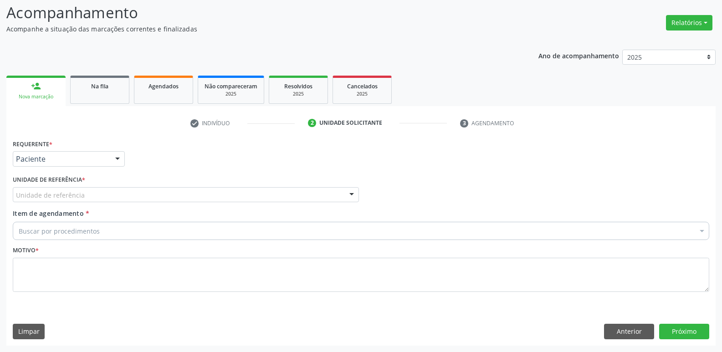
click at [61, 192] on span "Enfermeiro(a)" at bounding box center [42, 194] width 47 height 10
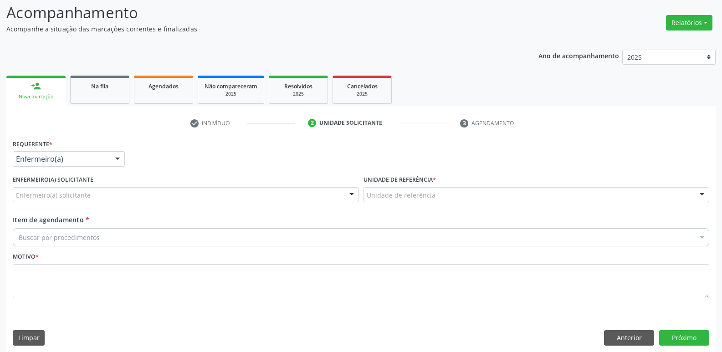
drag, startPoint x: 84, startPoint y: 159, endPoint x: 74, endPoint y: 202, distance: 44.0
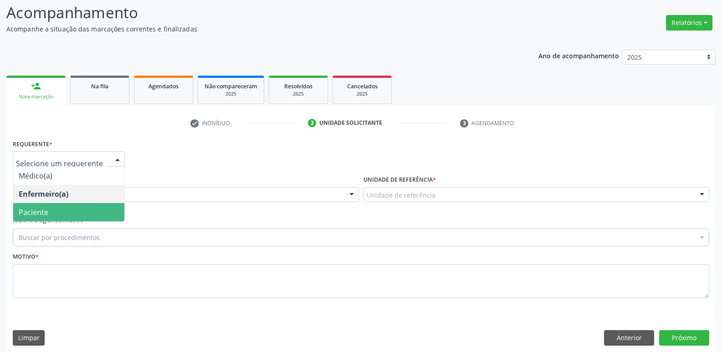
drag, startPoint x: 71, startPoint y: 211, endPoint x: 83, endPoint y: 199, distance: 17.4
click at [69, 211] on span "Paciente" at bounding box center [68, 212] width 111 height 18
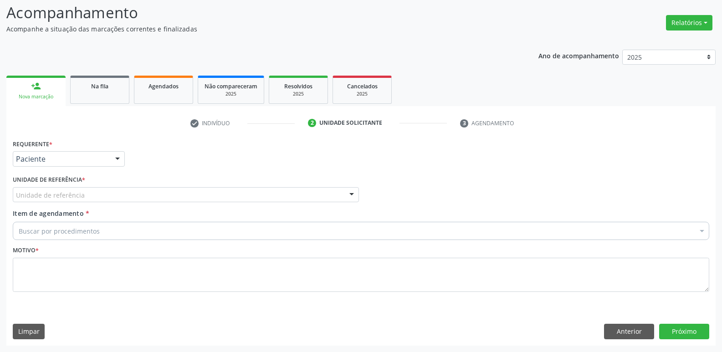
click at [87, 195] on div "Unidade de referência" at bounding box center [186, 194] width 346 height 15
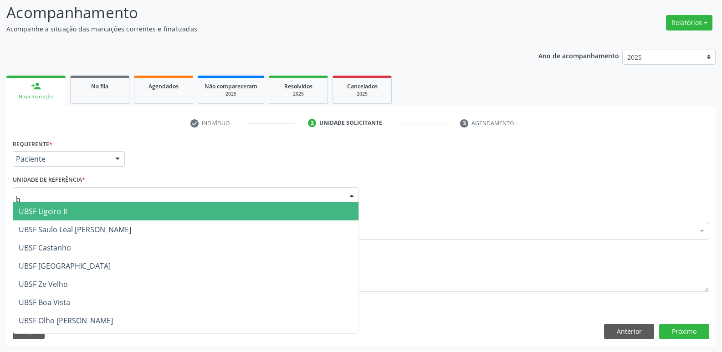
type input "ba"
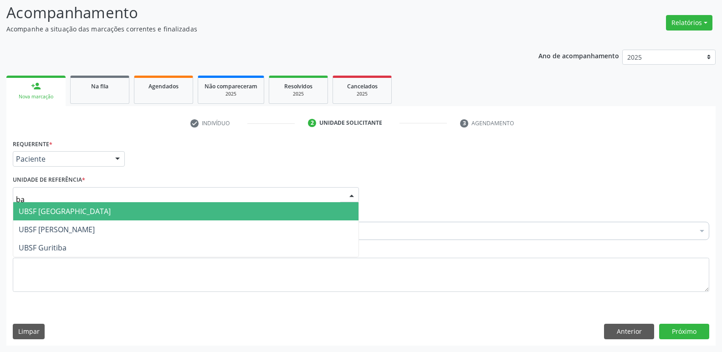
click at [78, 217] on span "UBSF [GEOGRAPHIC_DATA]" at bounding box center [185, 211] width 345 height 18
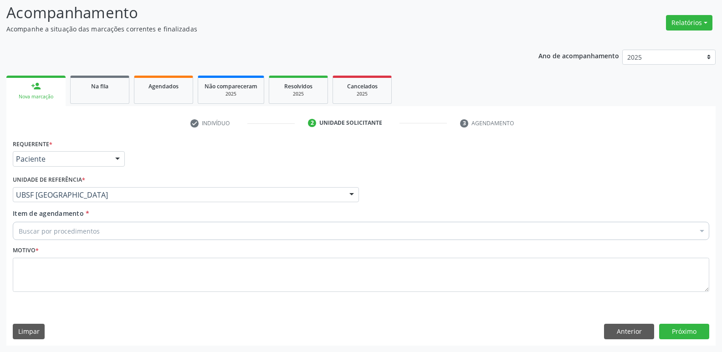
click at [77, 225] on div "Buscar por procedimentos" at bounding box center [361, 231] width 697 height 18
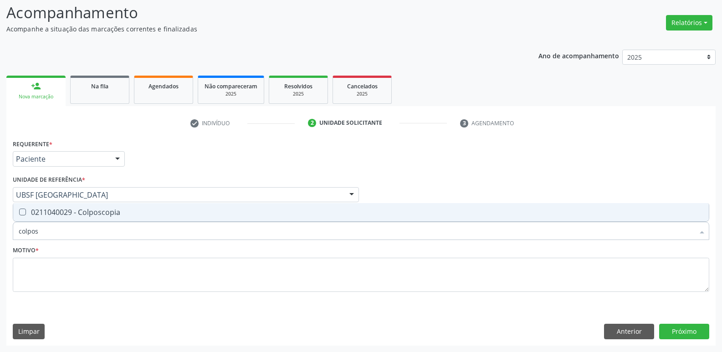
type input "colposc"
click at [89, 212] on div "0211040029 - Colposcopia" at bounding box center [361, 212] width 685 height 7
checkbox Colposcopia "true"
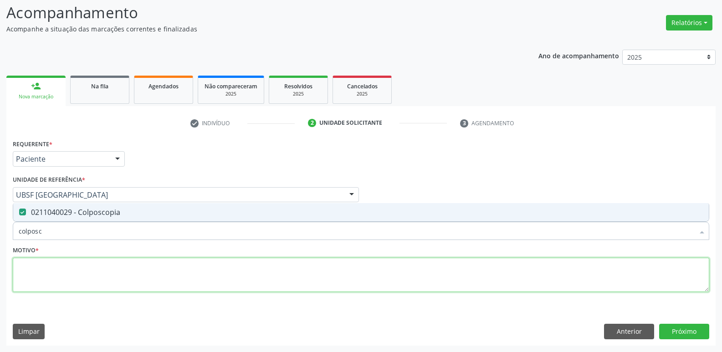
drag, startPoint x: 78, startPoint y: 273, endPoint x: 68, endPoint y: 268, distance: 11.2
click at [77, 273] on textarea at bounding box center [361, 275] width 697 height 35
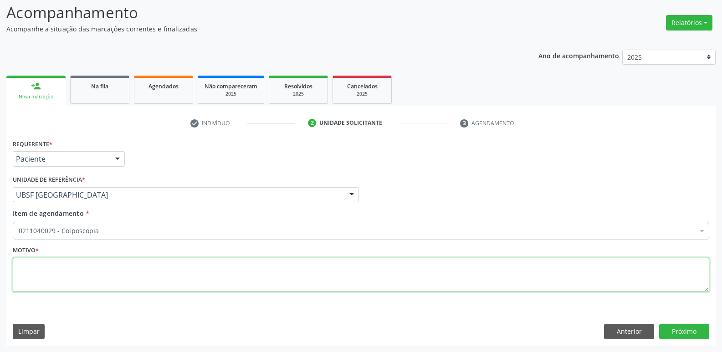
paste textarea "AVALIAÇÃO"
type textarea "AVALIAÇÃO"
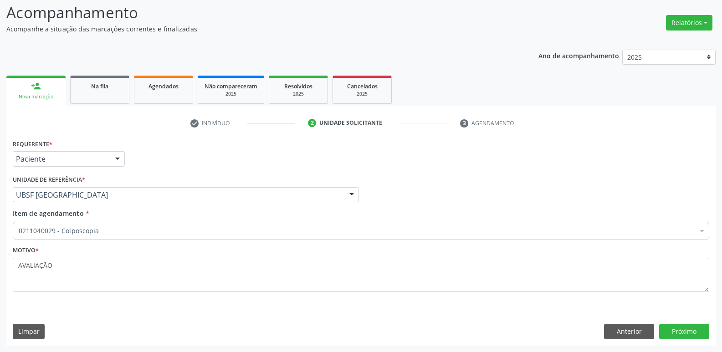
click at [679, 322] on div "Requerente * Paciente Médico(a) Enfermeiro(a) Paciente Nenhum resultado encontr…" at bounding box center [360, 241] width 709 height 208
click at [679, 329] on button "Próximo" at bounding box center [684, 331] width 50 height 15
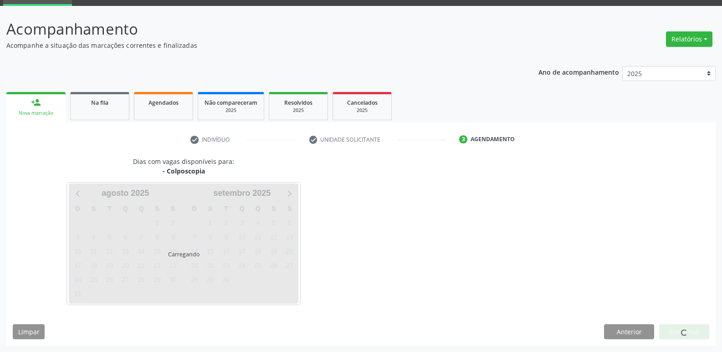
scroll to position [44, 0]
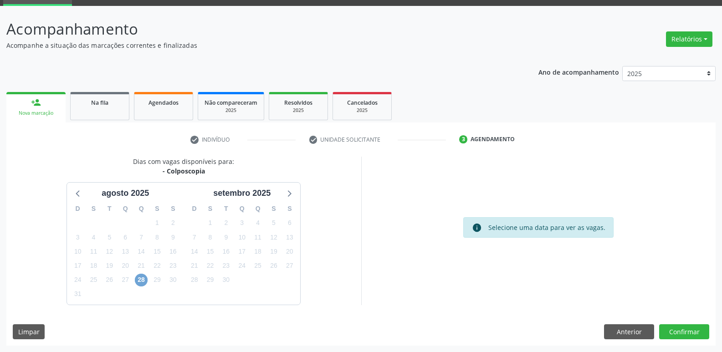
click at [139, 282] on span "28" at bounding box center [141, 280] width 13 height 13
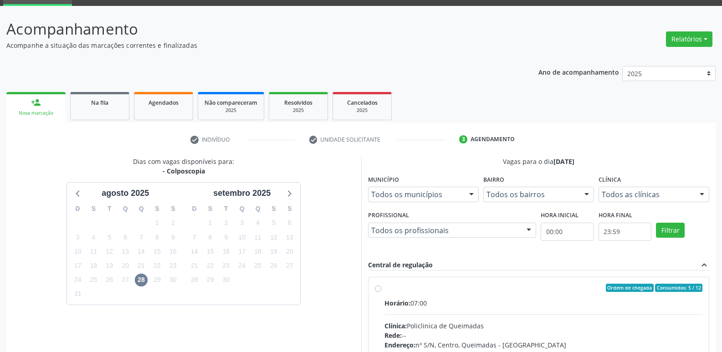
radio input "true"
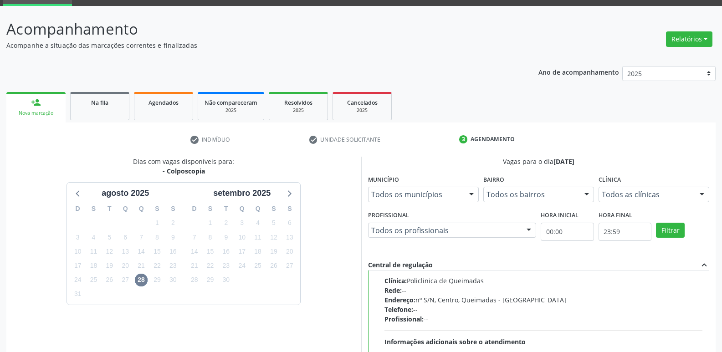
scroll to position [192, 0]
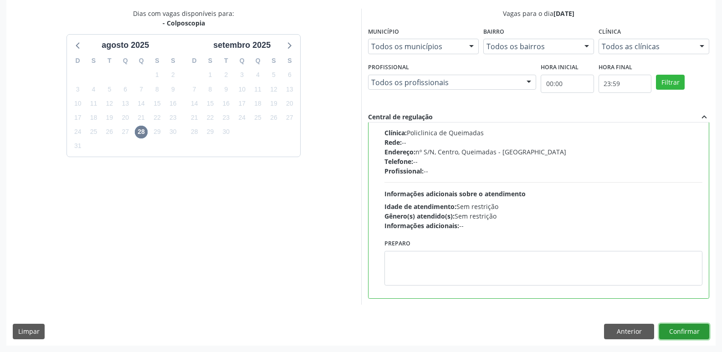
click at [683, 331] on button "Confirmar" at bounding box center [684, 331] width 50 height 15
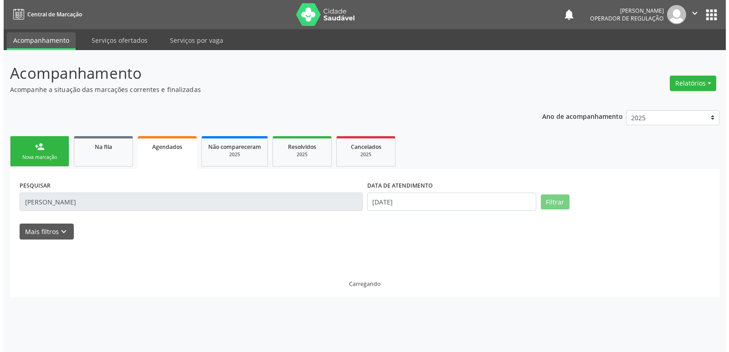
scroll to position [0, 0]
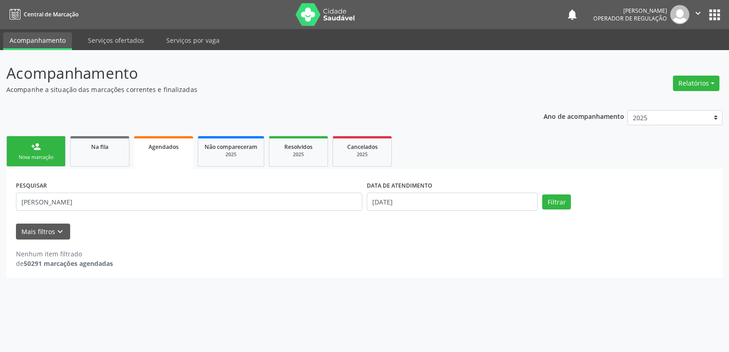
click at [715, 20] on button "apps" at bounding box center [715, 15] width 16 height 16
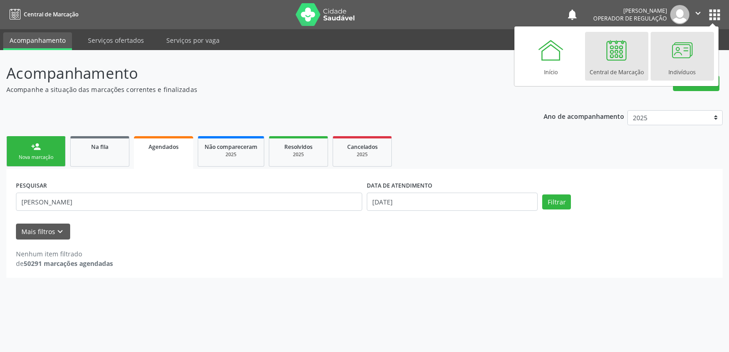
click at [683, 61] on div at bounding box center [681, 49] width 27 height 27
